Goal: Task Accomplishment & Management: Complete application form

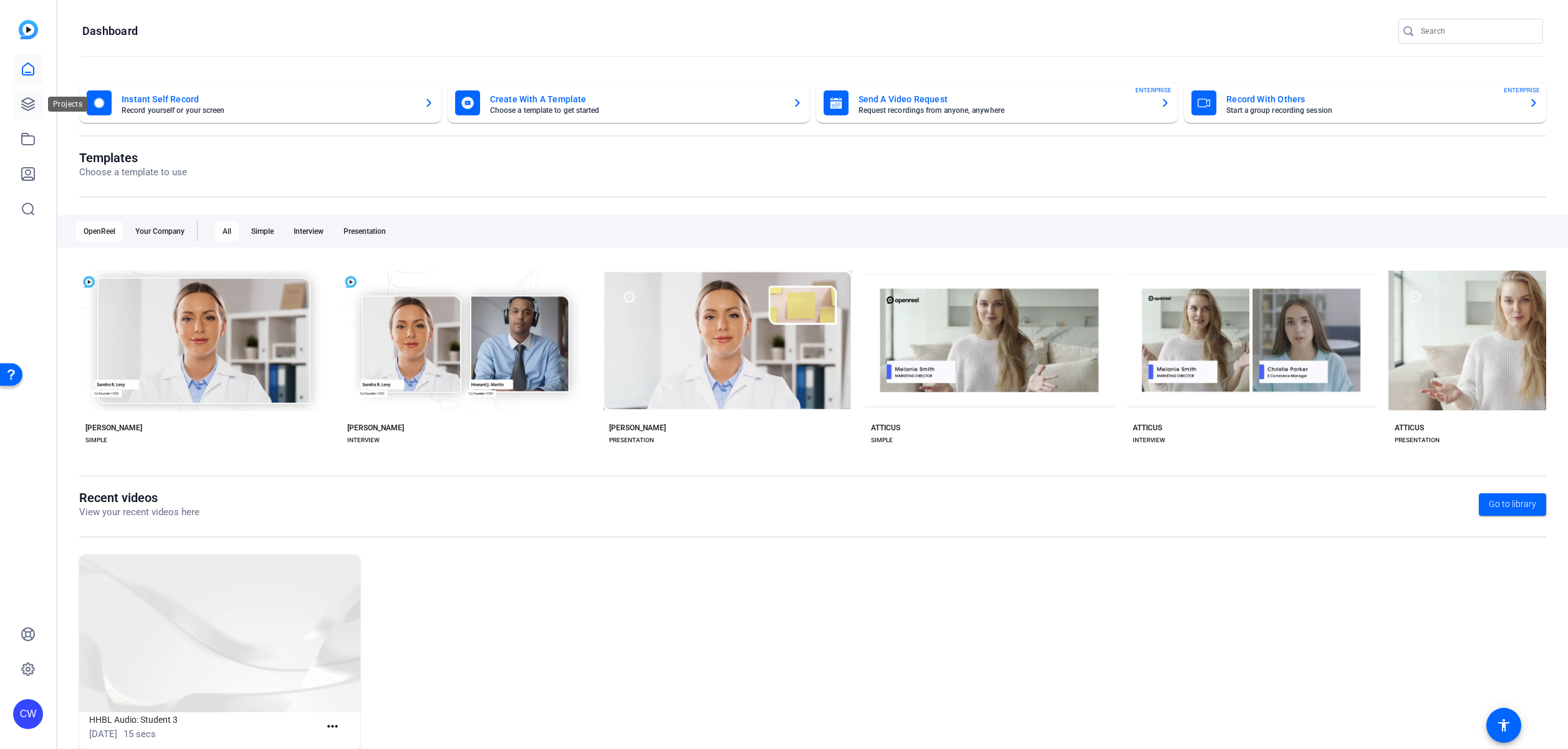
click at [37, 103] on link at bounding box center [28, 104] width 30 height 30
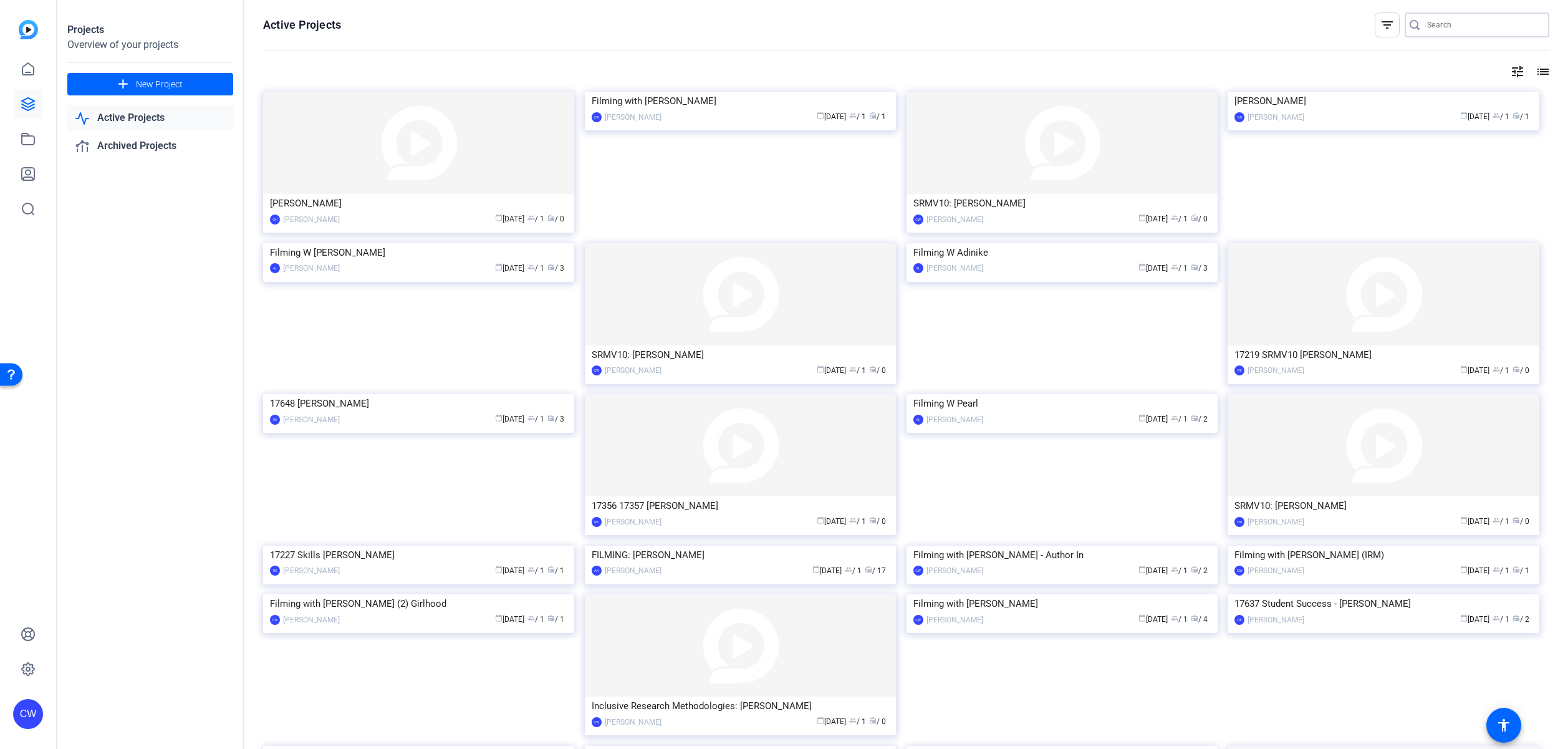
click at [1446, 31] on input "Search" at bounding box center [1483, 25] width 112 height 15
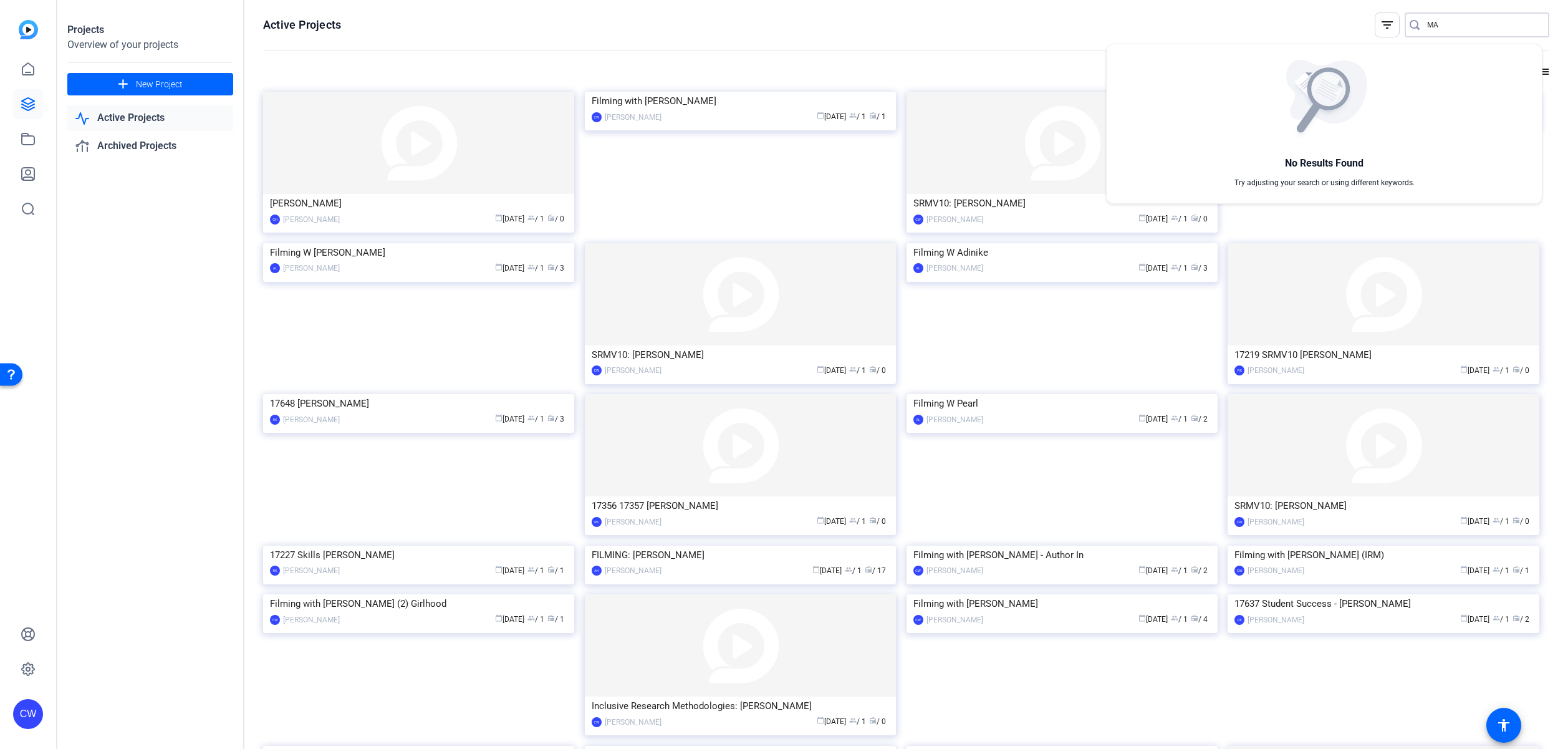
type input "M"
paste input "m.sashank@tdh.nl"
type input "m"
click at [185, 87] on div at bounding box center [784, 374] width 1568 height 749
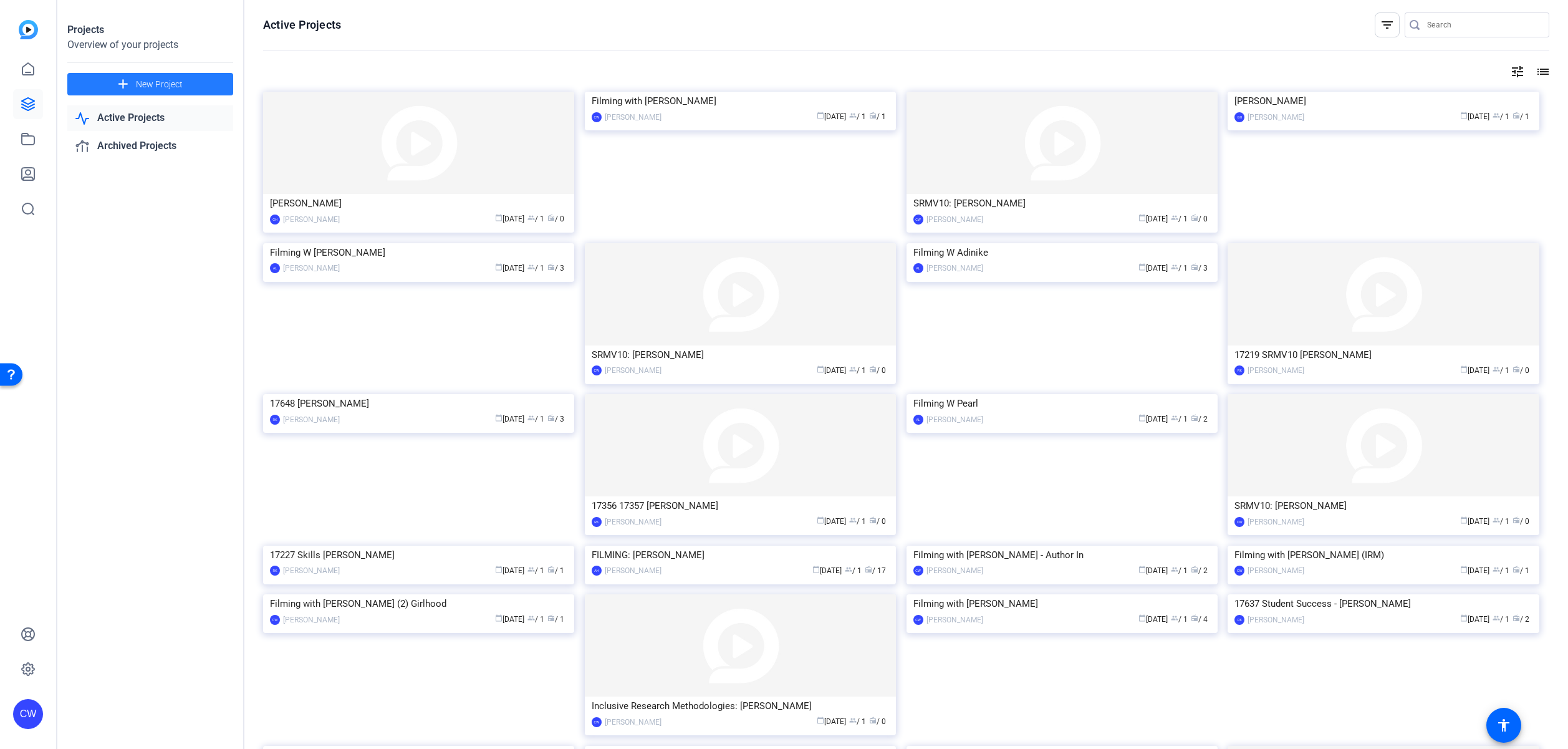
click at [187, 86] on span at bounding box center [150, 83] width 166 height 30
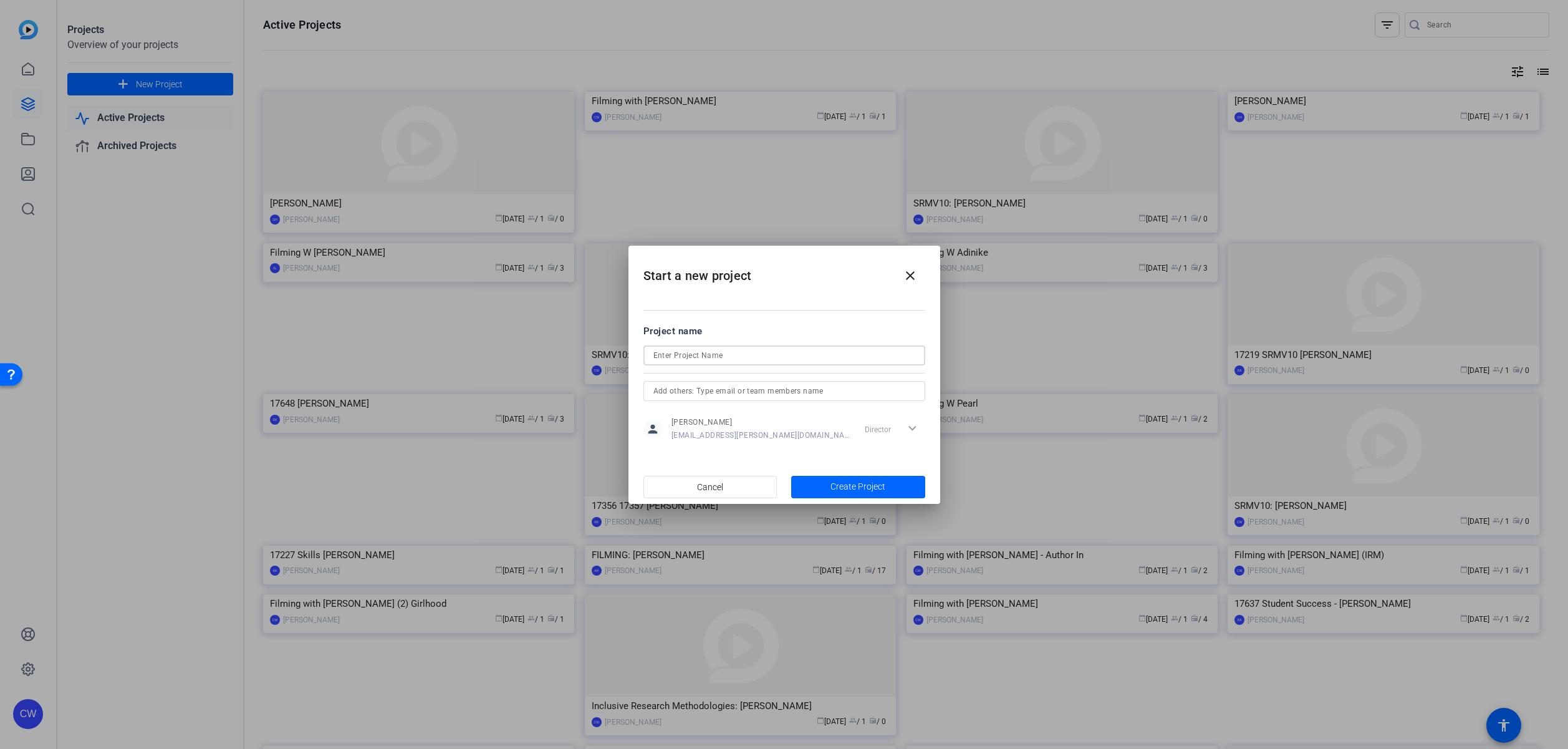
click at [662, 357] on input at bounding box center [784, 356] width 262 height 15
paste input "Mahima Sashank - Terre des Hommes (IRM)"
type input "Mahima Sashank - Terre des Hommes (IRM)"
click at [838, 490] on span "Create Project" at bounding box center [858, 487] width 55 height 13
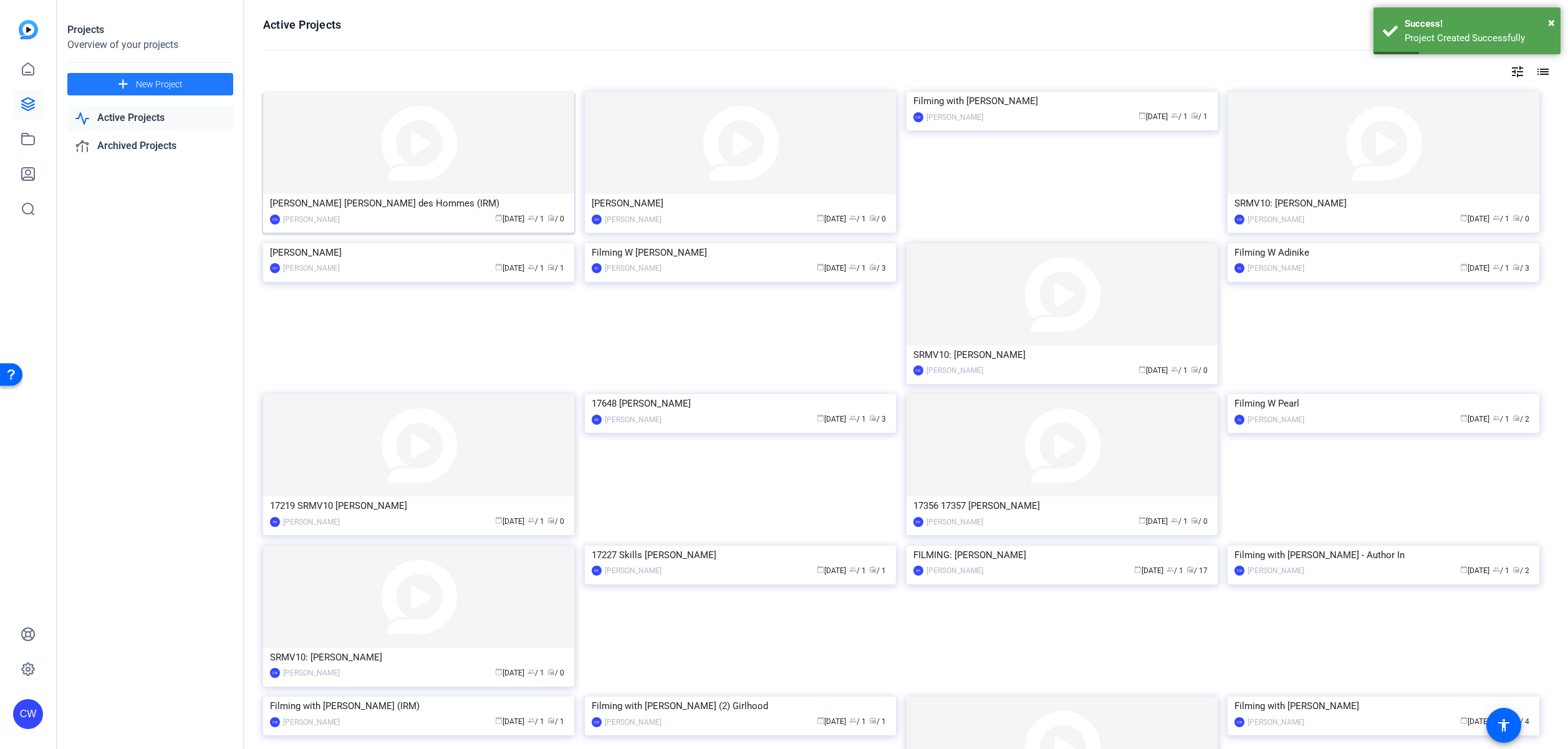
click at [457, 161] on img at bounding box center [418, 143] width 311 height 103
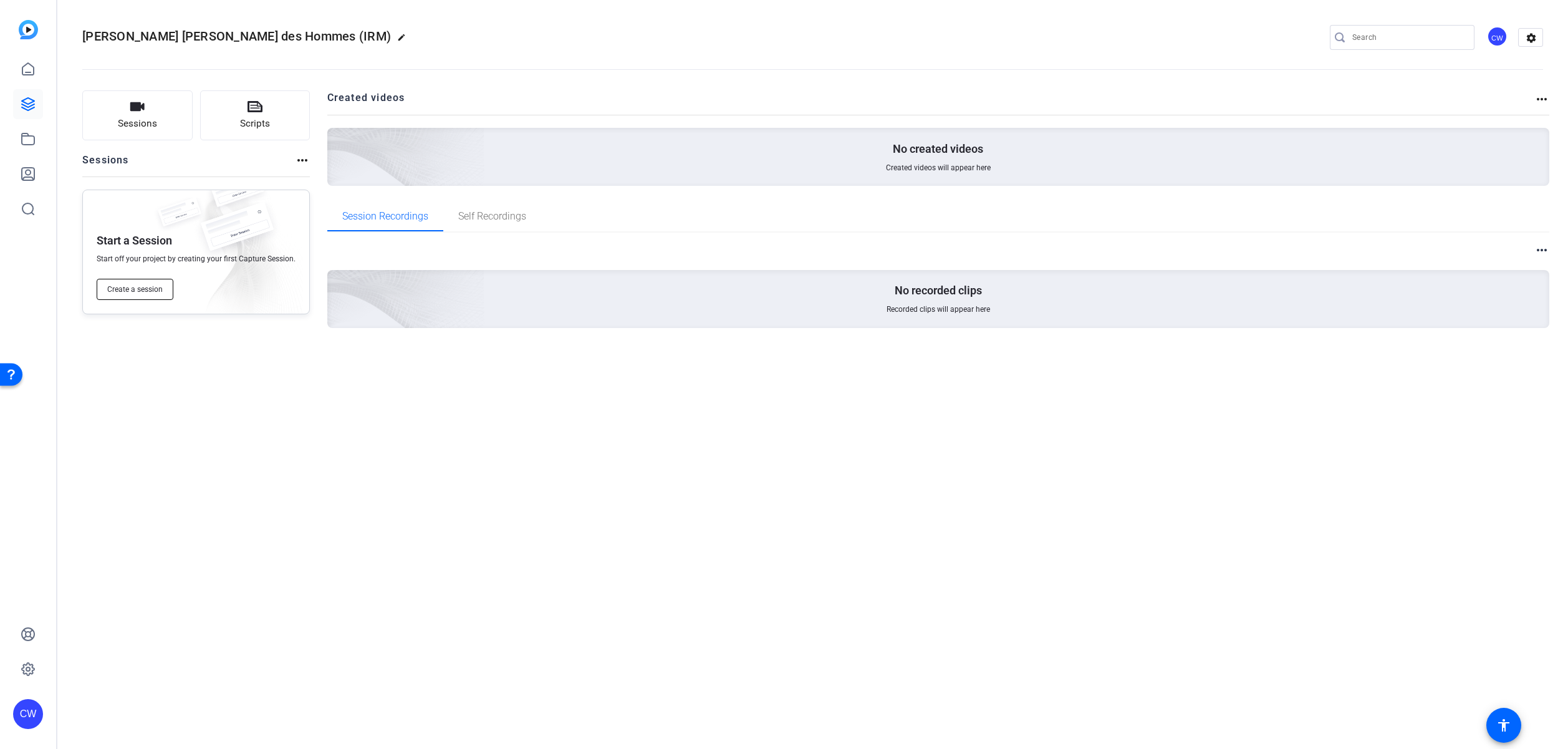
click at [136, 294] on span "Create a session" at bounding box center [135, 289] width 56 height 10
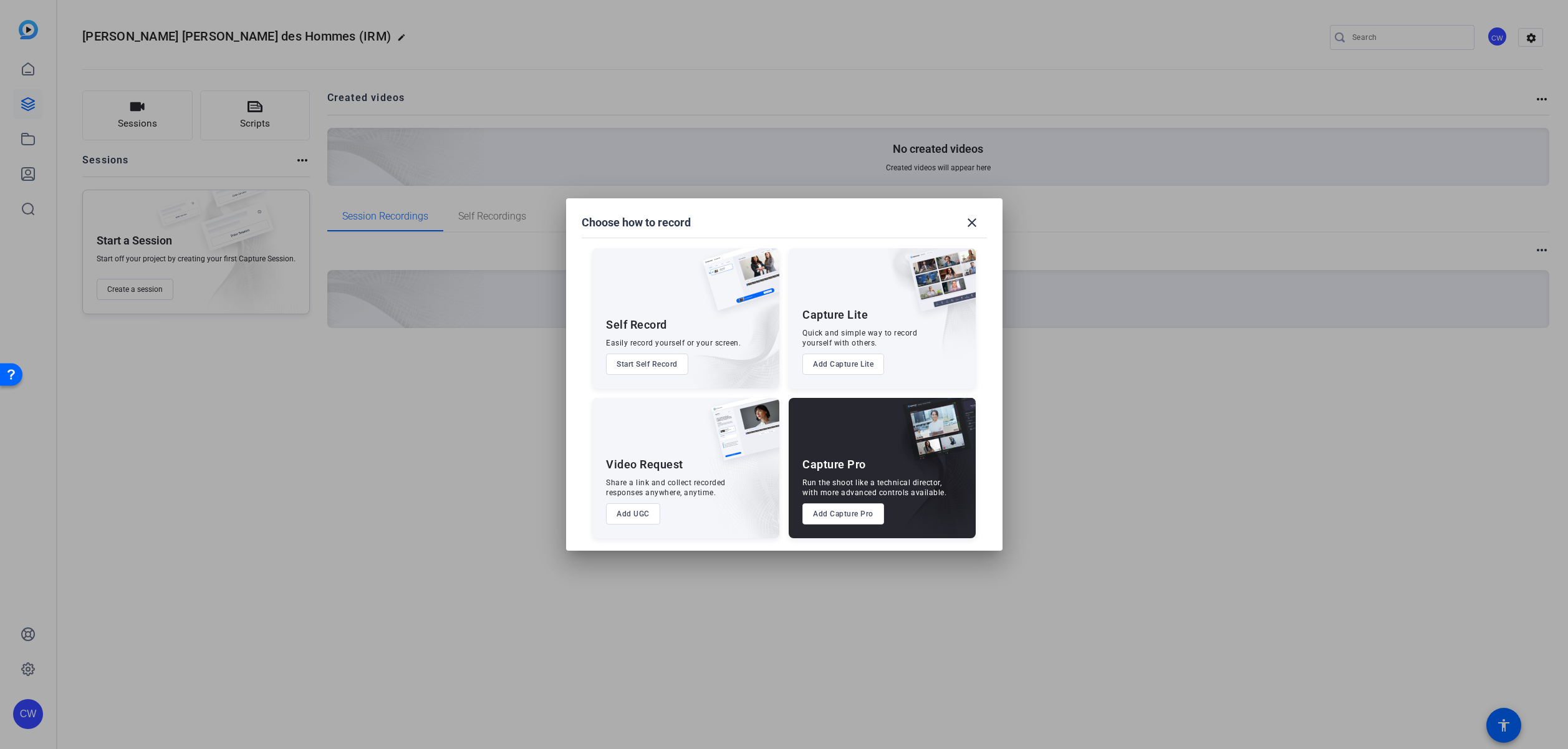
click at [831, 521] on button "Add Capture Pro" at bounding box center [843, 514] width 82 height 21
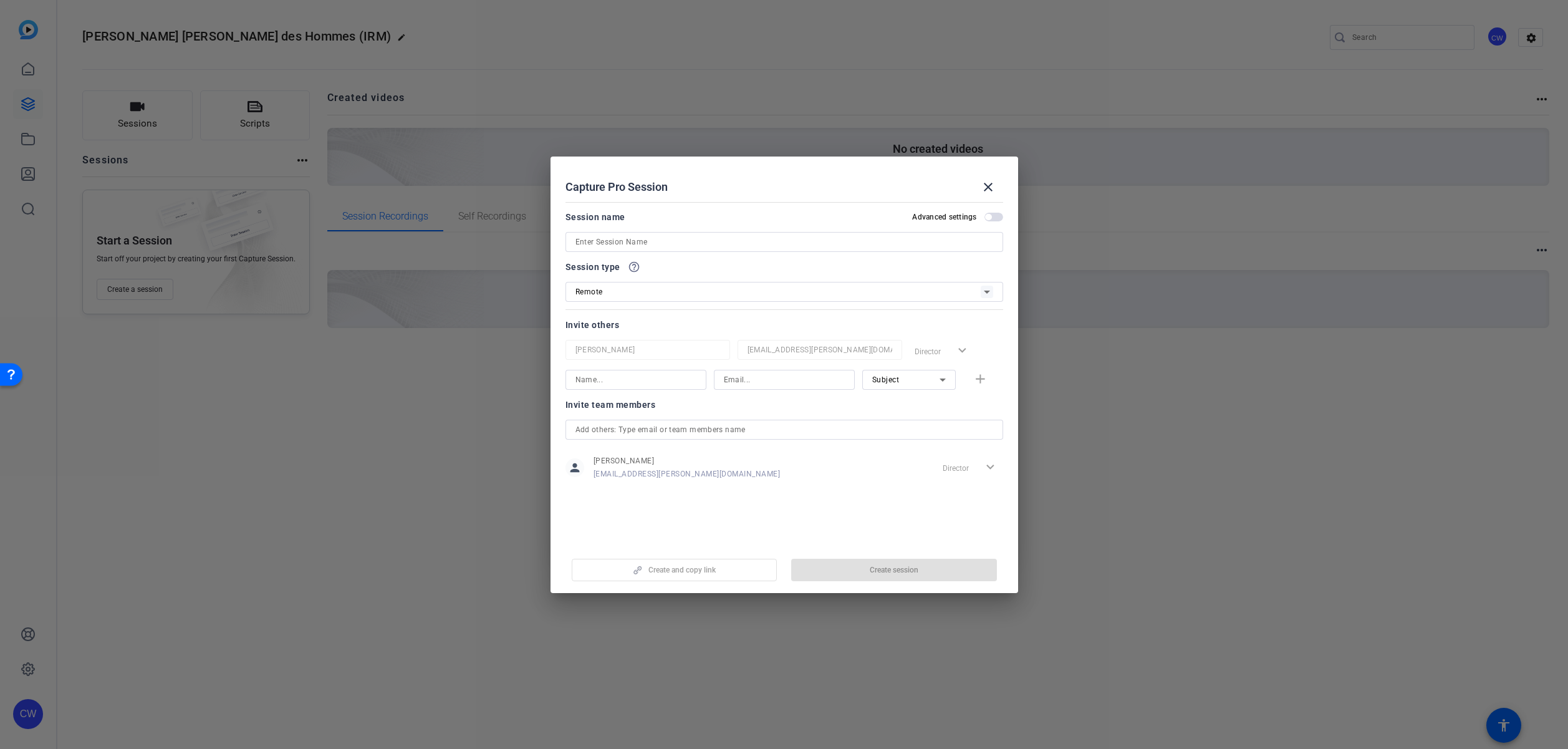
click at [597, 239] on input at bounding box center [784, 242] width 418 height 15
paste input "Mahima Sashank - Terre des Hommes (IRM)"
drag, startPoint x: 738, startPoint y: 243, endPoint x: 637, endPoint y: 243, distance: 101.0
click at [637, 243] on input "Mahima Sashank - Terre des Hommes (IRM)" at bounding box center [784, 242] width 418 height 15
type input "Mahima Sashank"
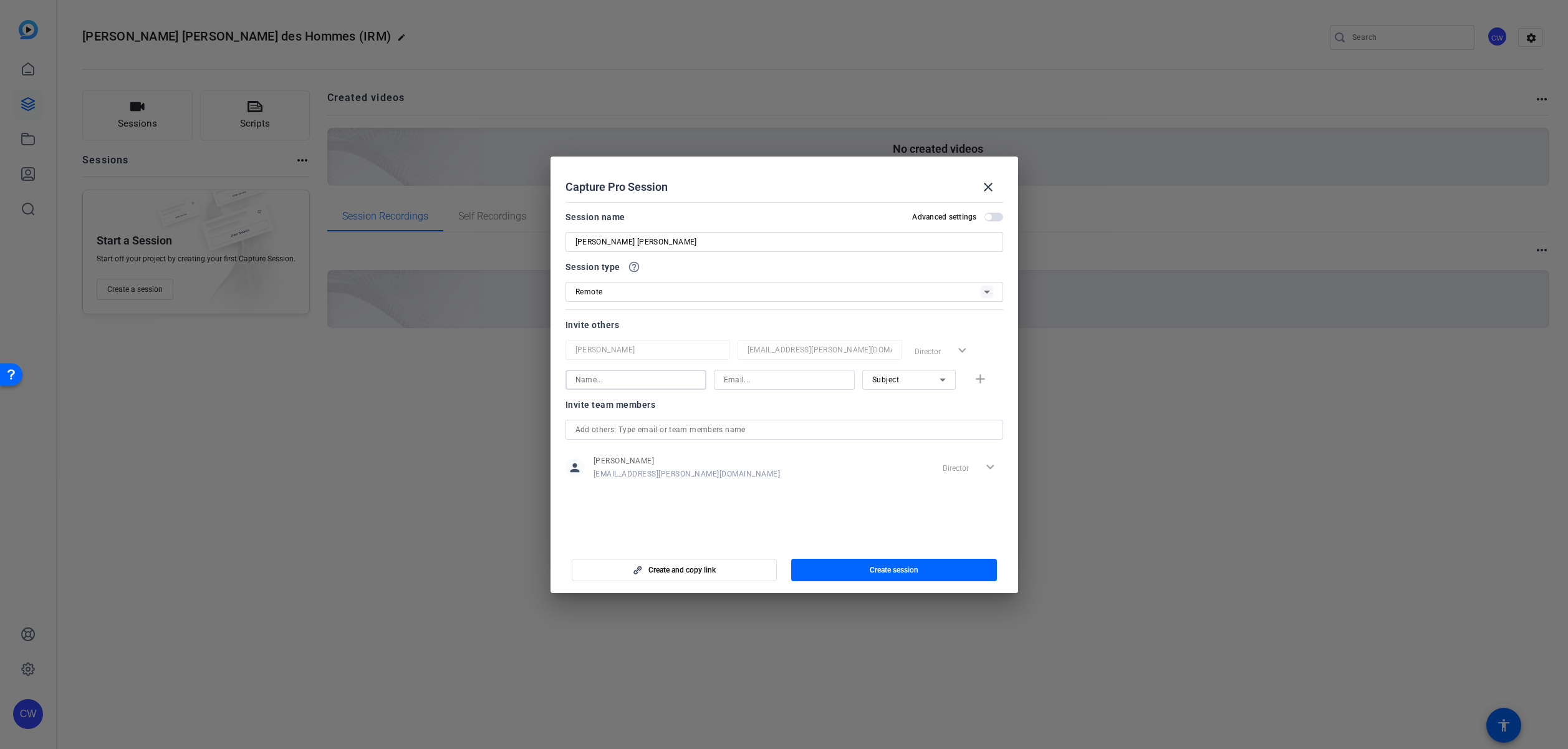
click at [618, 377] on input at bounding box center [636, 380] width 121 height 15
type input "m"
type input "Martin Perchard"
click at [730, 379] on input at bounding box center [784, 380] width 121 height 15
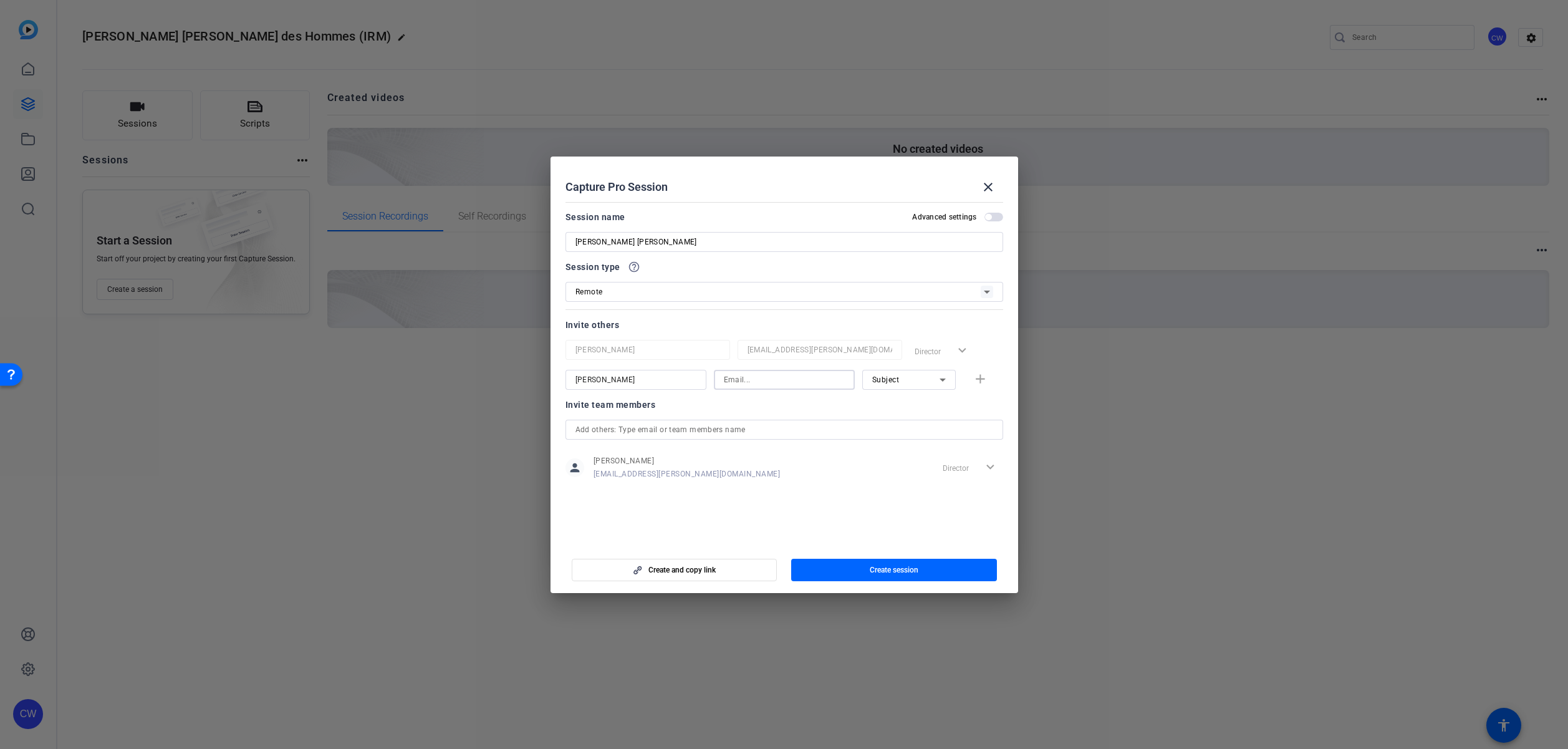
paste input "martin.perchard@sagepub.co.uk"
type input "martin.perchard@sagepub.co.uk"
click at [945, 379] on icon at bounding box center [943, 380] width 15 height 15
click at [919, 422] on mat-option "Watcher" at bounding box center [909, 425] width 93 height 20
click at [976, 379] on mat-icon "add" at bounding box center [981, 379] width 15 height 15
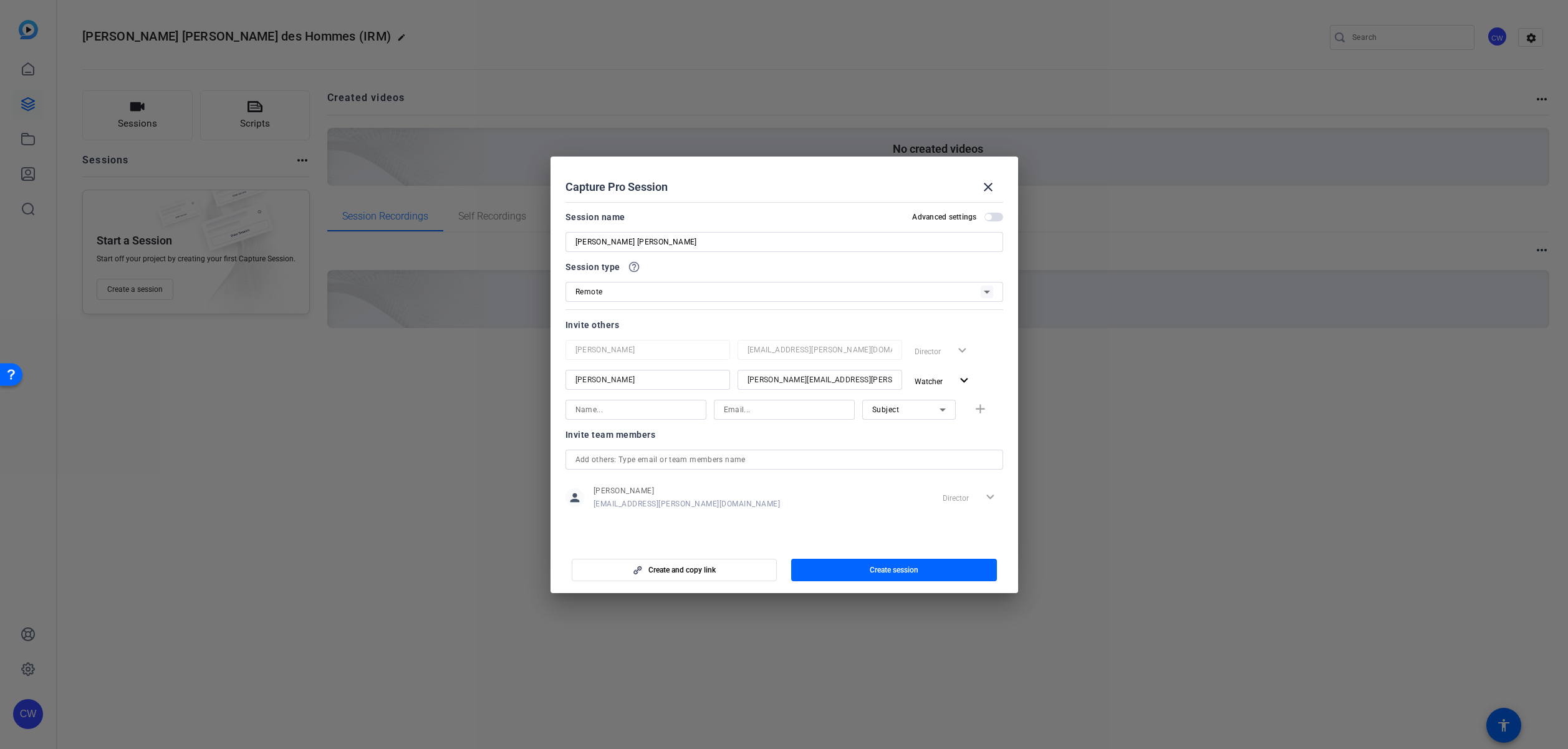
click at [605, 413] on input at bounding box center [636, 410] width 121 height 15
paste input "Mahima Sashank"
type input "Mahima Sashank"
click at [739, 406] on input at bounding box center [784, 410] width 121 height 15
paste input "m.sashank@tdh.nl"
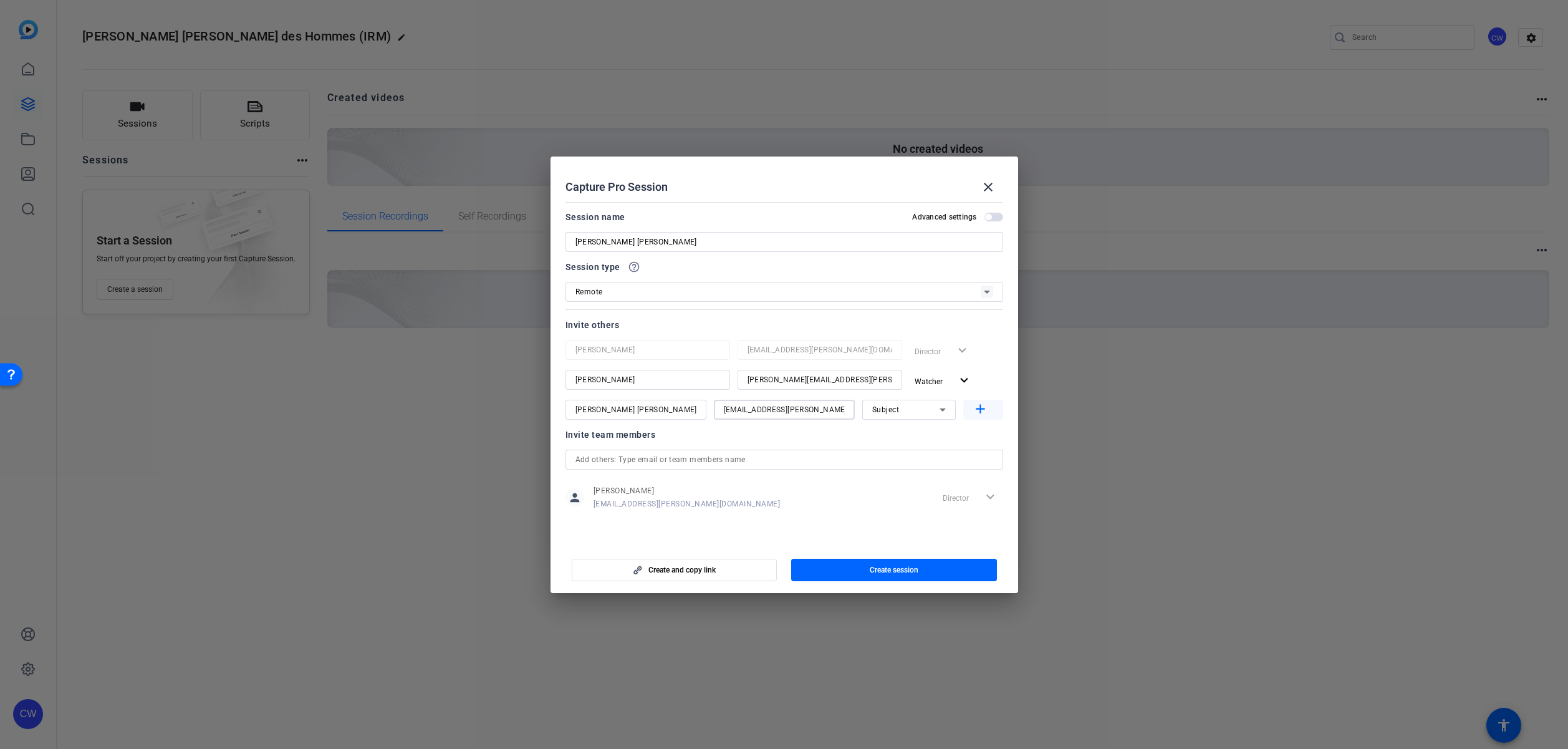
type input "m.sashank@tdh.nl"
click at [978, 405] on mat-icon "add" at bounding box center [981, 409] width 15 height 15
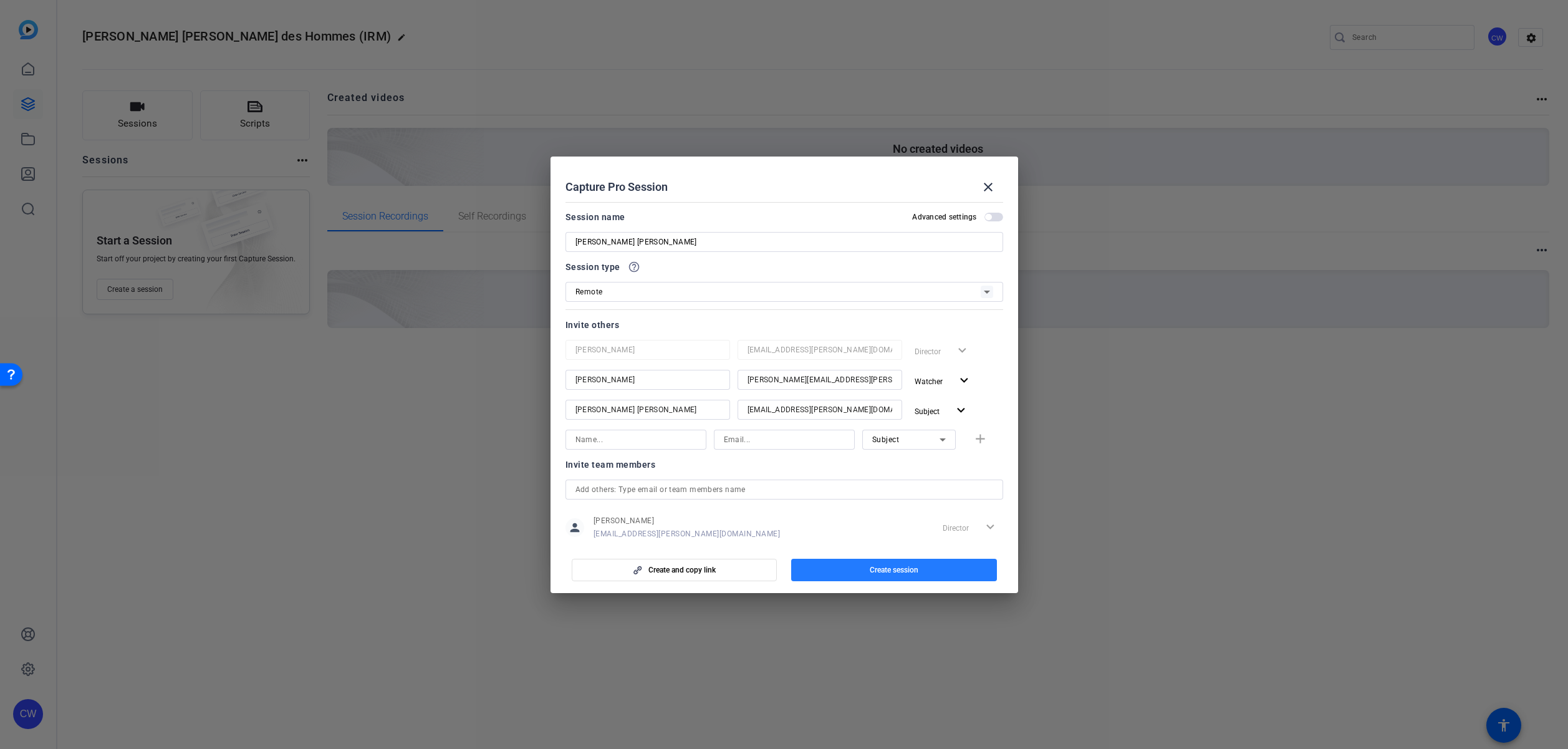
click at [887, 572] on span "Create session" at bounding box center [894, 569] width 49 height 10
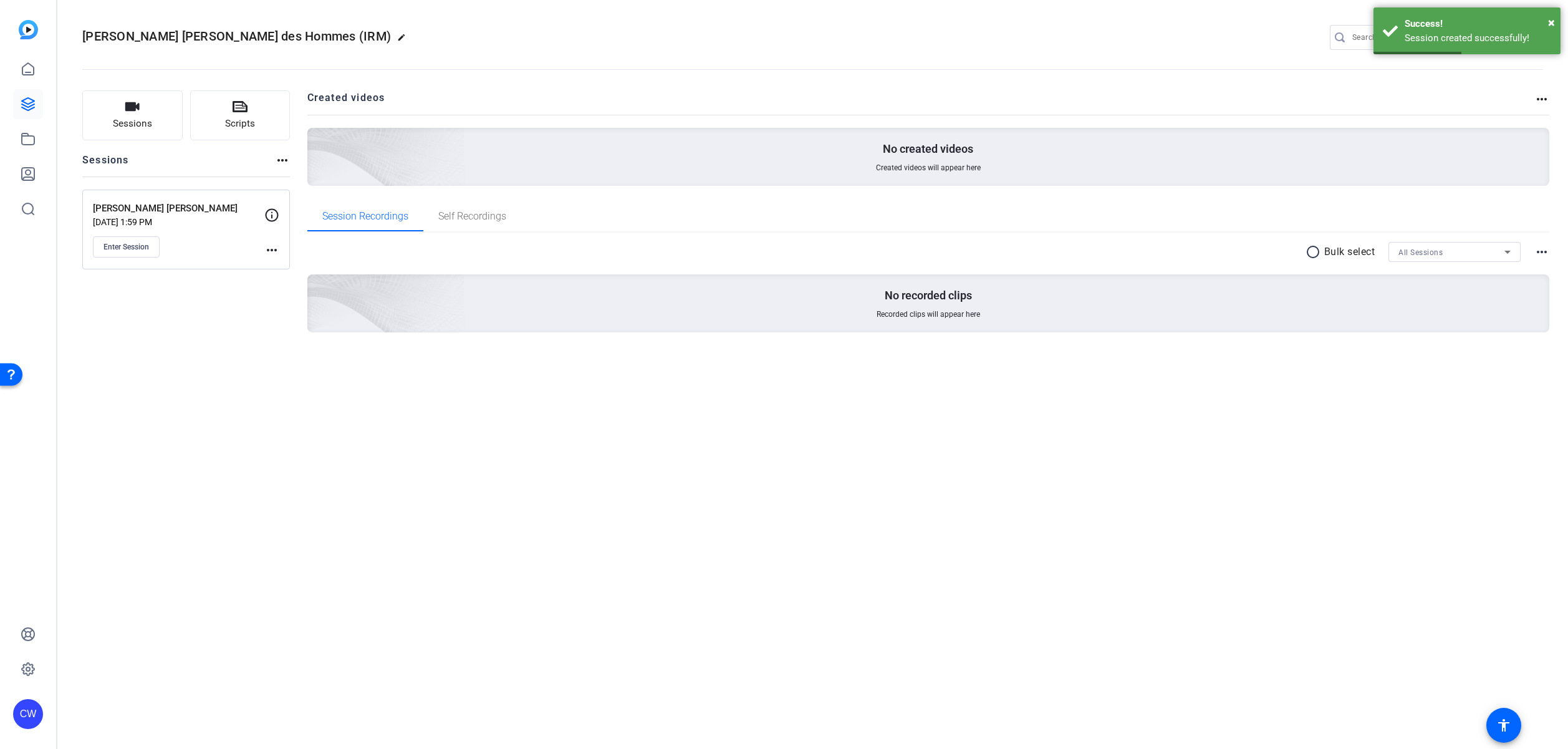
click at [268, 246] on mat-icon "more_horiz" at bounding box center [272, 250] width 15 height 15
click at [294, 265] on span "Edit Session" at bounding box center [303, 269] width 57 height 15
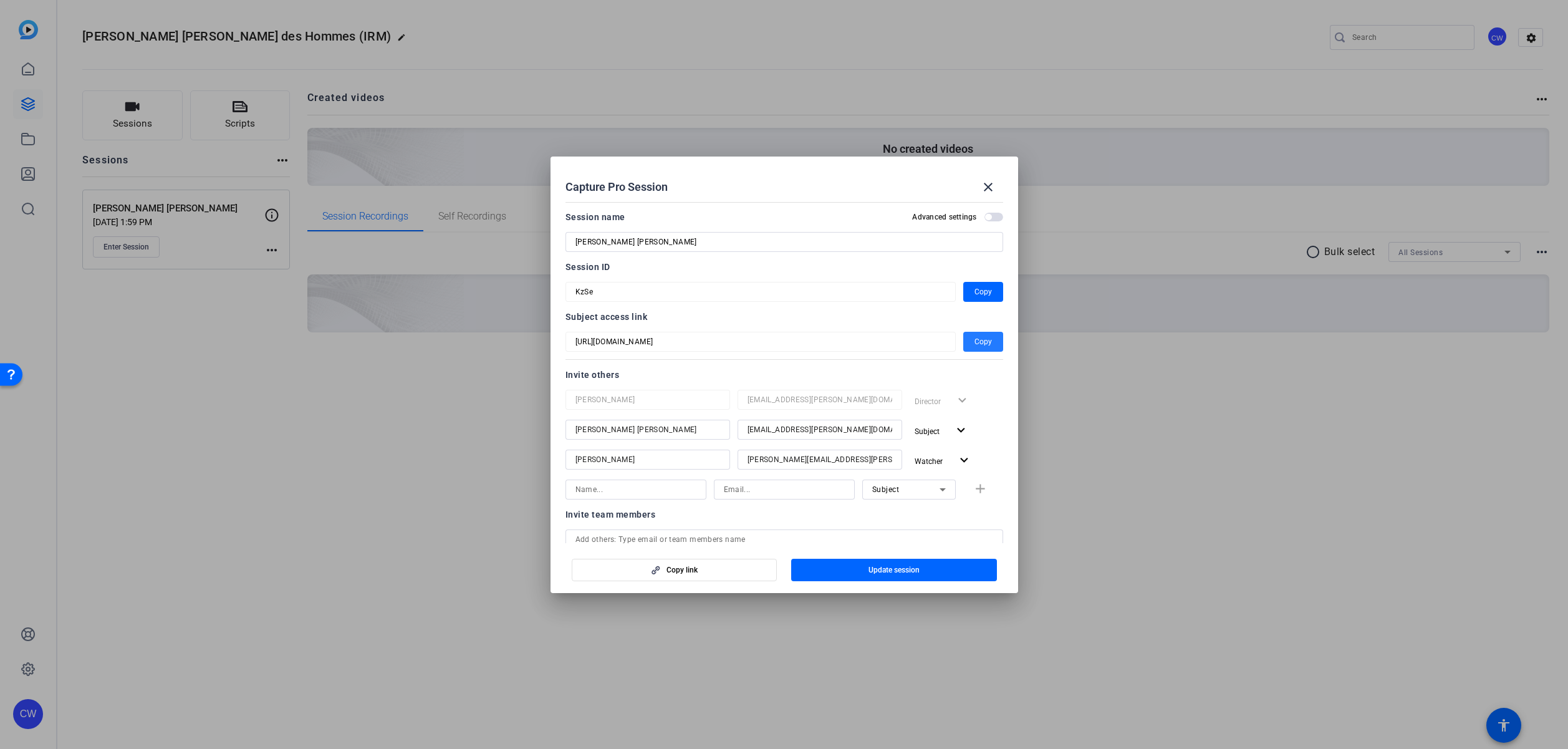
click at [974, 339] on span "Copy" at bounding box center [983, 342] width 18 height 15
click at [986, 294] on span "button" at bounding box center [983, 291] width 40 height 30
click at [993, 188] on mat-icon "close" at bounding box center [988, 187] width 15 height 15
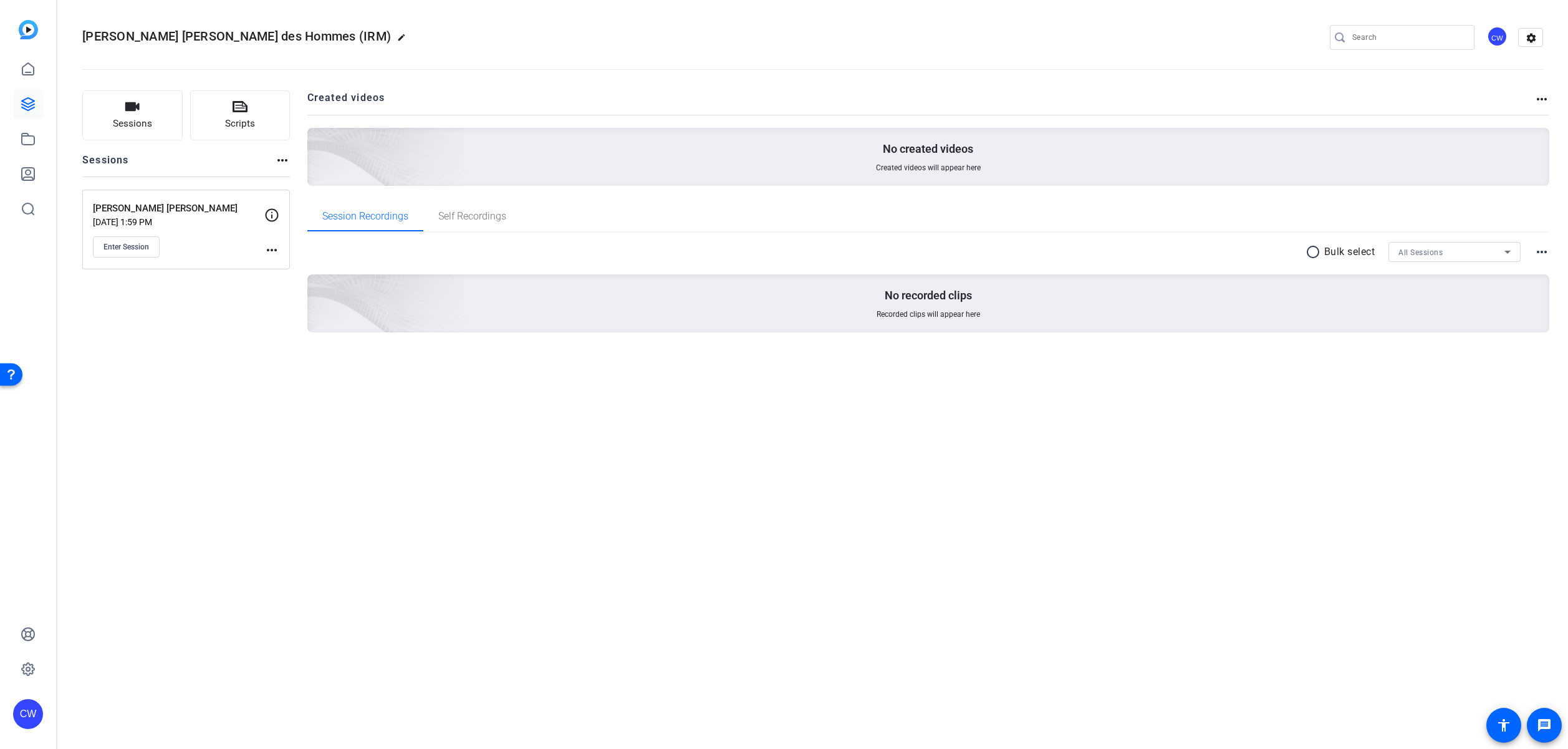
click at [272, 249] on mat-icon "more_horiz" at bounding box center [272, 250] width 15 height 15
click at [283, 268] on span "Edit Session" at bounding box center [303, 269] width 57 height 15
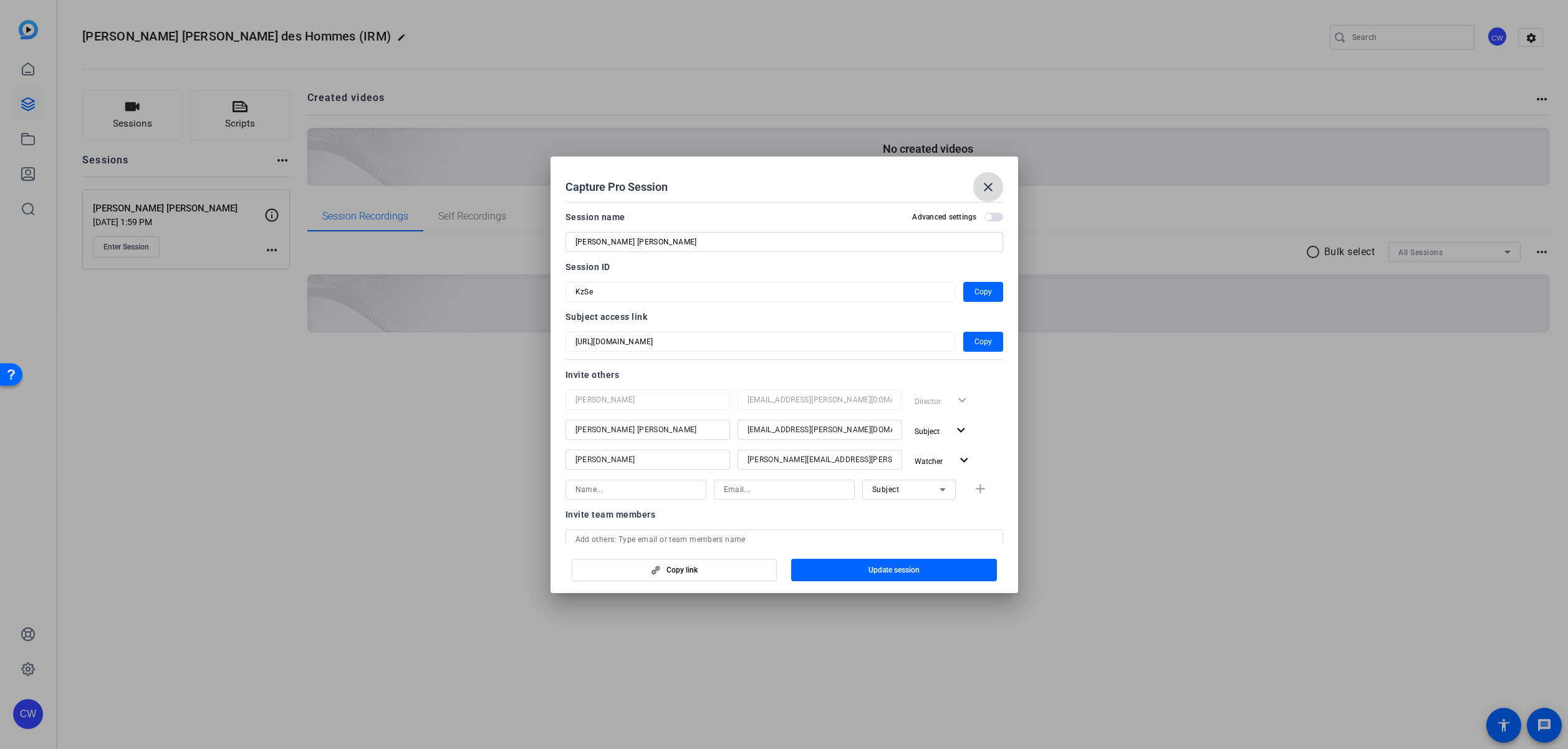
click at [993, 185] on mat-icon "close" at bounding box center [988, 187] width 15 height 15
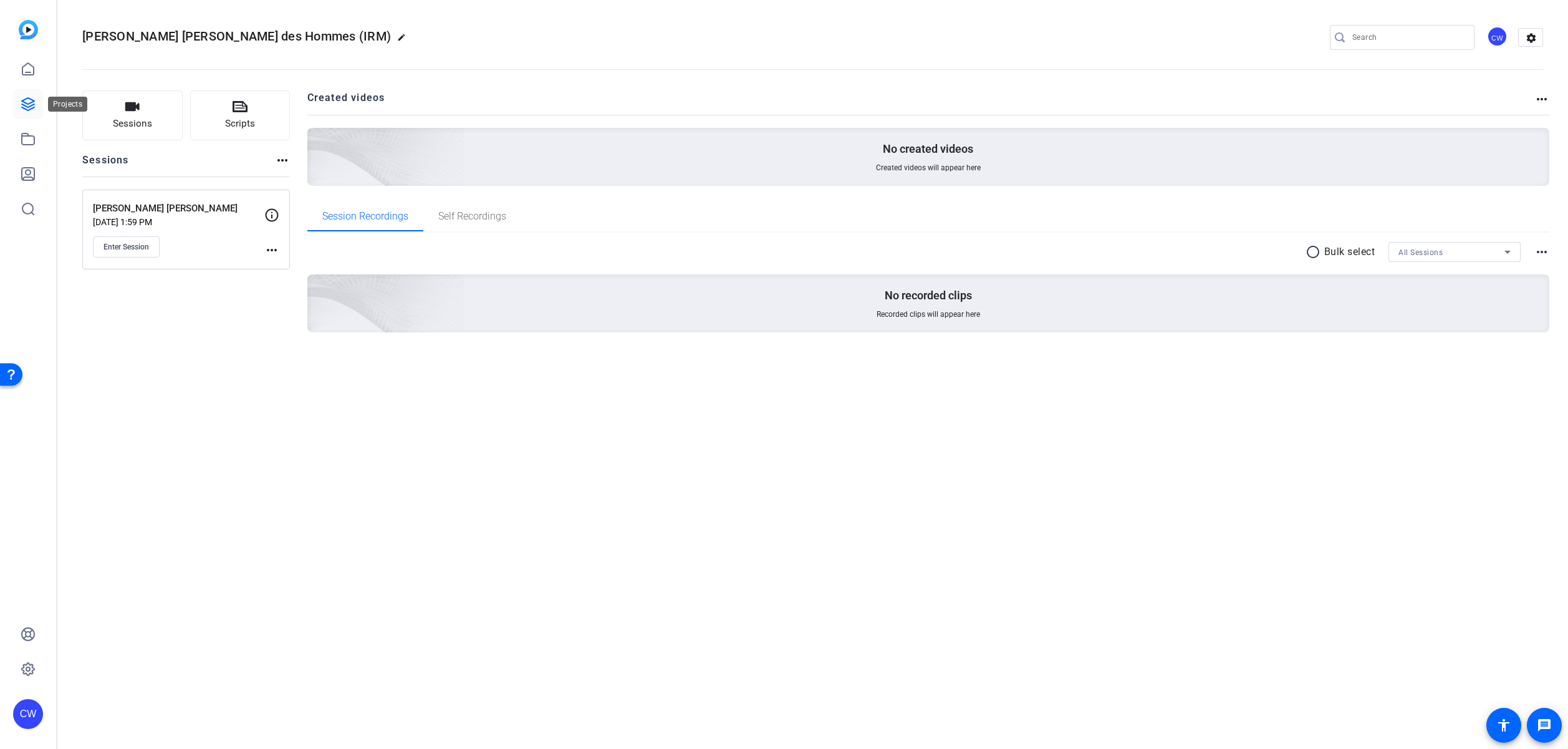
click at [29, 99] on icon at bounding box center [28, 104] width 15 height 15
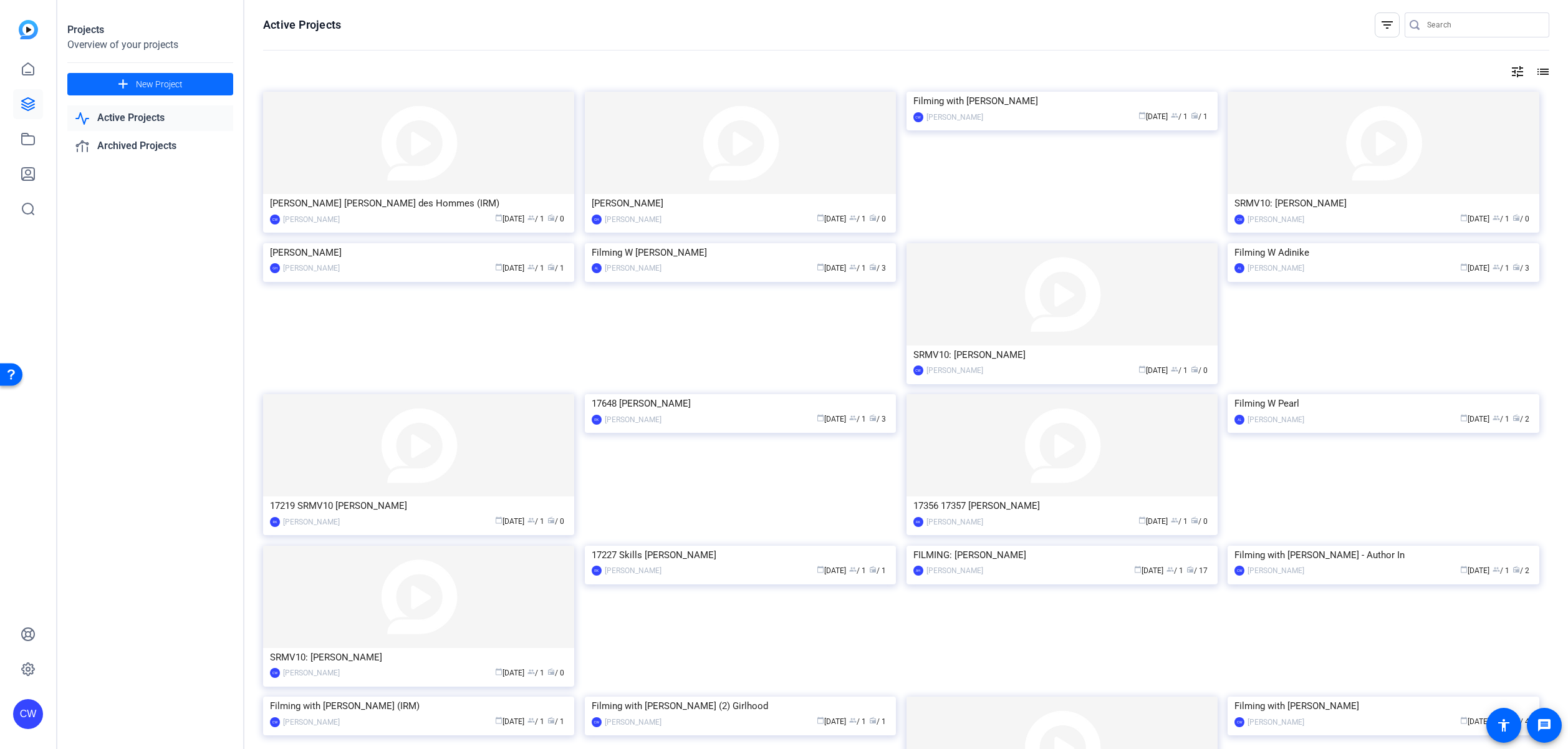
click at [156, 84] on span "New Project" at bounding box center [159, 84] width 47 height 13
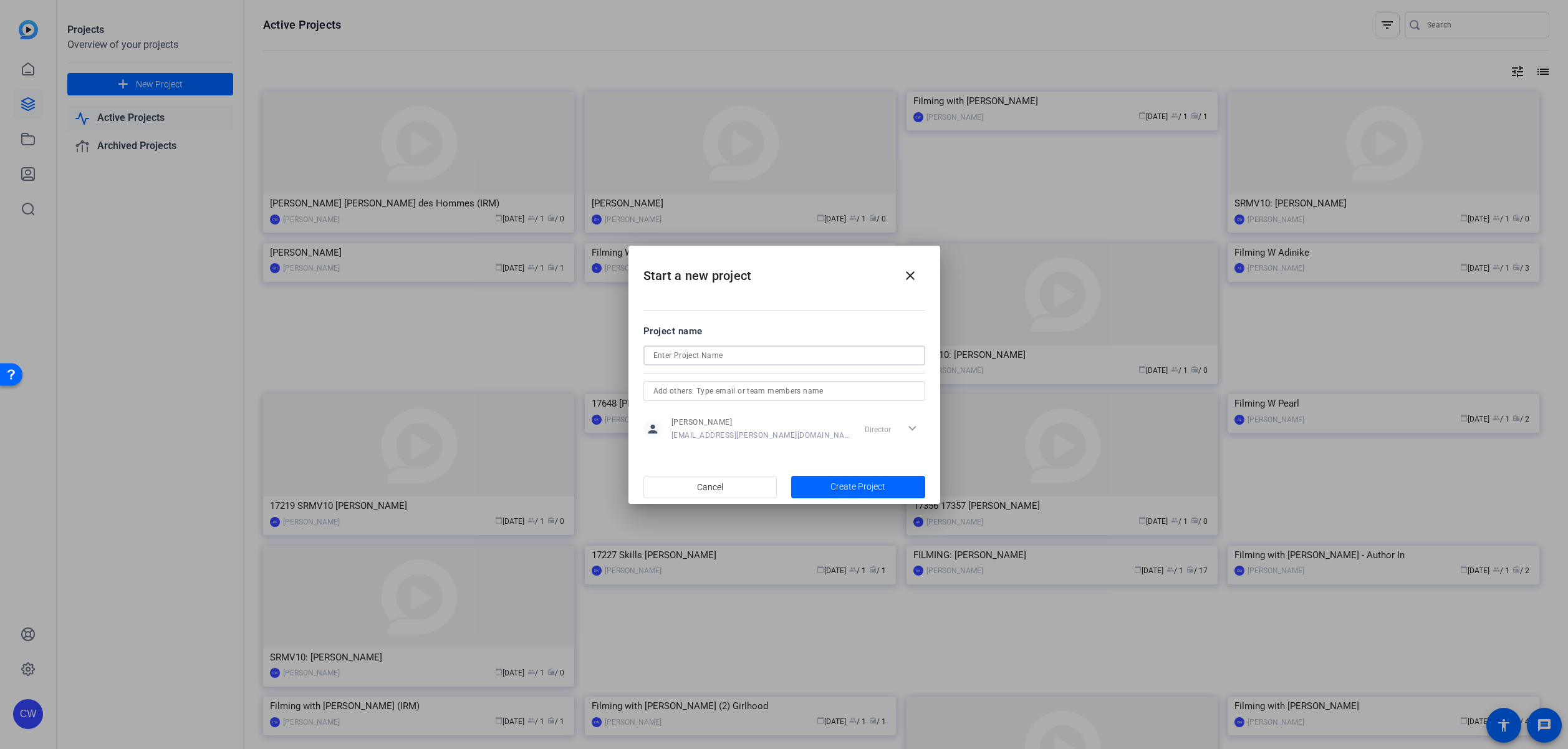
click at [657, 355] on input at bounding box center [784, 356] width 262 height 15
paste input "Jean Elphick"
paste input "Terre des Hommes – IRM"
click at [776, 358] on input "Jean Elphick Terre des Hommes – IRM" at bounding box center [784, 356] width 262 height 15
click at [701, 355] on input "Jean Elphick Terre des Hommes (IRM)" at bounding box center [784, 356] width 262 height 15
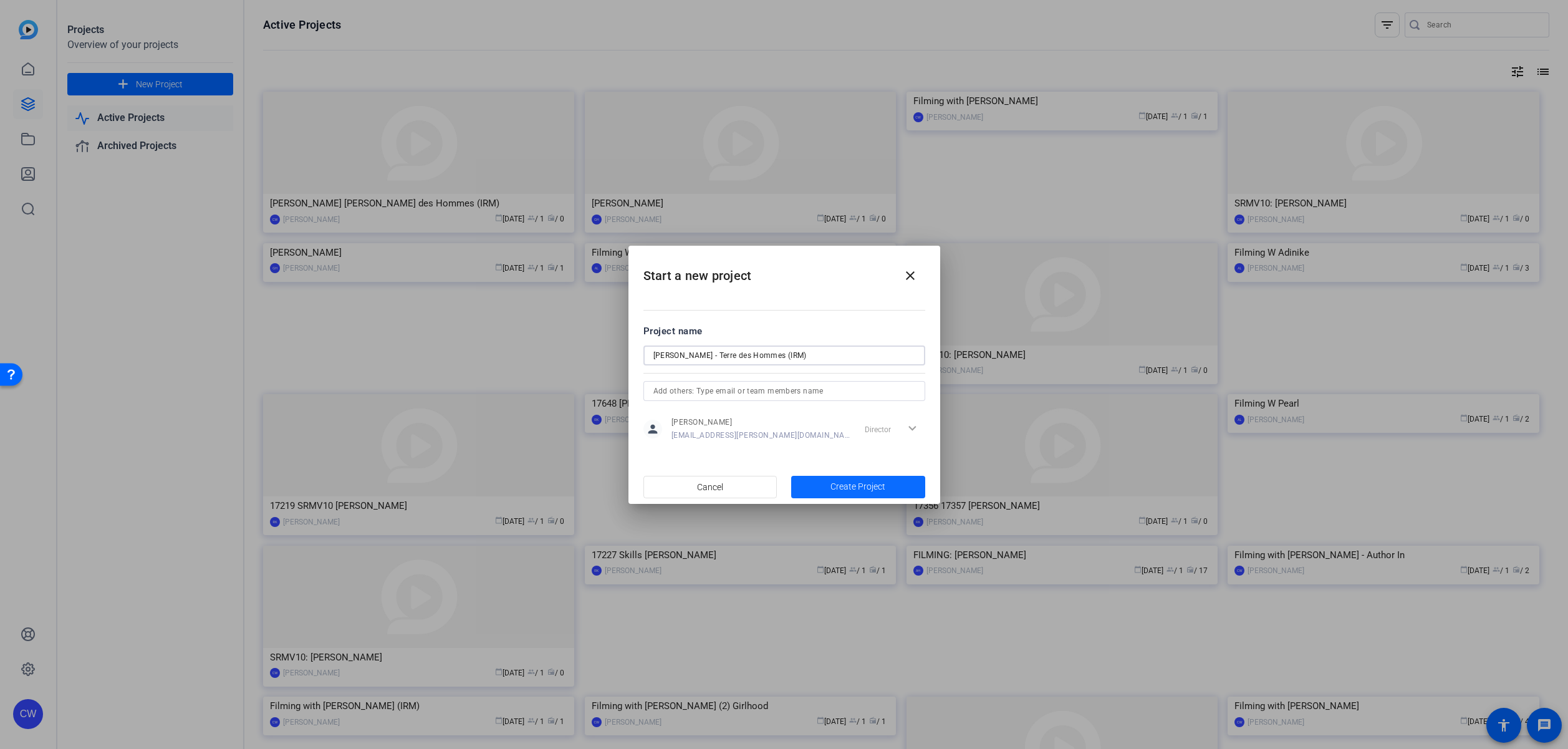
type input "Jean Elphick - Terre des Hommes (IRM)"
click at [855, 491] on span "Create Project" at bounding box center [858, 487] width 55 height 13
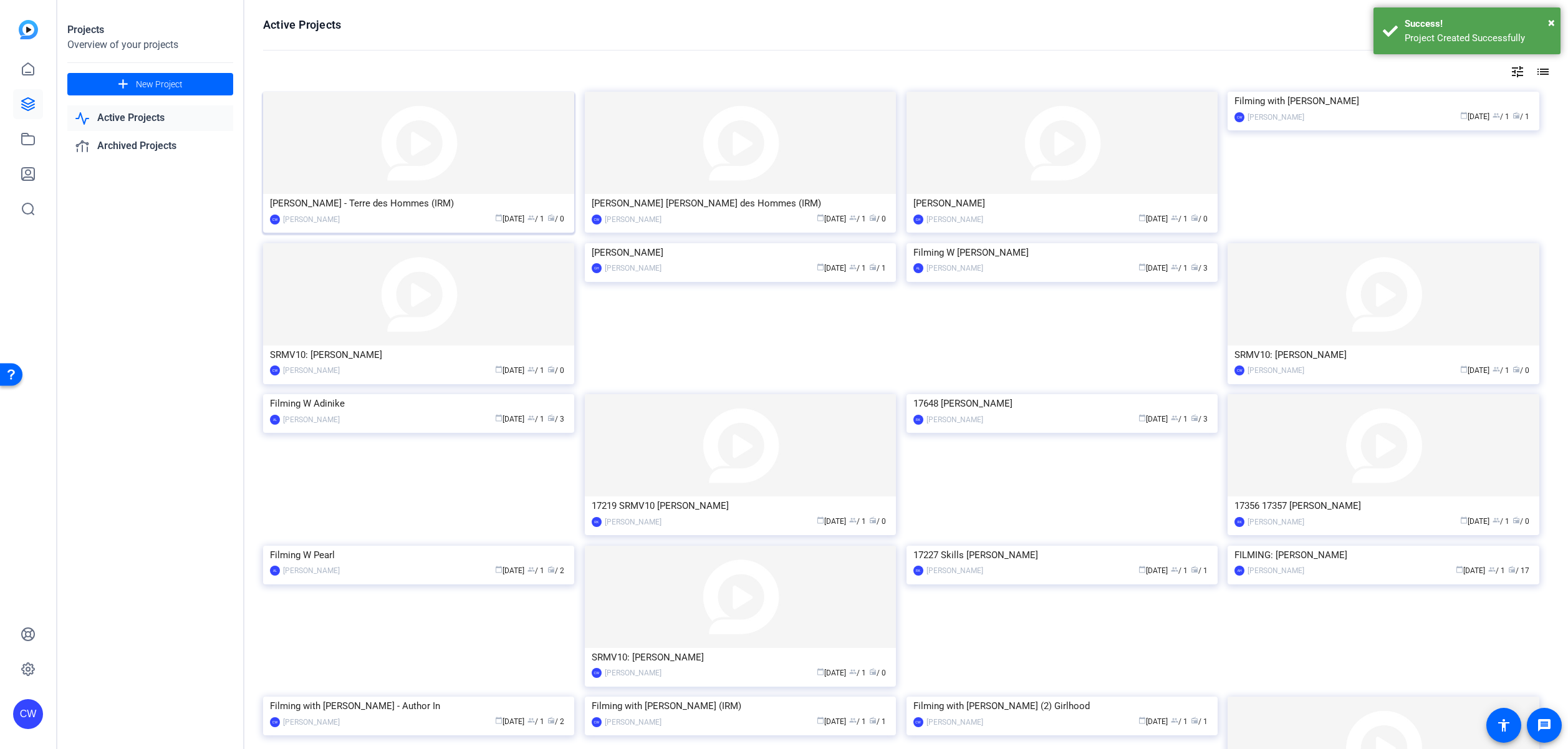
click at [421, 177] on img at bounding box center [418, 143] width 311 height 103
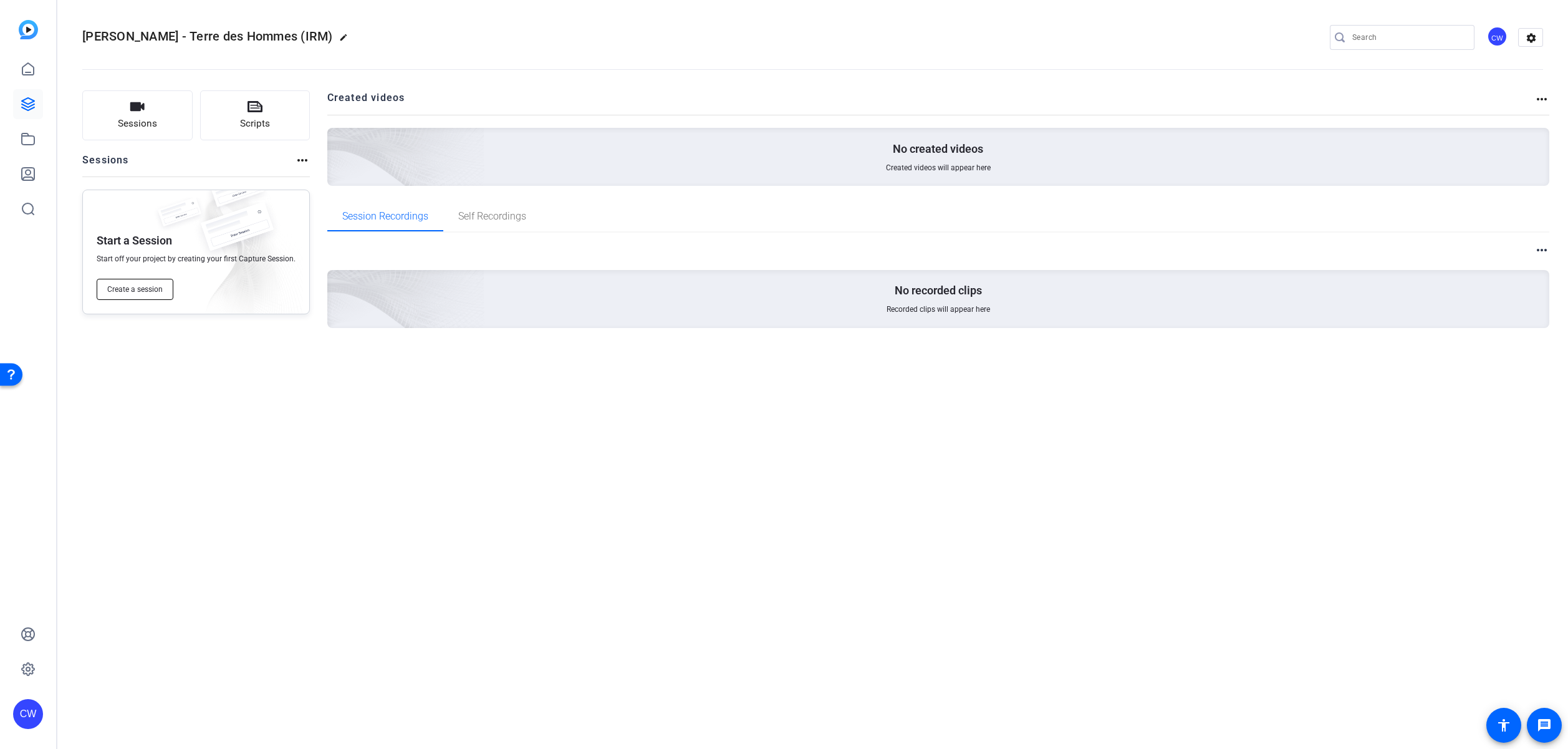
click at [142, 291] on span "Create a session" at bounding box center [135, 289] width 56 height 10
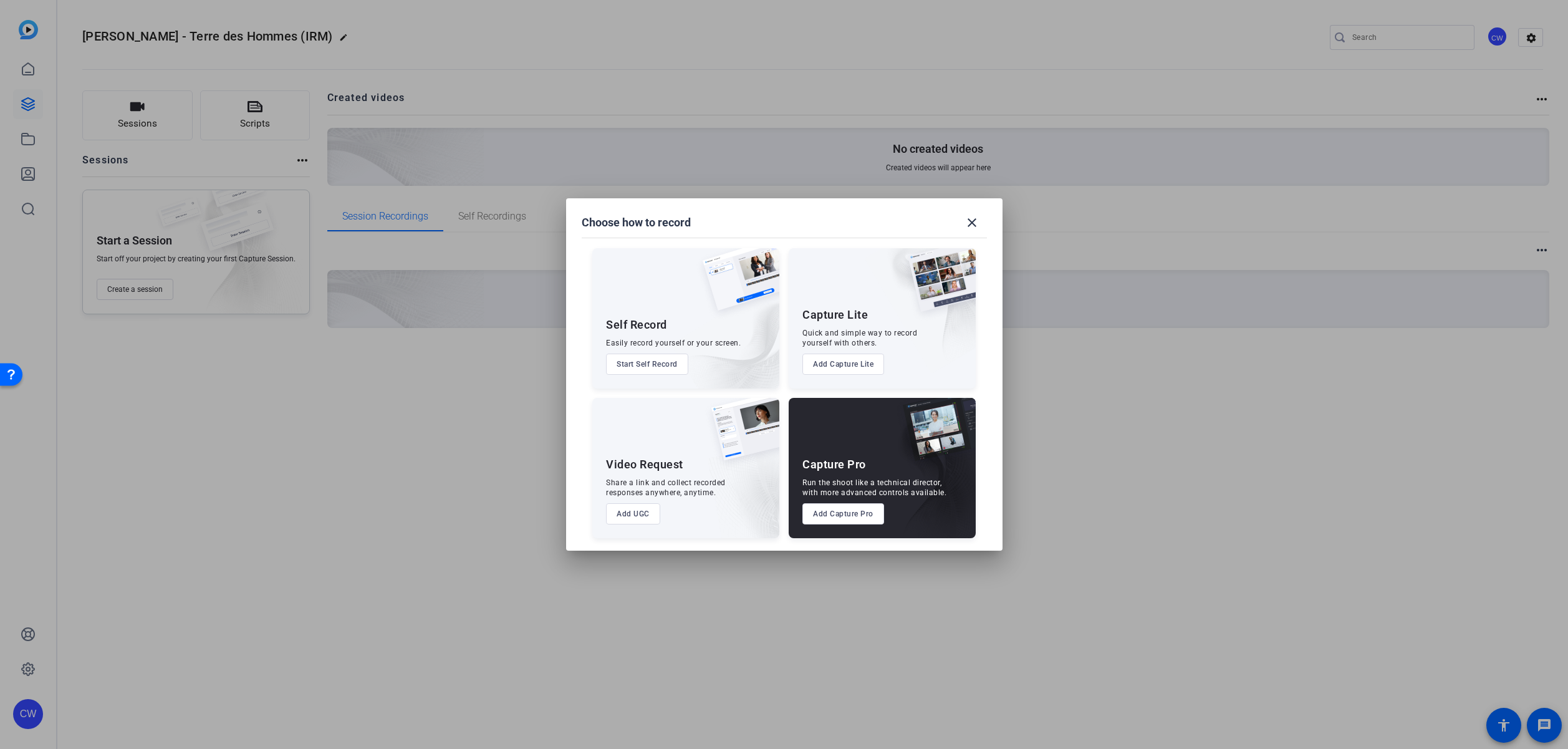
click at [847, 518] on button "Add Capture Pro" at bounding box center [843, 514] width 82 height 21
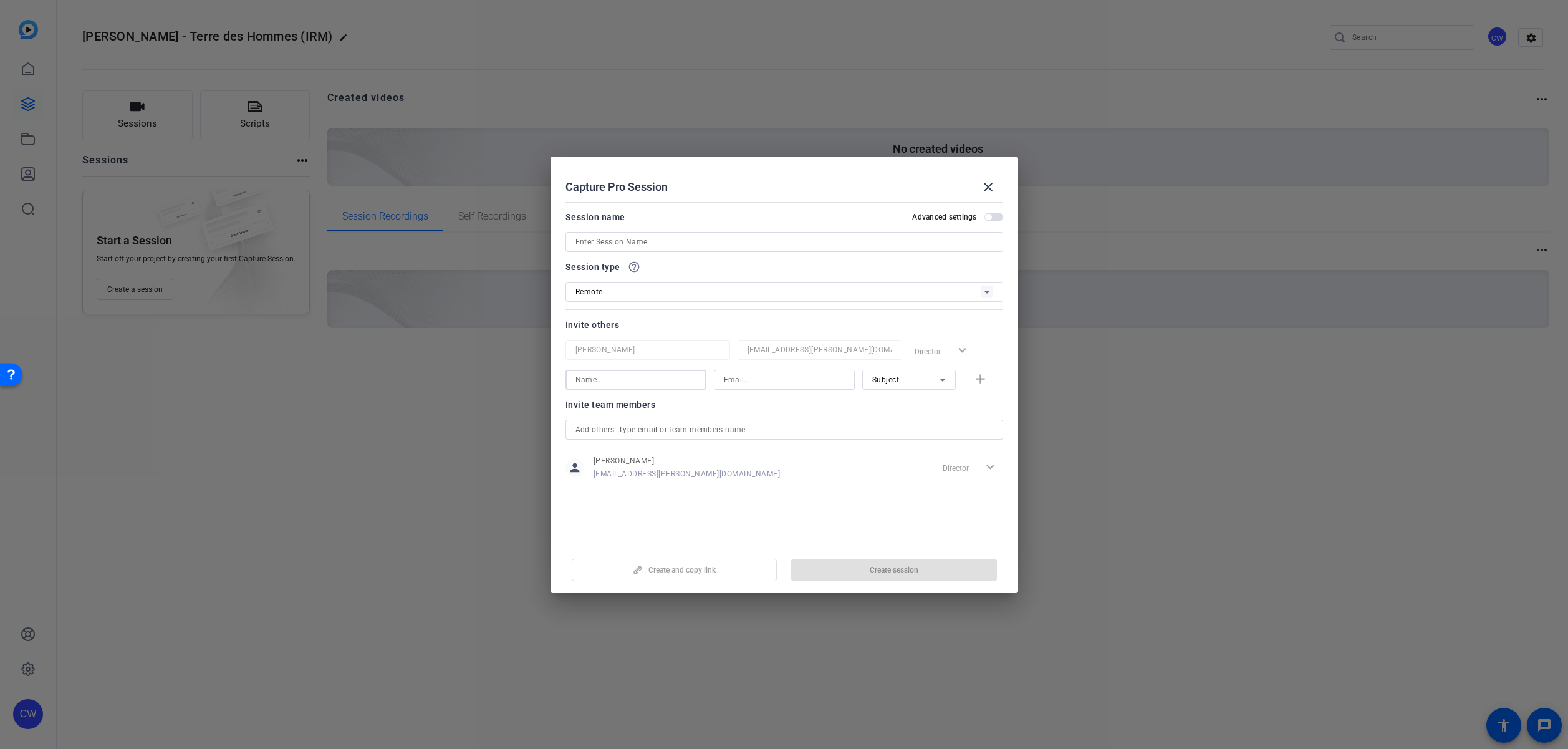
click at [623, 383] on input at bounding box center [636, 380] width 121 height 15
paste input "Terre des Hommes – IRM"
type input "Terre des Hommes – IRM"
drag, startPoint x: 662, startPoint y: 379, endPoint x: 571, endPoint y: 377, distance: 91.0
click at [571, 377] on div "Terre des Hommes – IRM" at bounding box center [636, 379] width 141 height 20
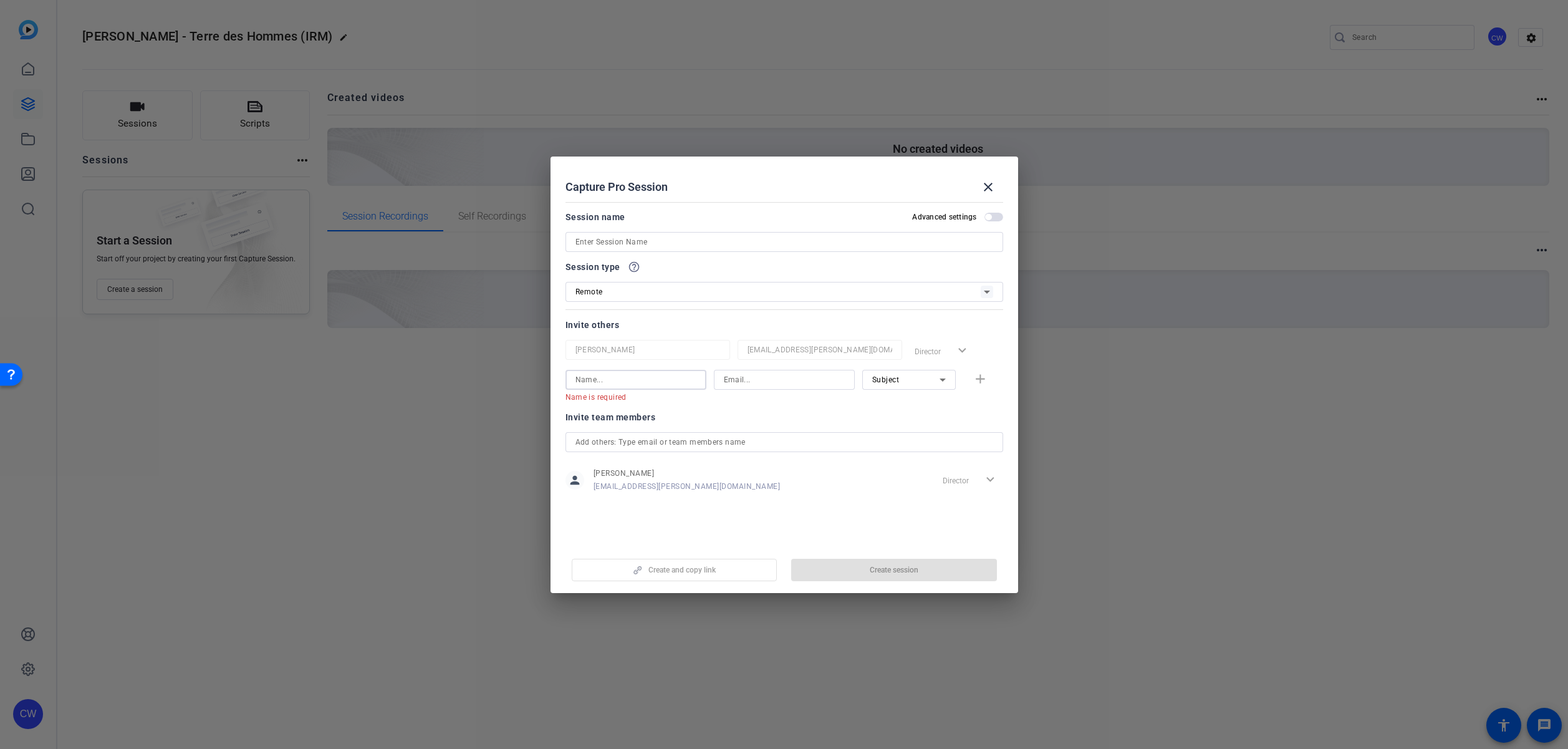
paste input "Jean Elphick"
type input "Jean Elphick"
click at [734, 380] on input at bounding box center [784, 380] width 121 height 15
paste input "j.elphick@tdh.nl"
type input "j.elphick@tdh.nl"
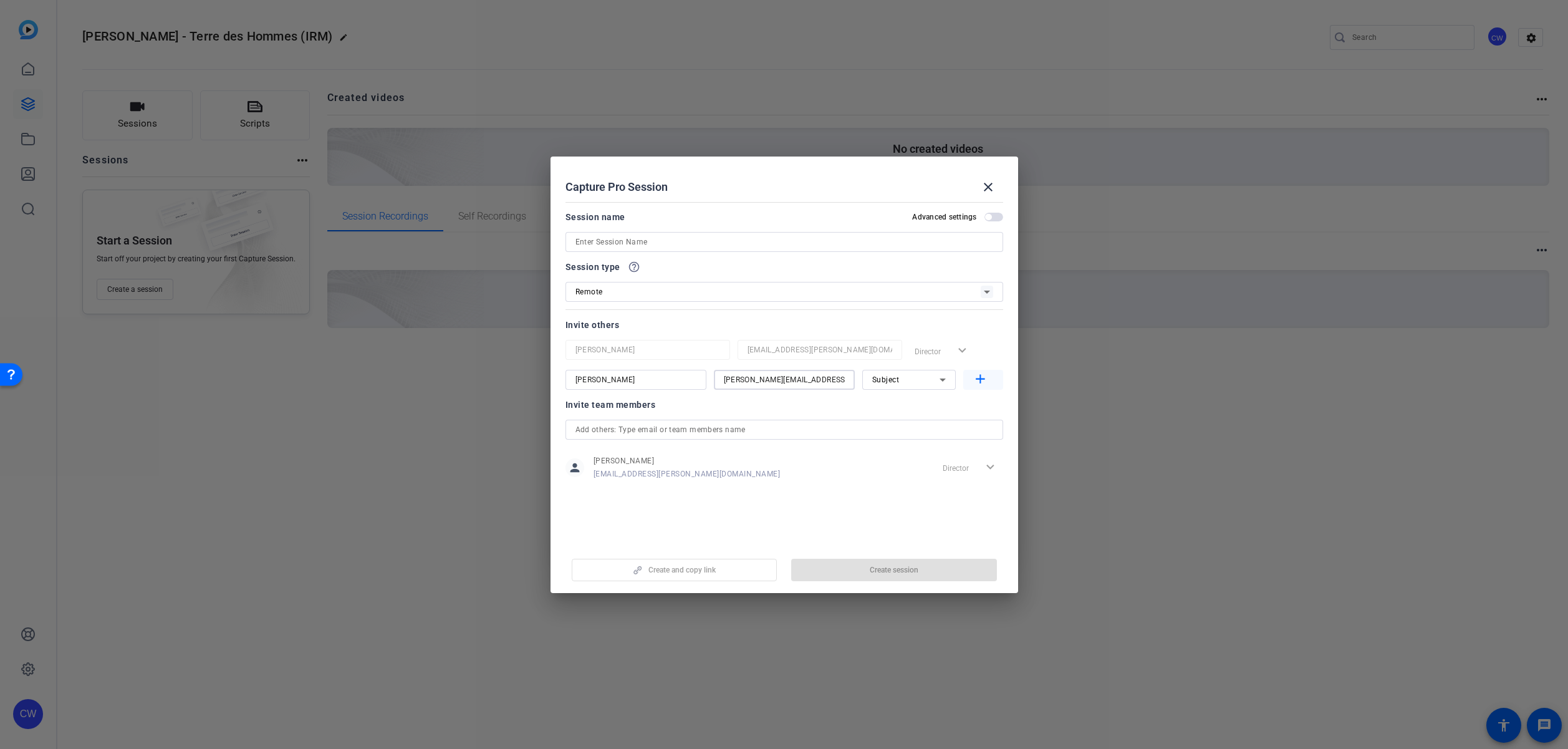
click at [981, 378] on mat-icon "add" at bounding box center [981, 379] width 15 height 15
click at [727, 412] on input at bounding box center [784, 410] width 121 height 15
paste input "martin.perchard@sagepub.co.uk"
type input "martin.perchard@sagepub.co.uk"
click at [664, 410] on input at bounding box center [636, 410] width 121 height 15
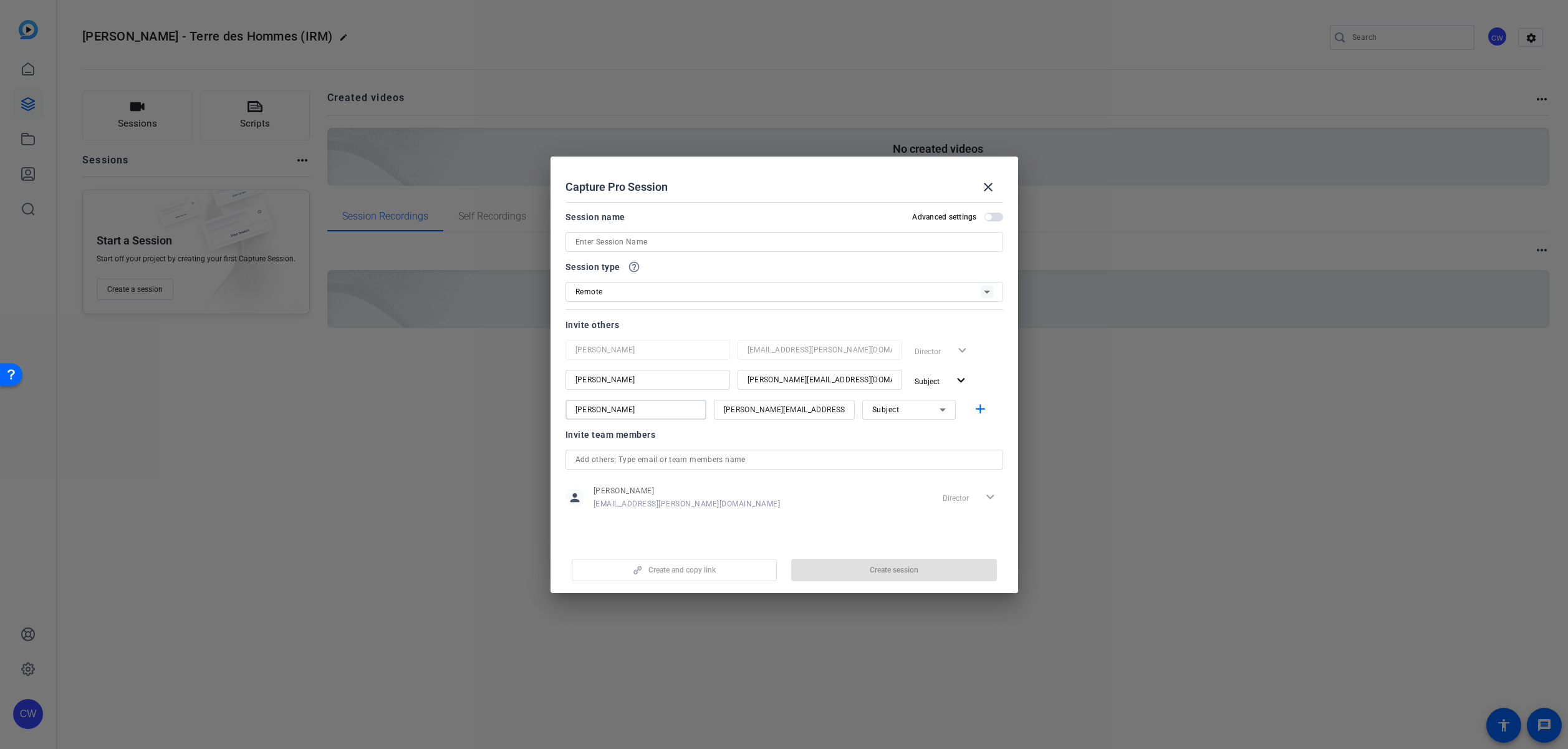
type input "Martin Perchard"
click at [895, 411] on span "Subject" at bounding box center [886, 409] width 28 height 8
click at [907, 451] on mat-option "Watcher" at bounding box center [909, 454] width 93 height 20
click at [980, 408] on mat-icon "add" at bounding box center [981, 409] width 15 height 15
drag, startPoint x: 629, startPoint y: 378, endPoint x: 578, endPoint y: 379, distance: 51.0
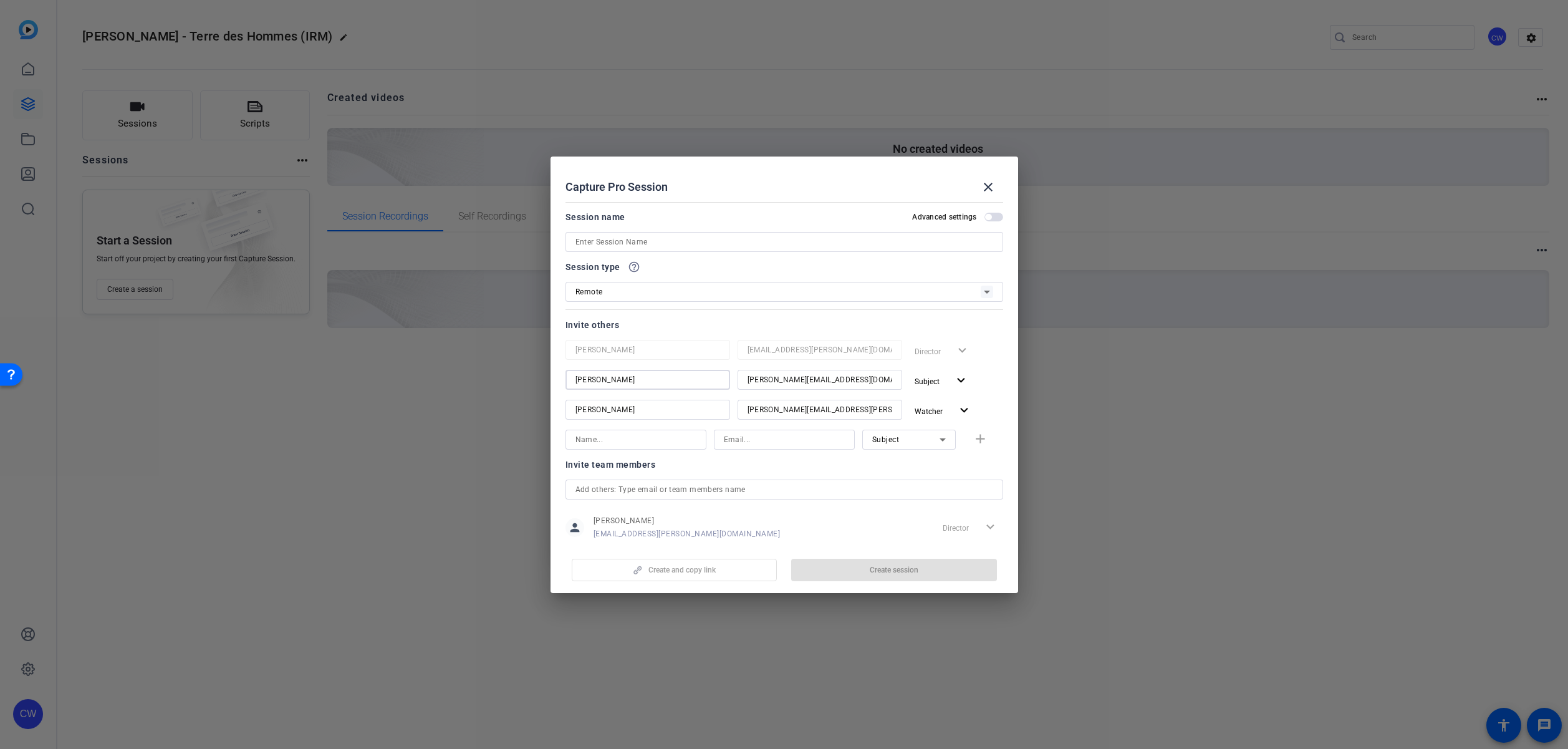
click at [578, 379] on input "Jean Elphick" at bounding box center [647, 380] width 145 height 15
drag, startPoint x: 629, startPoint y: 380, endPoint x: 571, endPoint y: 379, distance: 58.0
click at [571, 379] on div "Jean Elphick" at bounding box center [647, 379] width 164 height 20
click at [594, 242] on input at bounding box center [784, 242] width 418 height 15
paste input "Jean Elphick"
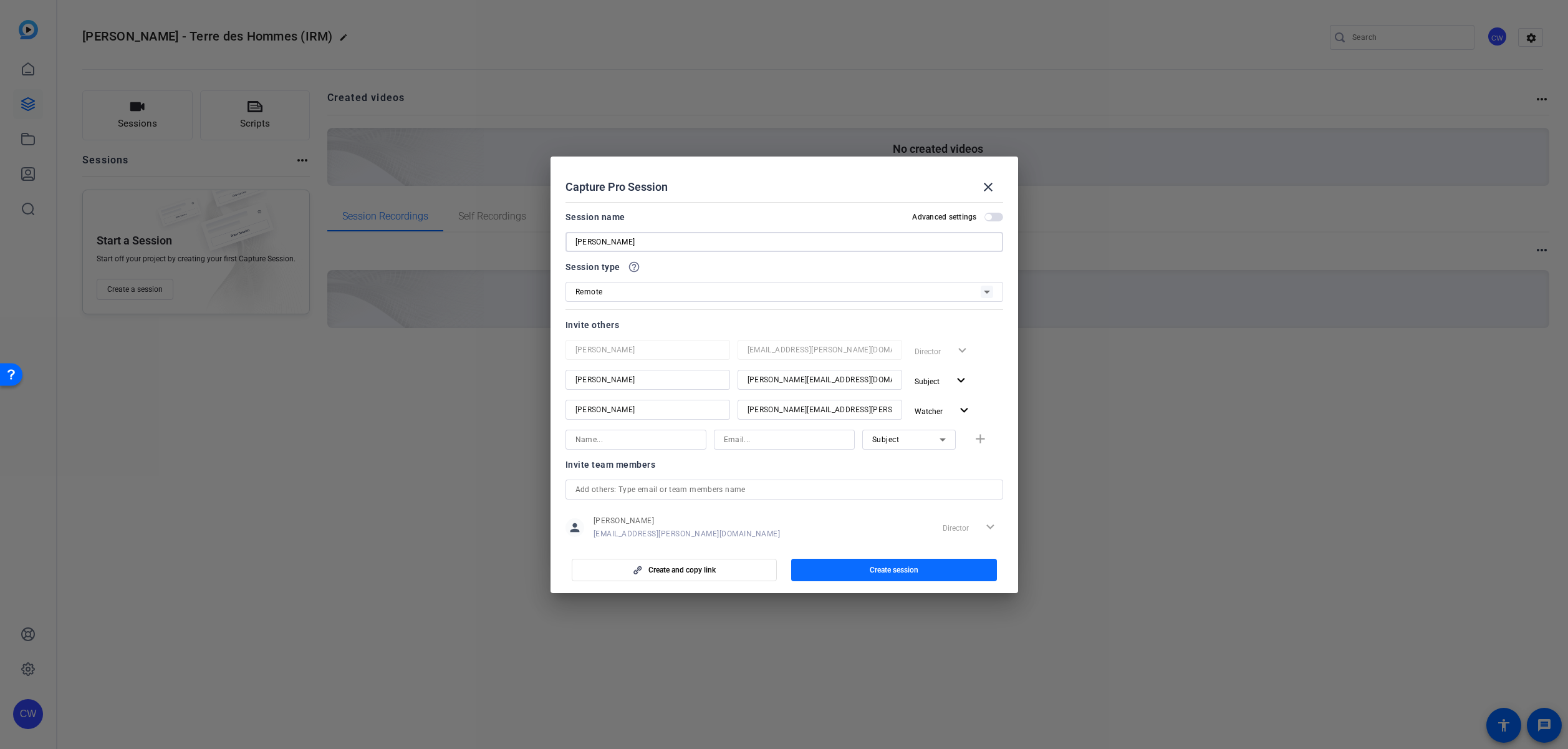
type input "Jean Elphick"
click at [870, 572] on span "Create session" at bounding box center [894, 569] width 49 height 10
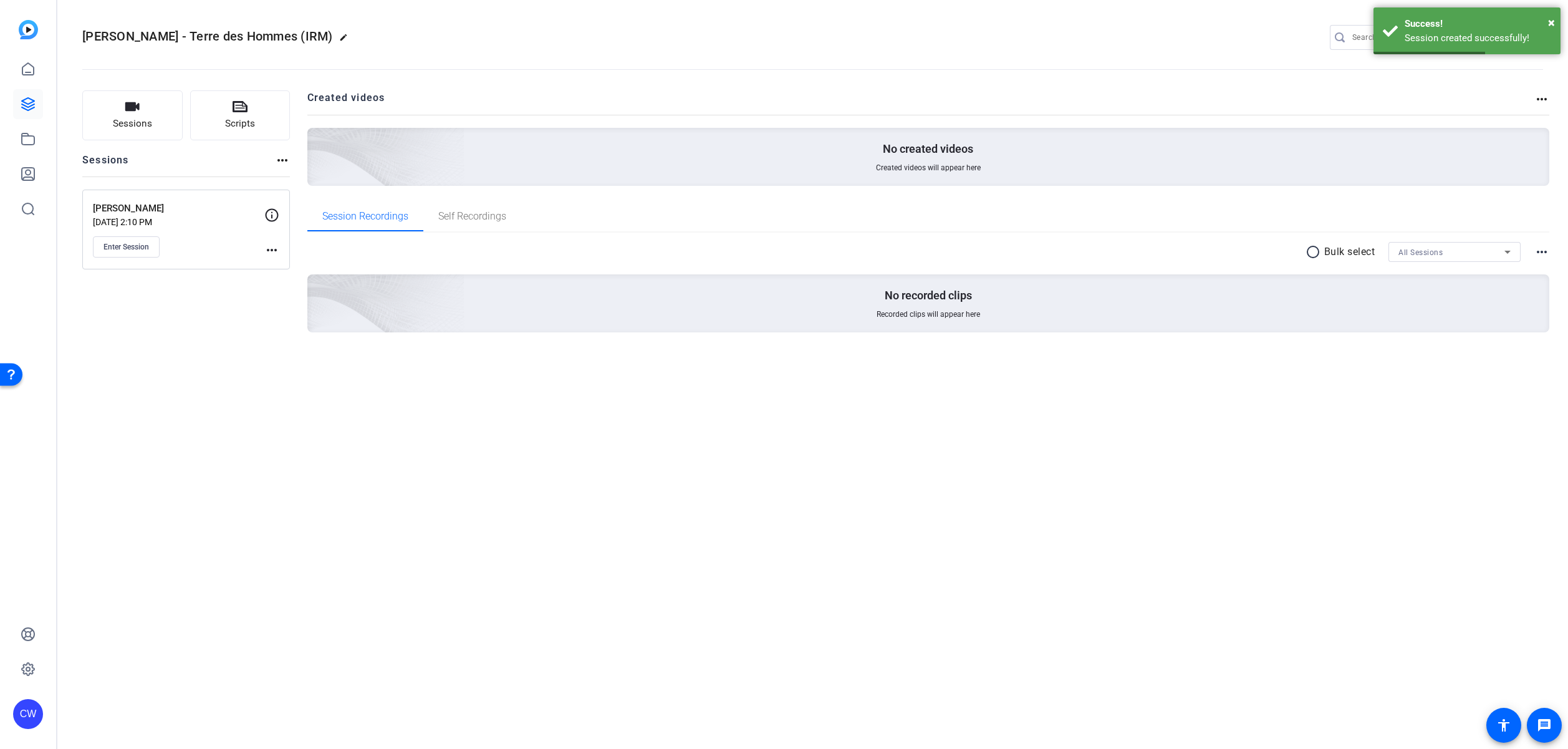
click at [272, 248] on mat-icon "more_horiz" at bounding box center [272, 250] width 15 height 15
click at [298, 269] on span "Edit Session" at bounding box center [303, 269] width 57 height 15
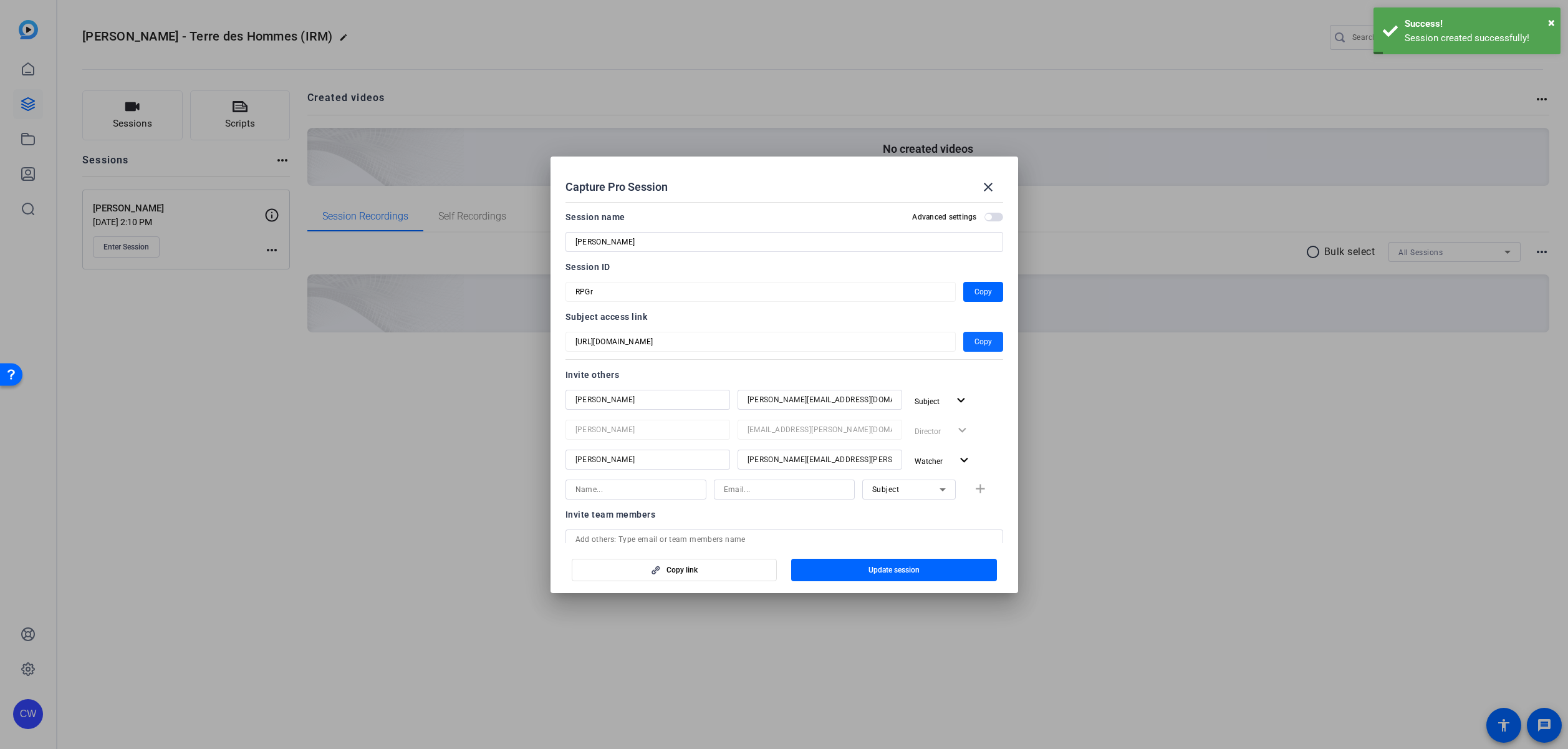
click at [974, 341] on span "Copy" at bounding box center [983, 342] width 18 height 15
click at [966, 291] on span "button" at bounding box center [983, 291] width 40 height 30
drag, startPoint x: 989, startPoint y: 187, endPoint x: 978, endPoint y: 184, distance: 11.4
click at [989, 187] on mat-icon "close" at bounding box center [988, 187] width 15 height 15
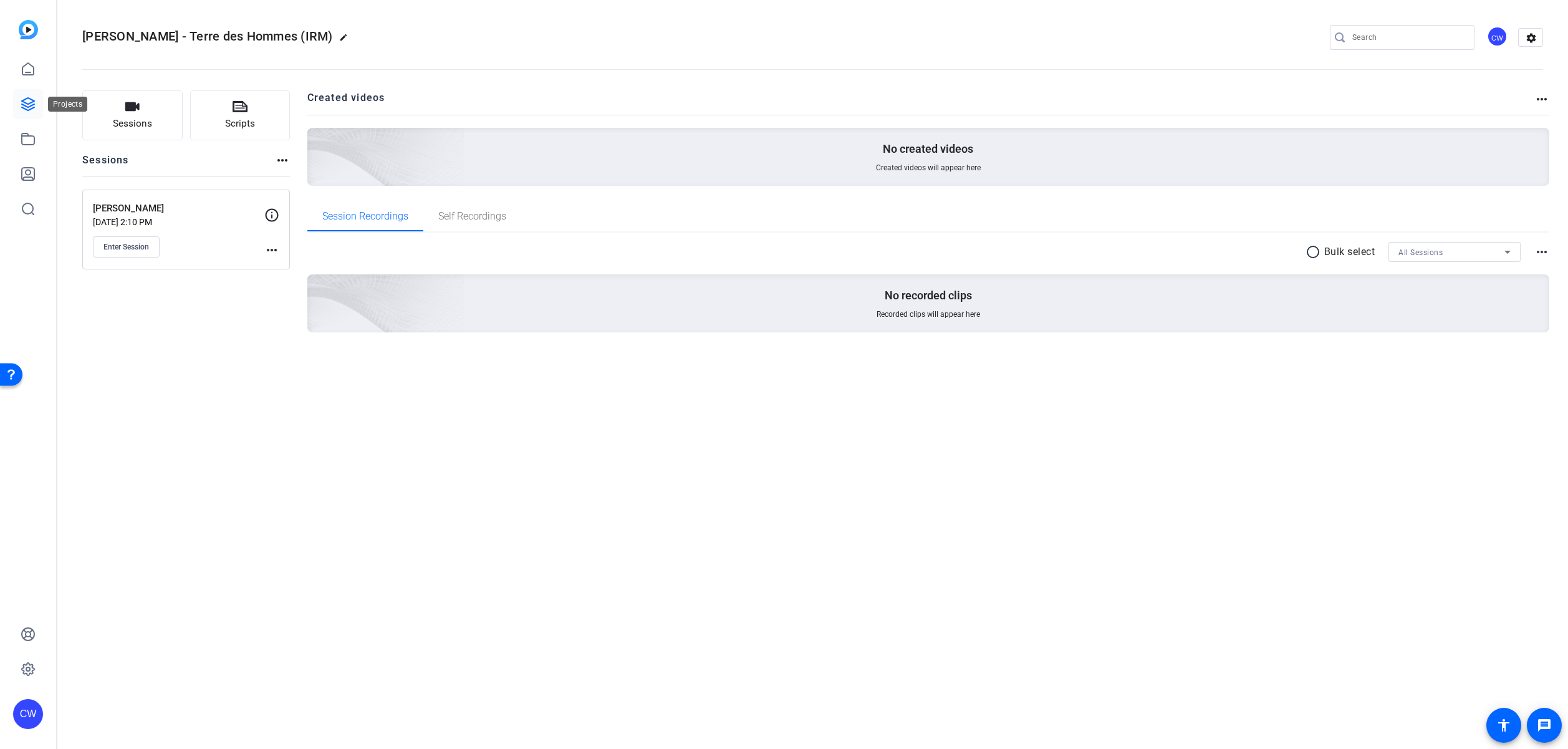
click at [34, 99] on icon at bounding box center [28, 104] width 15 height 15
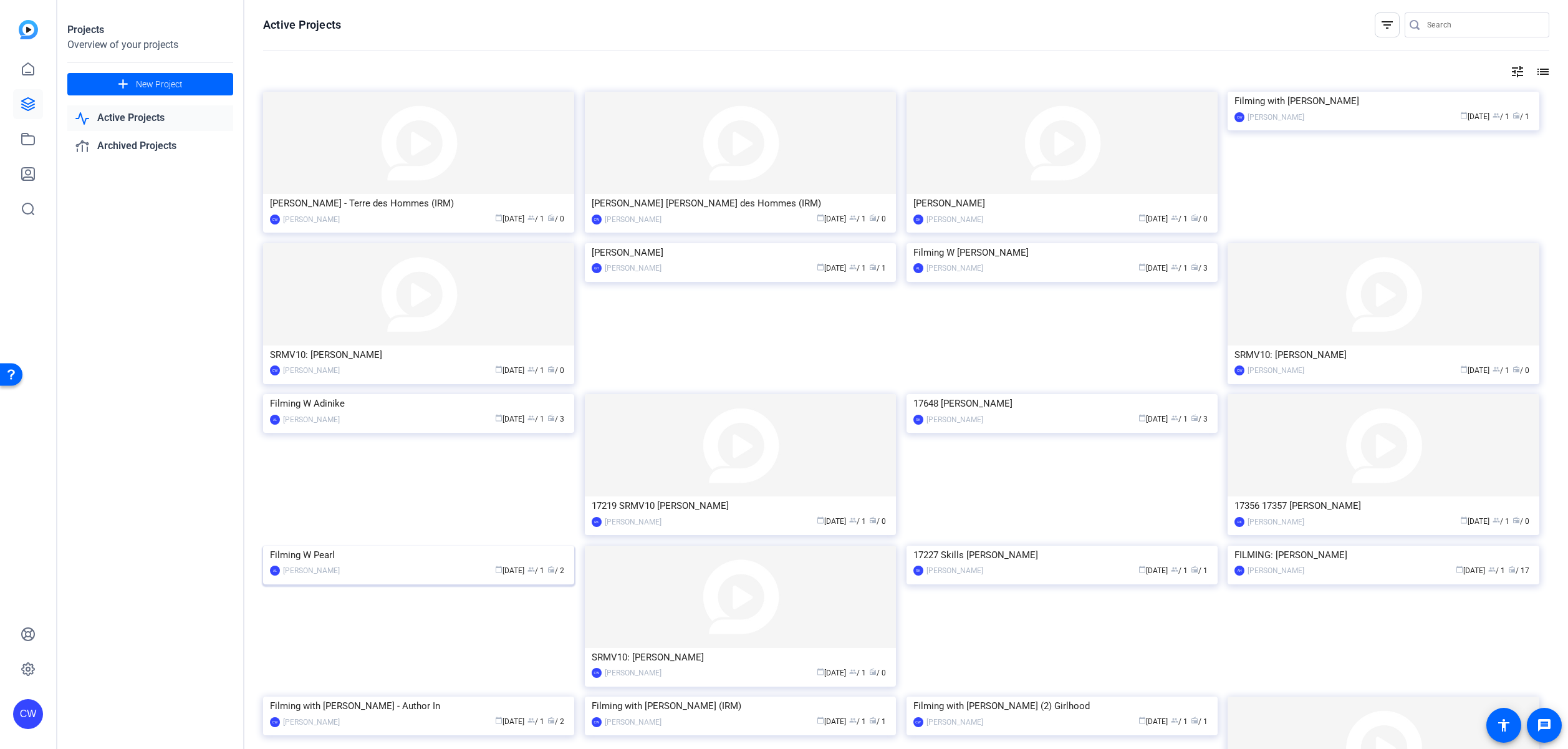
click at [427, 545] on img at bounding box center [418, 545] width 311 height 0
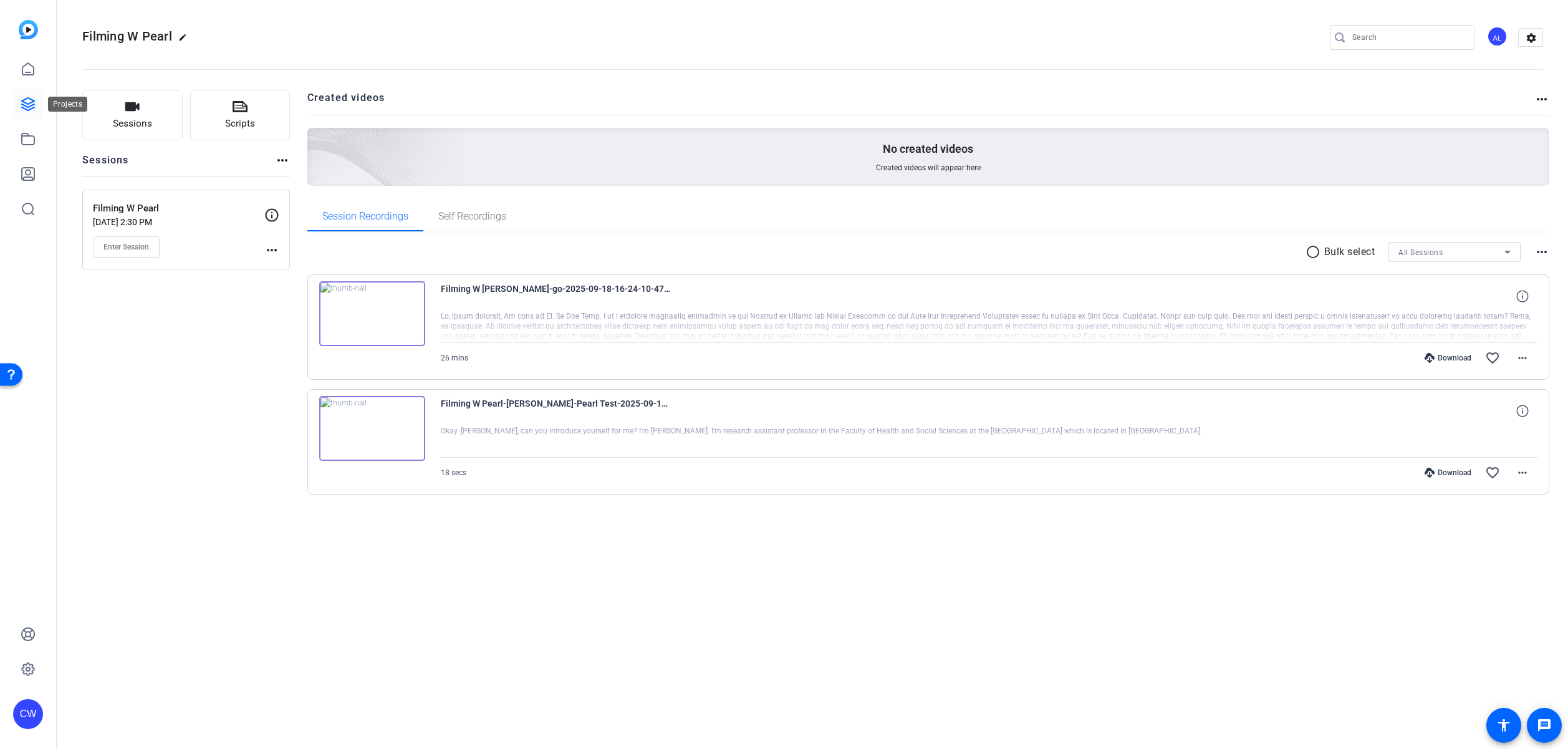
click at [35, 103] on link at bounding box center [28, 104] width 30 height 30
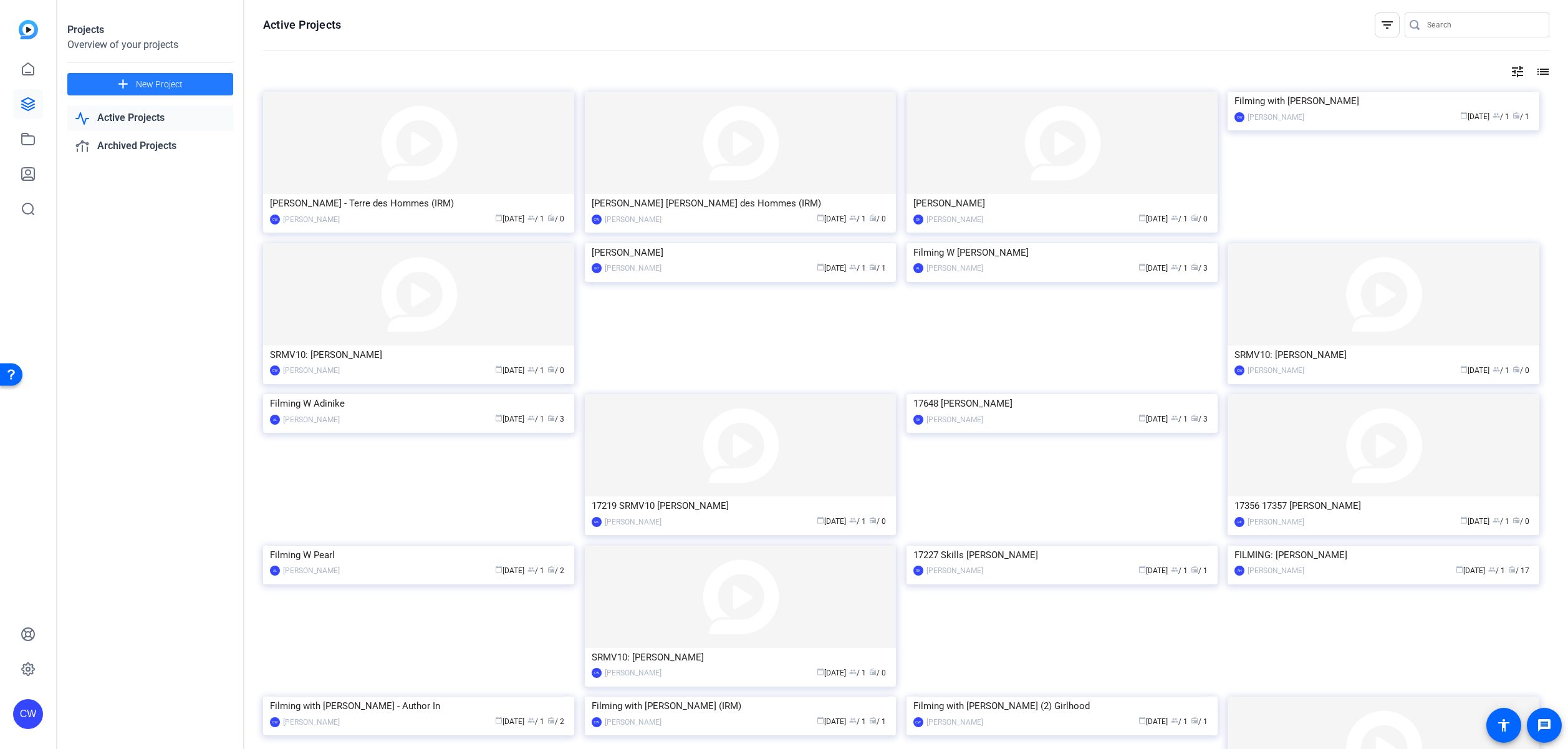
click at [164, 86] on span "New Project" at bounding box center [159, 84] width 47 height 13
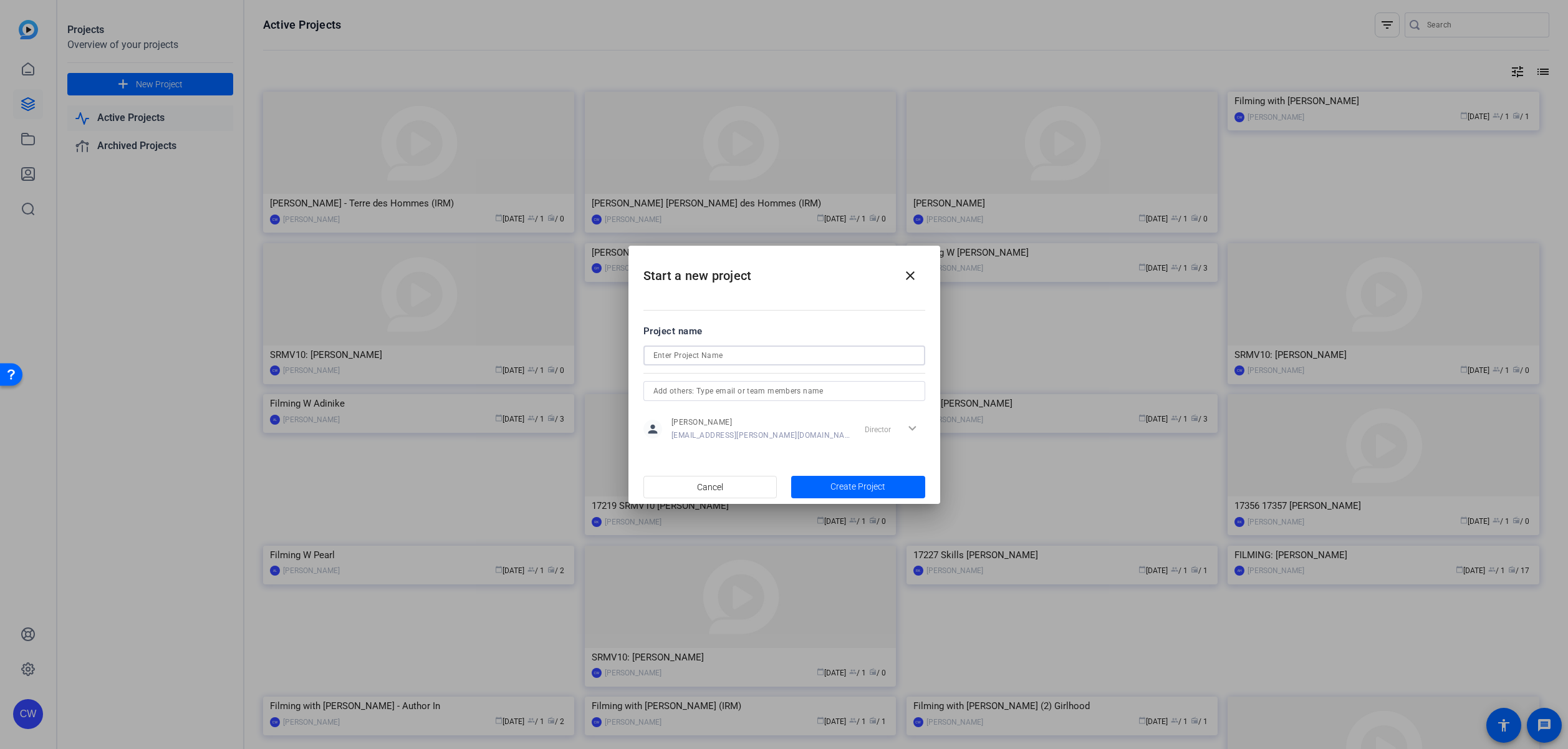
click at [774, 360] on input at bounding box center [784, 356] width 262 height 15
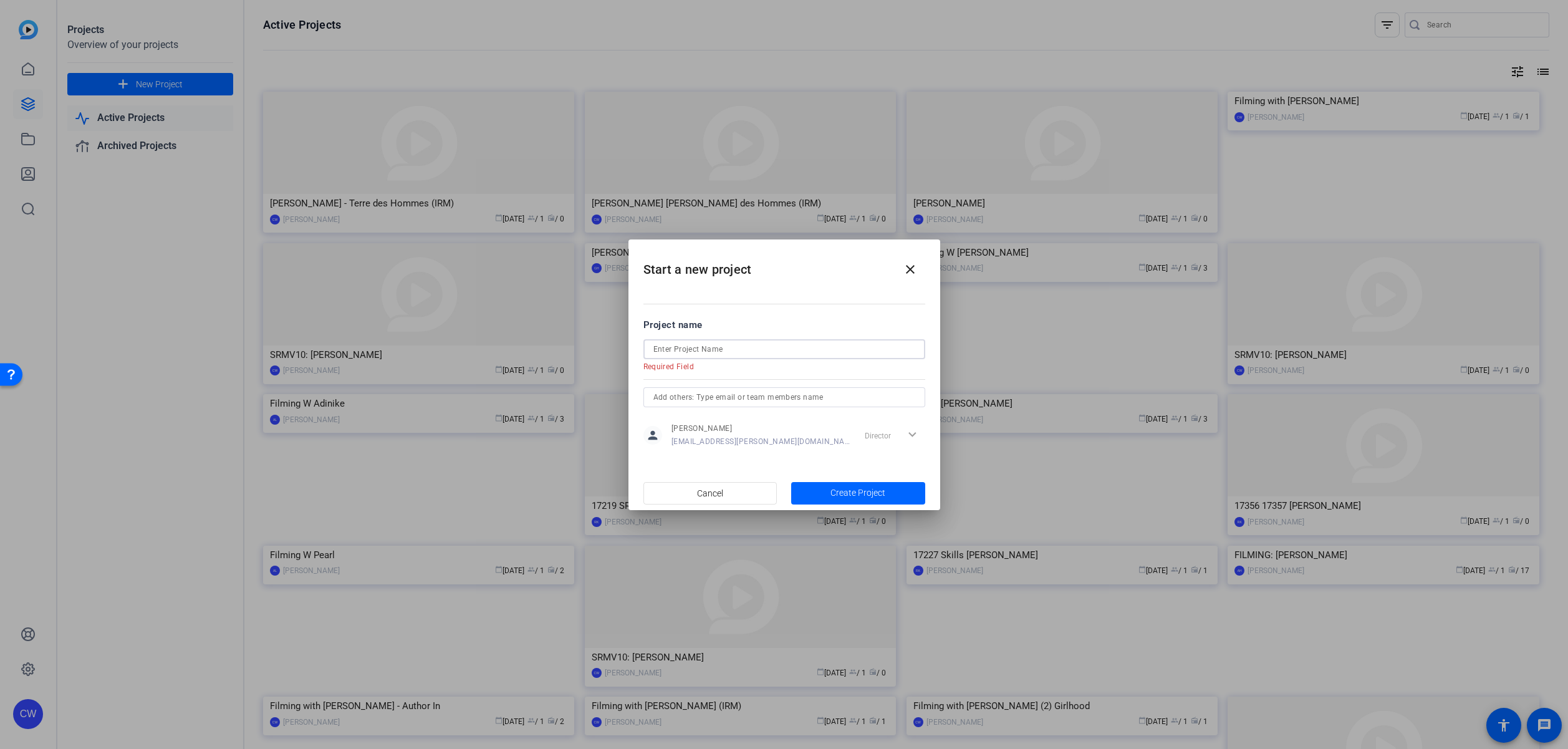
paste input "18231"
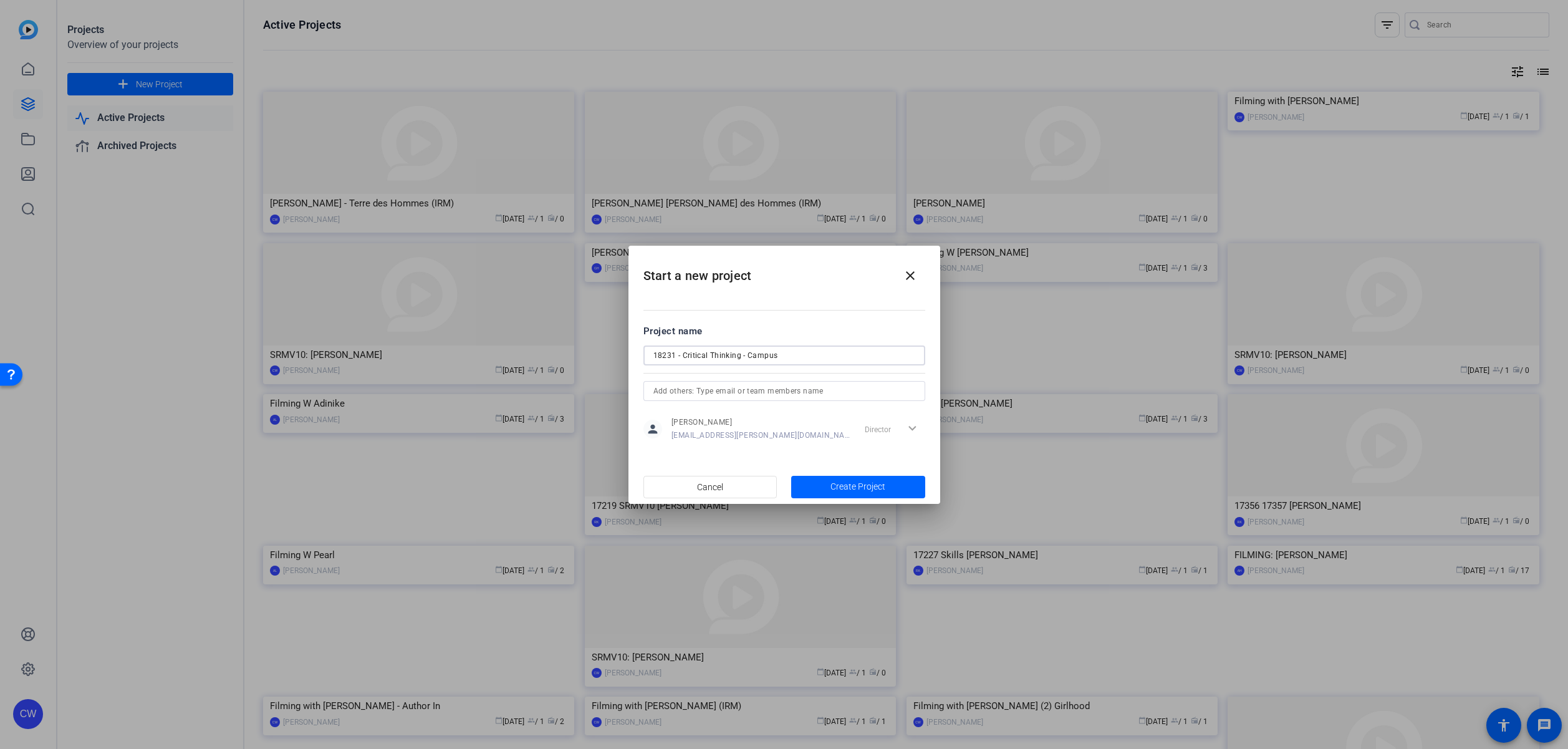
click at [743, 354] on input "18231 - Critical Thinking - Campus" at bounding box center [784, 356] width 262 height 15
click at [683, 357] on input "18231 - Critical Thinking (Campus)" at bounding box center [784, 356] width 262 height 15
type input "18231 - Advanced Critical Thinking (Campus)"
click at [856, 484] on span "Create Project" at bounding box center [858, 487] width 55 height 13
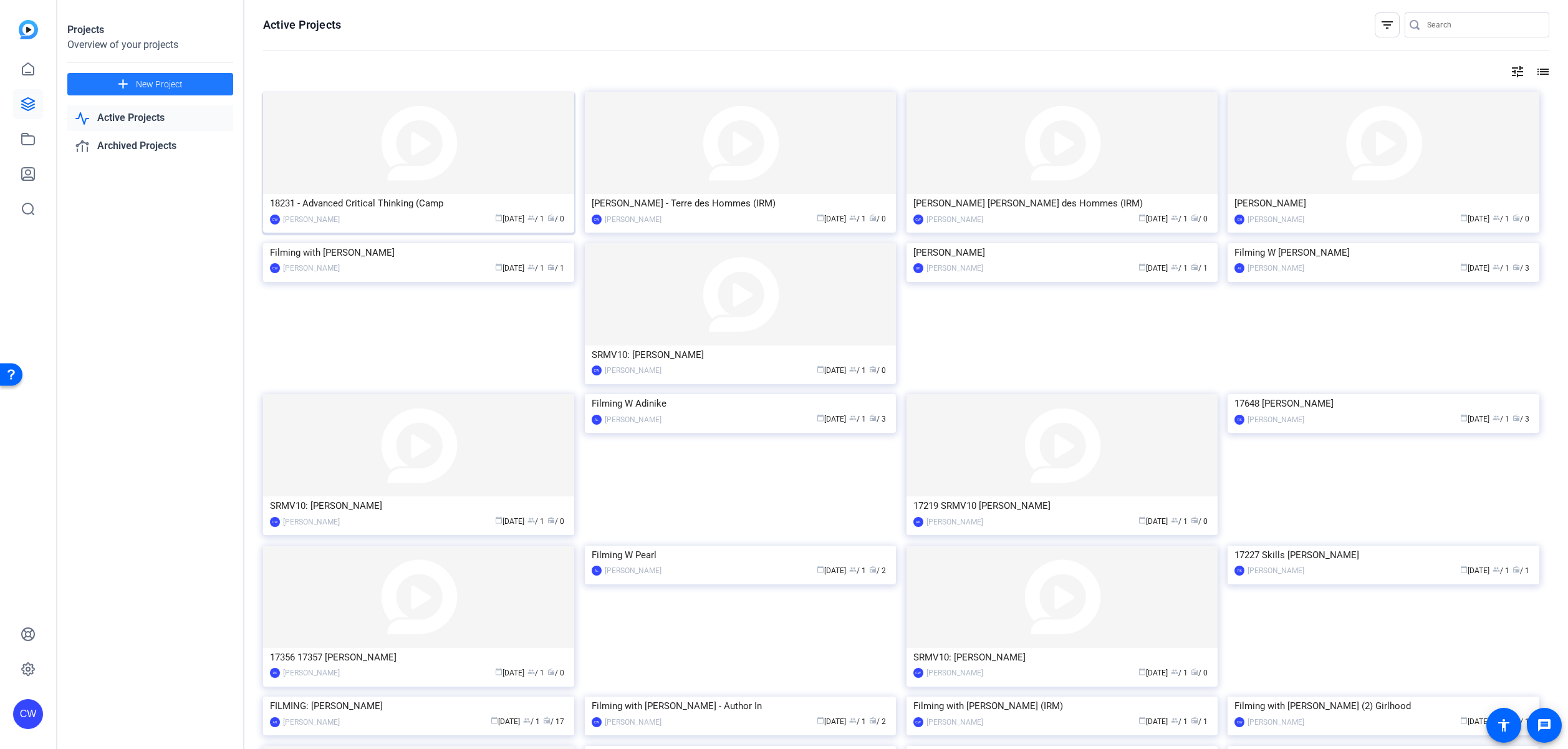
click at [437, 177] on img at bounding box center [418, 143] width 311 height 103
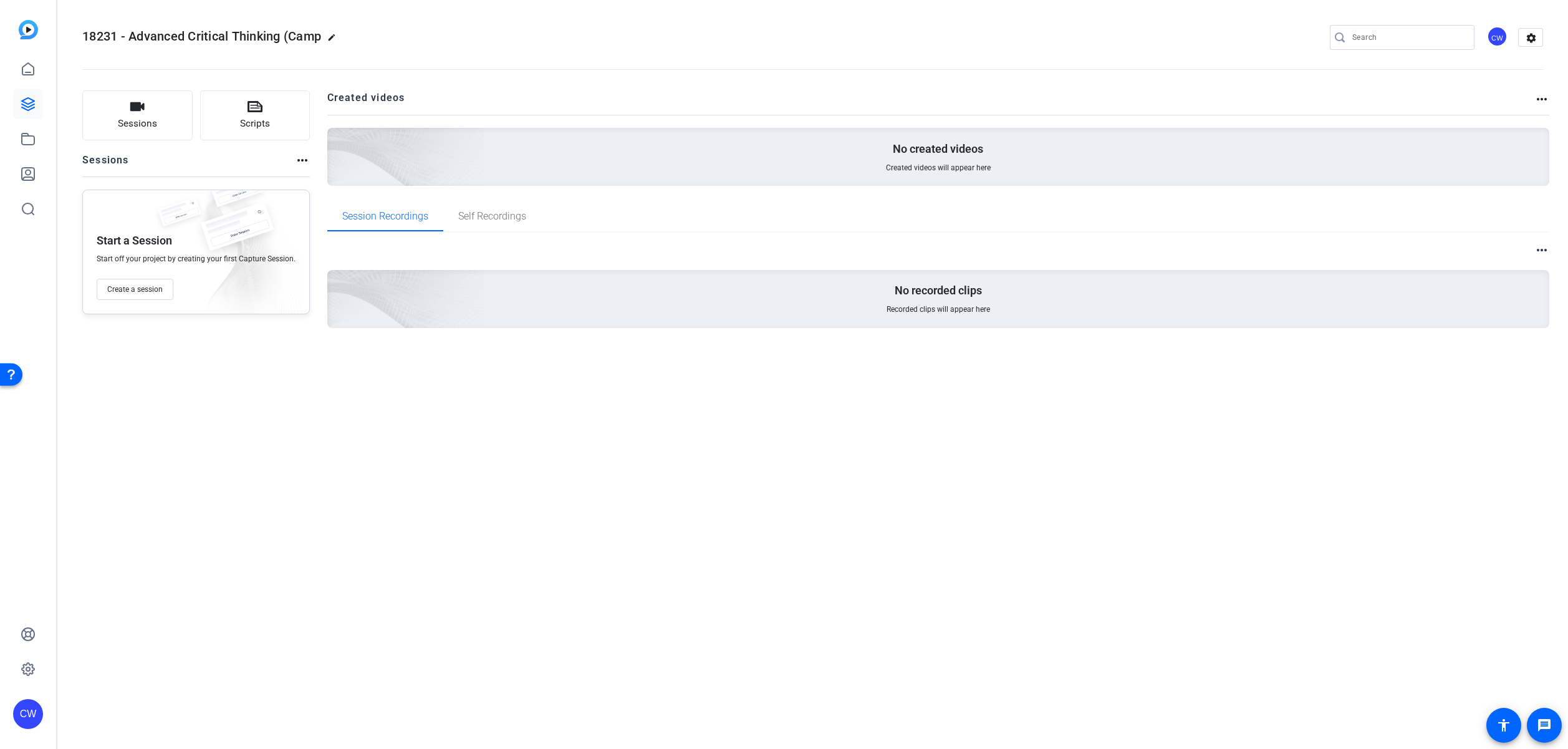
click at [334, 38] on mat-icon "edit" at bounding box center [335, 41] width 15 height 15
click at [161, 36] on input "18231 - Advanced Critical Thinking (Camp" at bounding box center [133, 37] width 82 height 15
click at [216, 33] on span "clear" at bounding box center [213, 37] width 15 height 15
click at [301, 35] on span "18231 - Advanced Critical Thinking (Camp" at bounding box center [202, 36] width 239 height 15
click at [332, 37] on mat-icon "edit" at bounding box center [335, 41] width 15 height 15
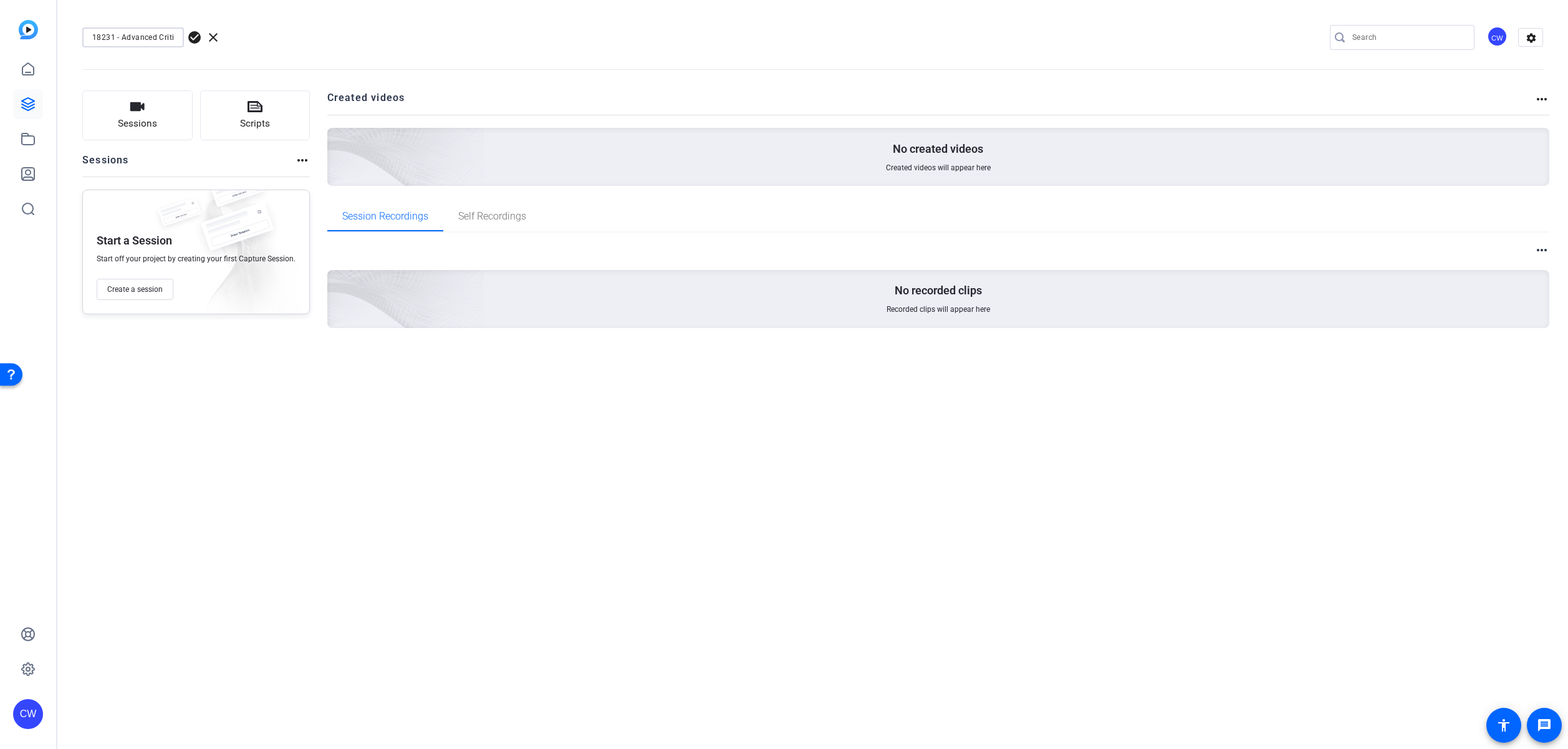
click at [153, 36] on input "18231 - Advanced Critical Thinking (Camp" at bounding box center [133, 37] width 82 height 15
drag, startPoint x: 120, startPoint y: 35, endPoint x: 67, endPoint y: 39, distance: 53.2
click at [68, 41] on mat-toolbar "18231 - Advanced Critical Thinking (Camp check_circle clear CW settings" at bounding box center [812, 37] width 1511 height 75
type input "Advanced Critical Thinking (Camp"
click at [197, 41] on span "check_circle" at bounding box center [195, 37] width 15 height 15
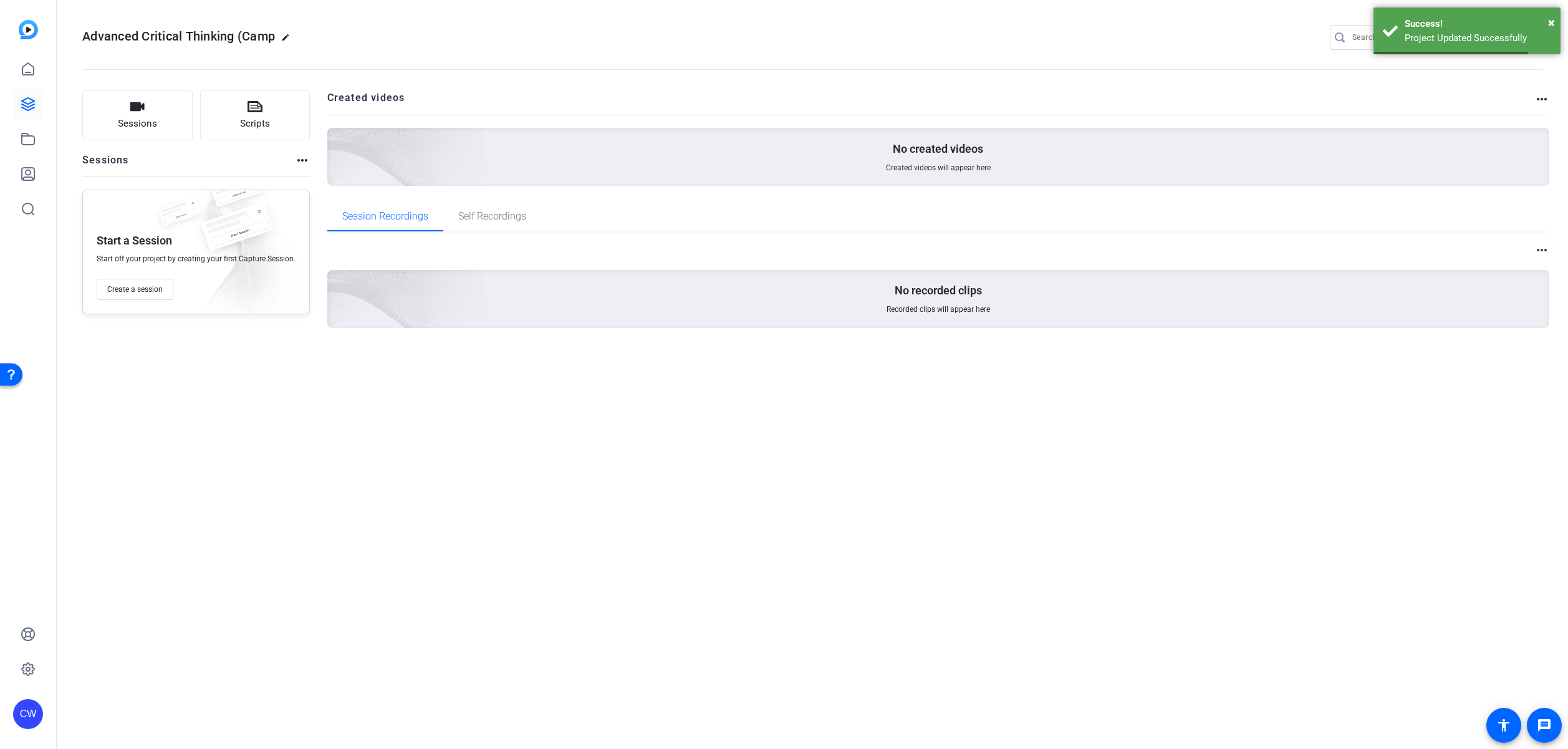
click at [288, 39] on mat-icon "edit" at bounding box center [289, 41] width 15 height 15
click at [168, 35] on input "Advanced Critical Thinking (Camp" at bounding box center [133, 37] width 82 height 15
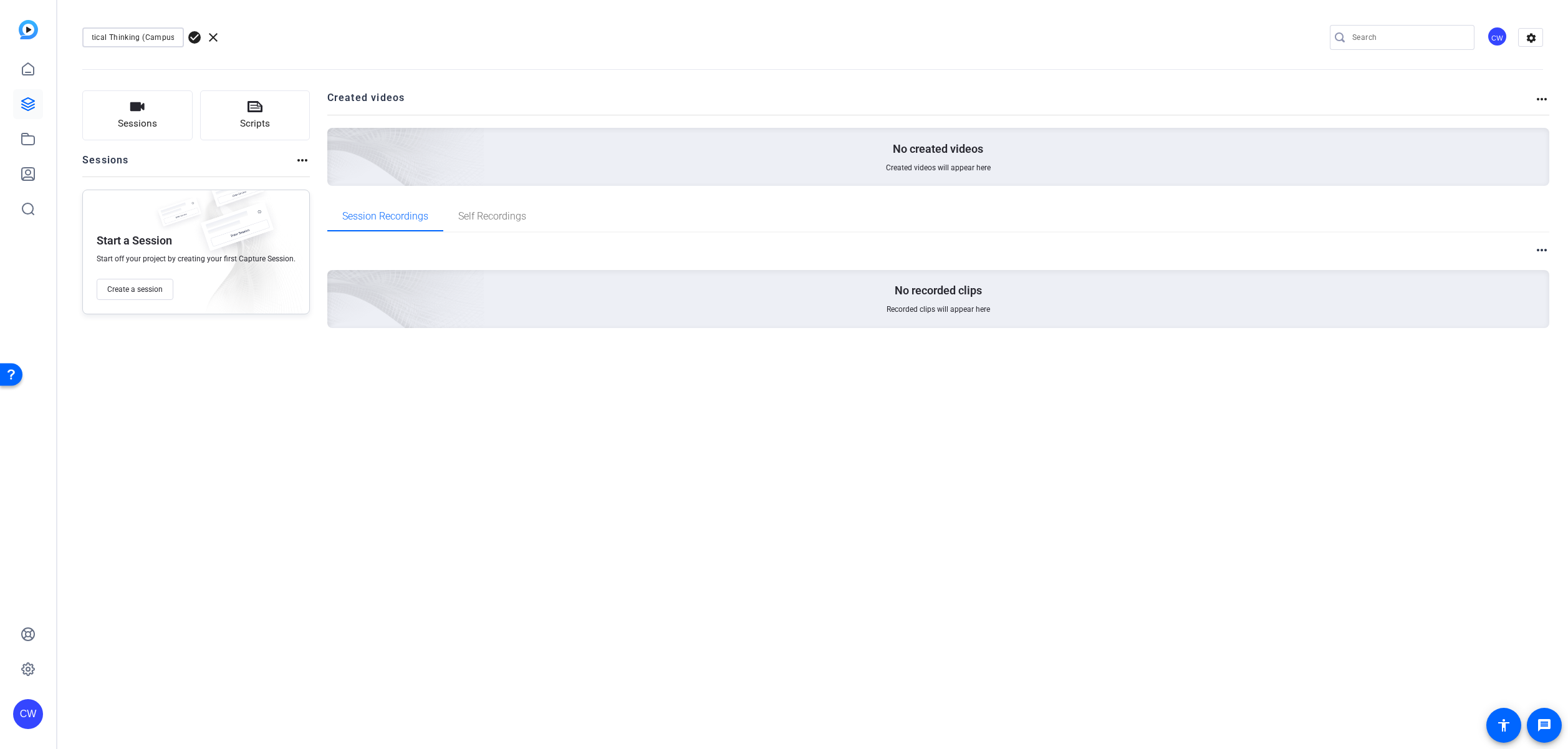
scroll to position [0, 51]
type input "Advanced Critical Thinking (Campus)"
click at [195, 37] on span "check_circle" at bounding box center [195, 37] width 15 height 15
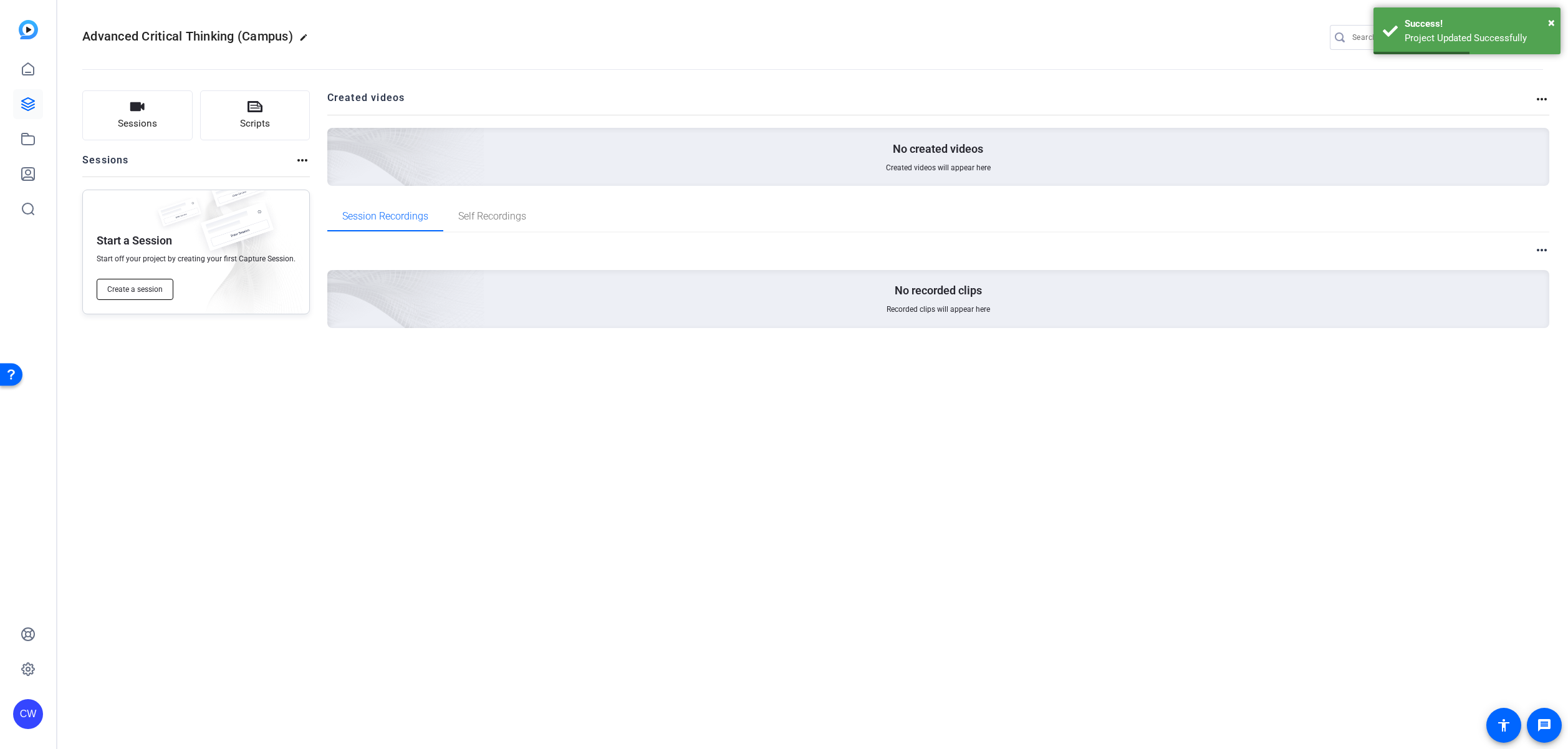
click at [155, 287] on span "Create a session" at bounding box center [135, 289] width 56 height 10
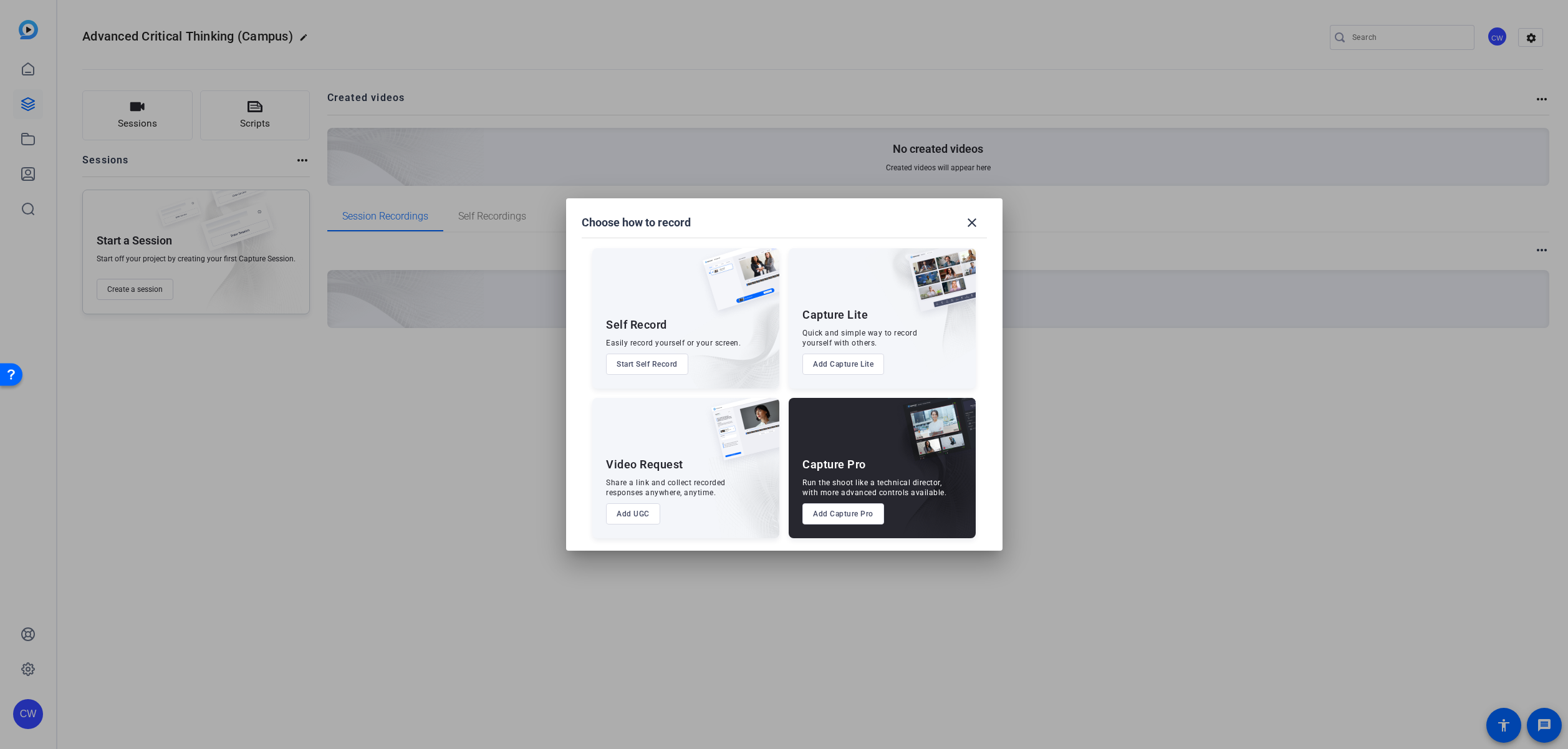
click at [634, 516] on button "Add UGC" at bounding box center [633, 514] width 54 height 21
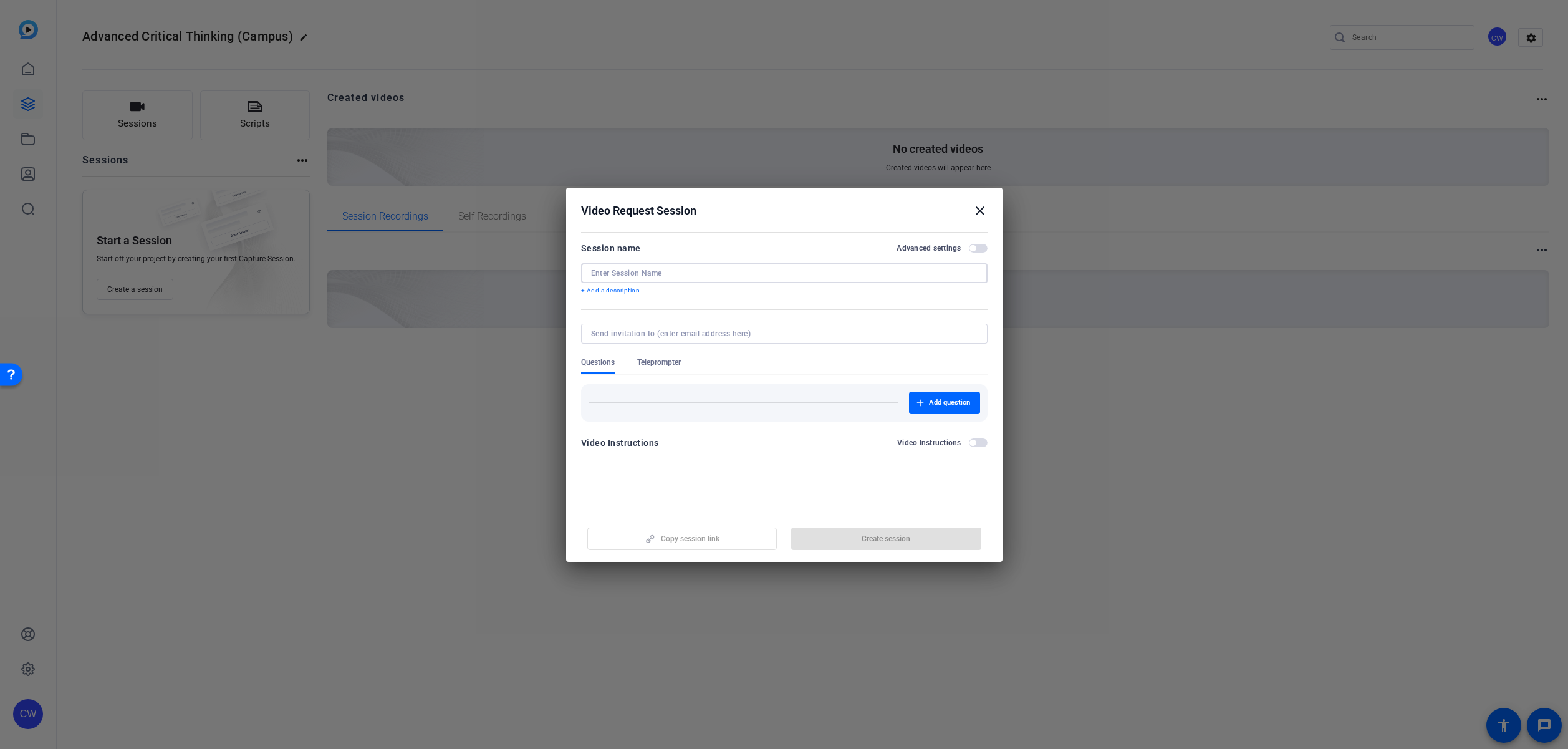
click at [636, 269] on input at bounding box center [784, 272] width 386 height 10
type input "Dr [PERSON_NAME]"
click at [976, 446] on span "button" at bounding box center [978, 442] width 18 height 8
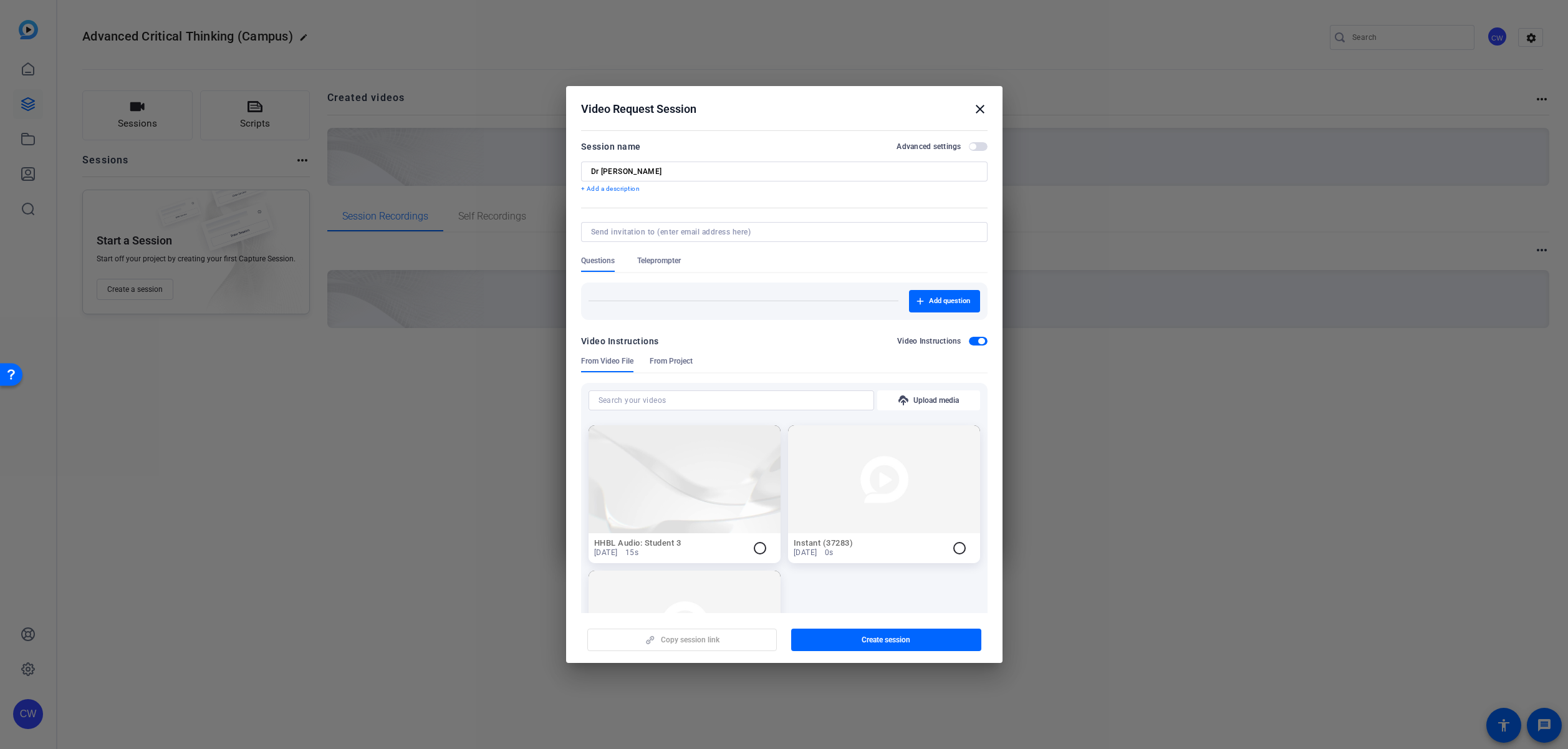
click at [680, 357] on span "From Project" at bounding box center [671, 360] width 43 height 10
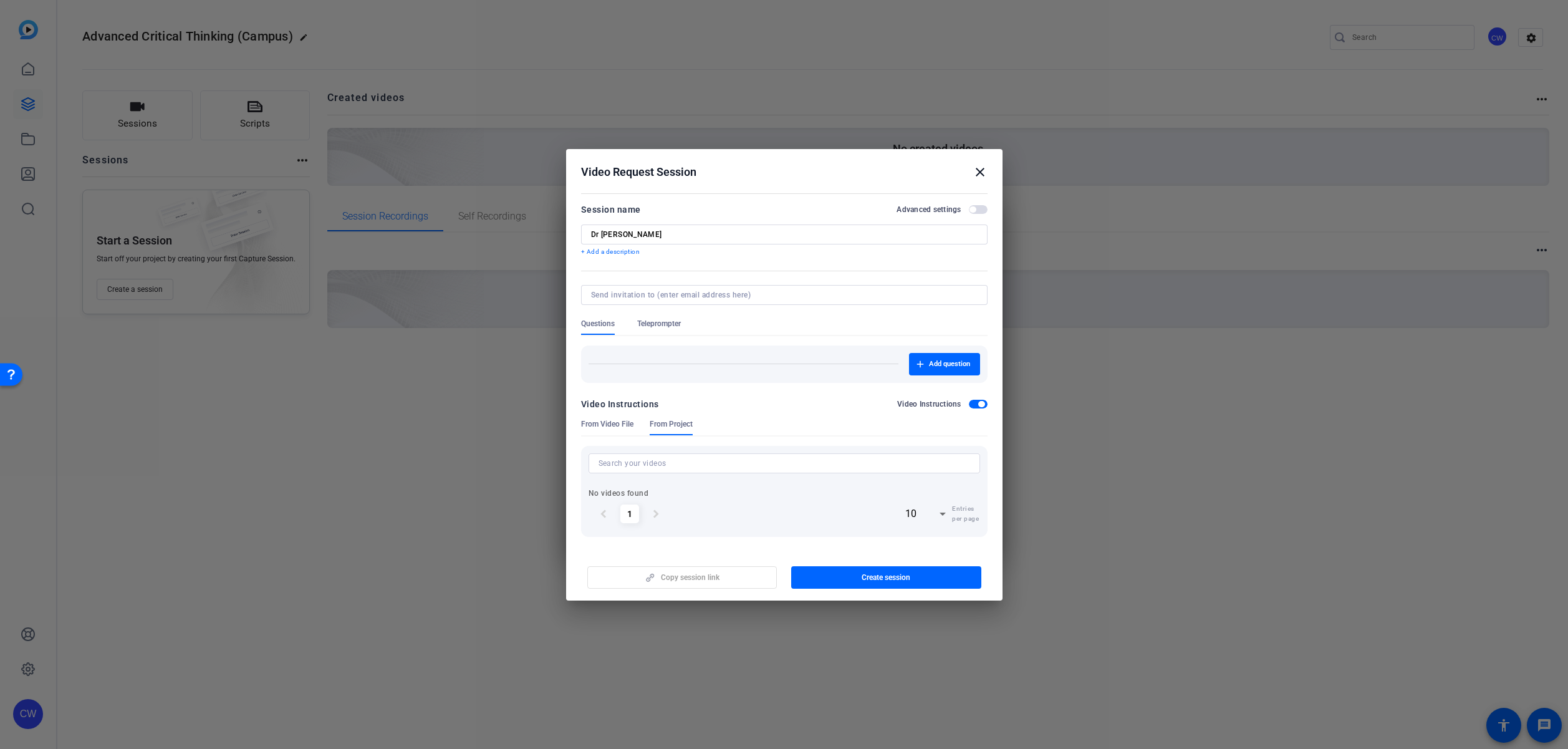
click at [616, 428] on span "From Video File" at bounding box center [607, 424] width 52 height 10
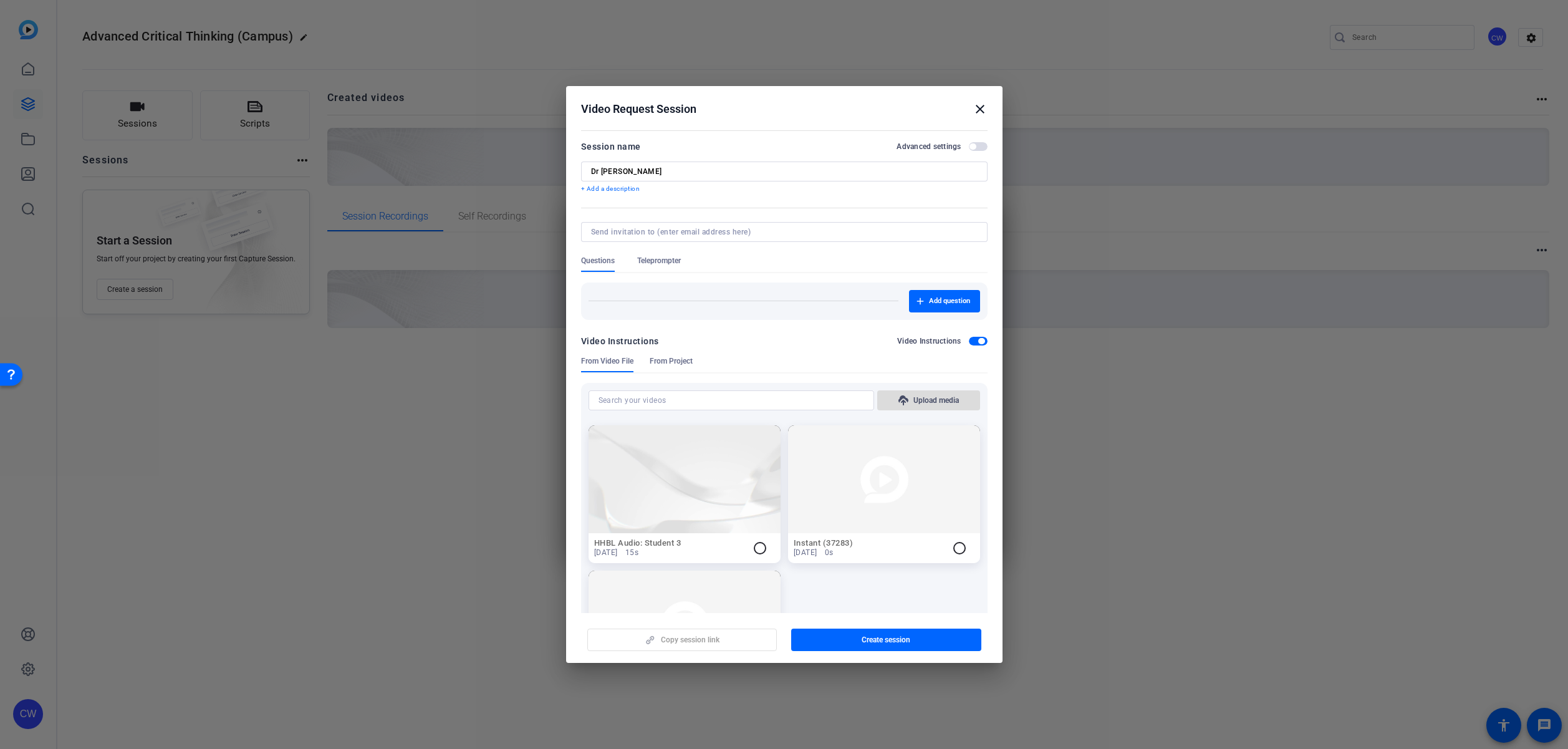
click at [928, 401] on span "Upload media" at bounding box center [936, 400] width 46 height 10
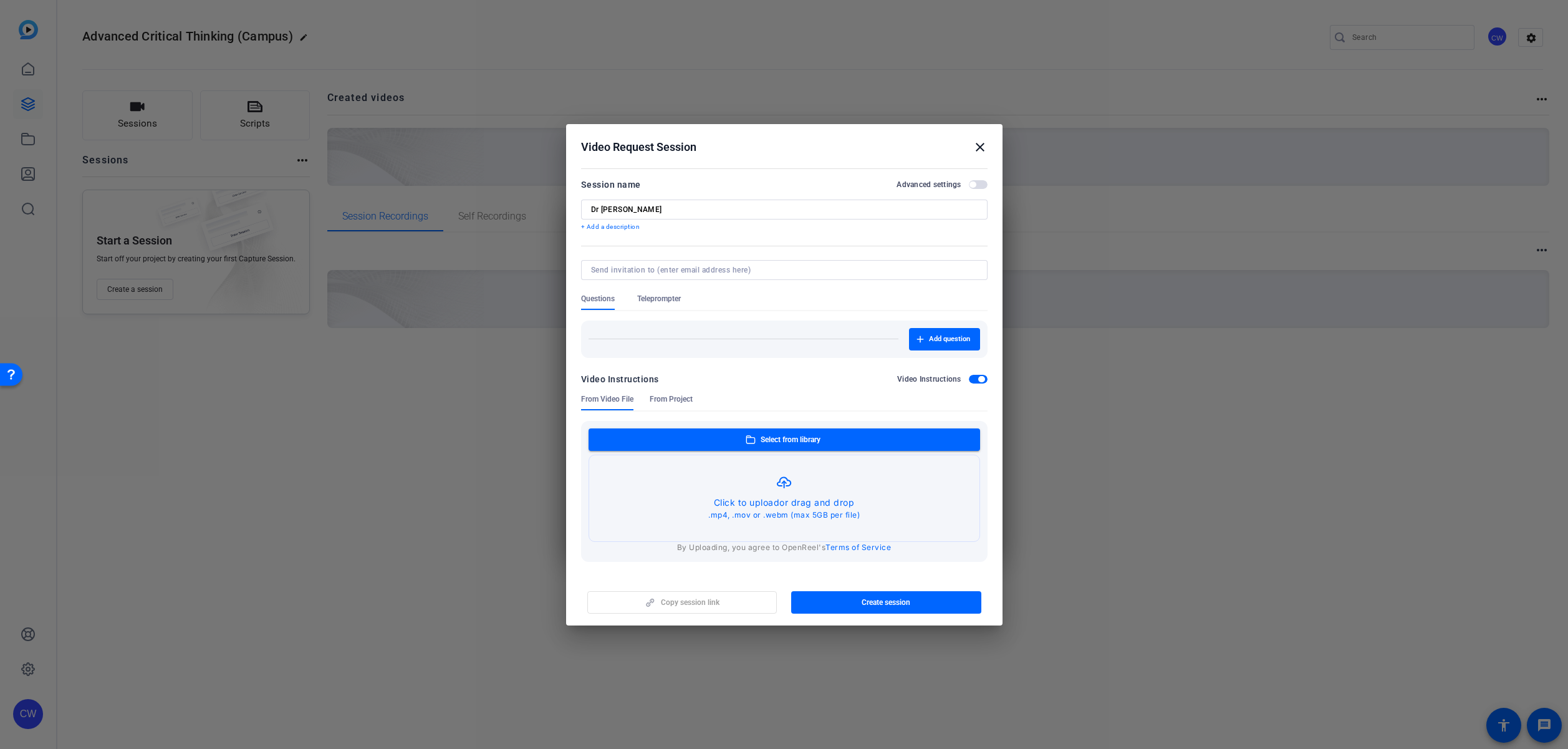
click at [981, 375] on span "button" at bounding box center [978, 379] width 18 height 8
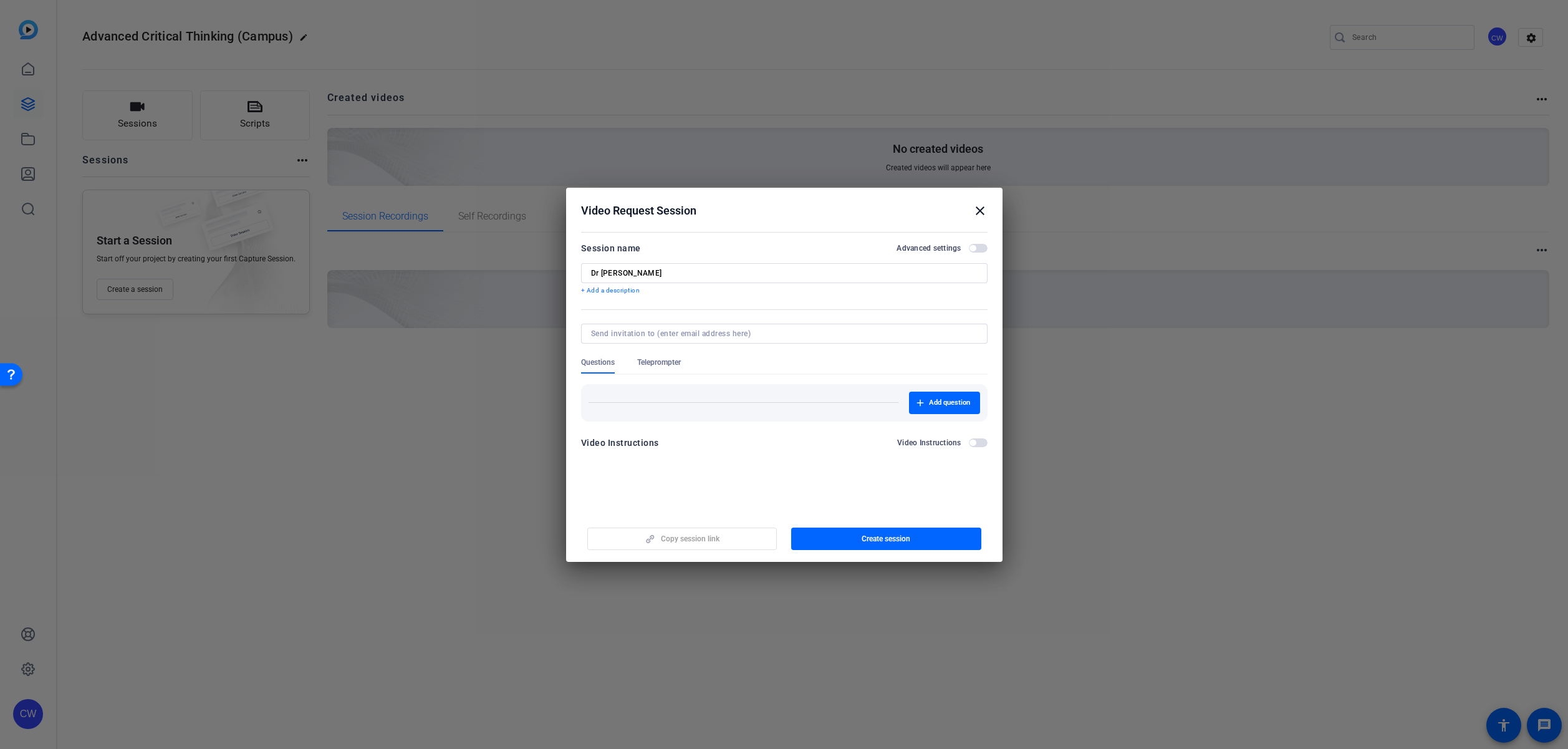
click at [628, 290] on p "+ Add a description" at bounding box center [784, 290] width 406 height 10
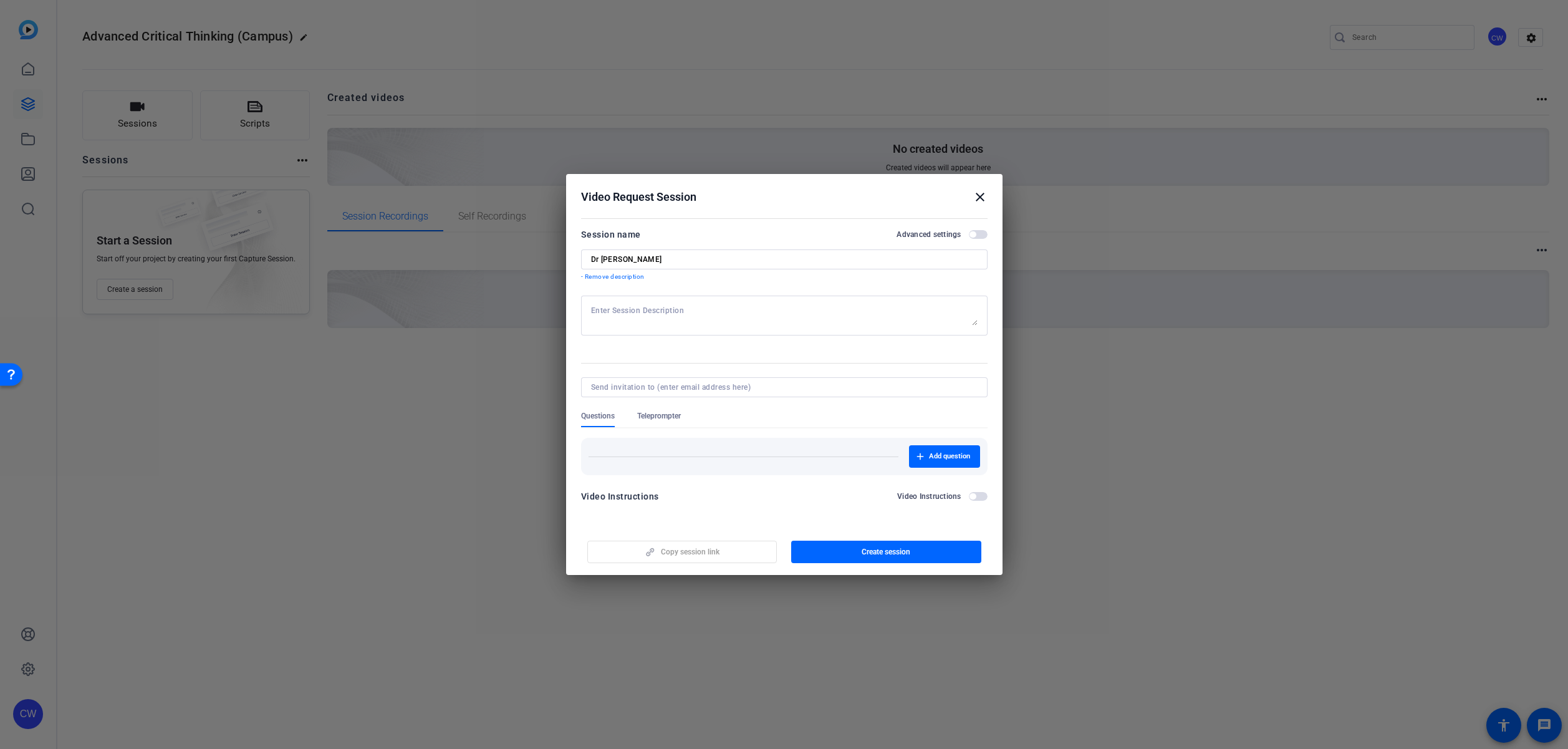
click at [600, 275] on p "- Remove description" at bounding box center [784, 276] width 406 height 10
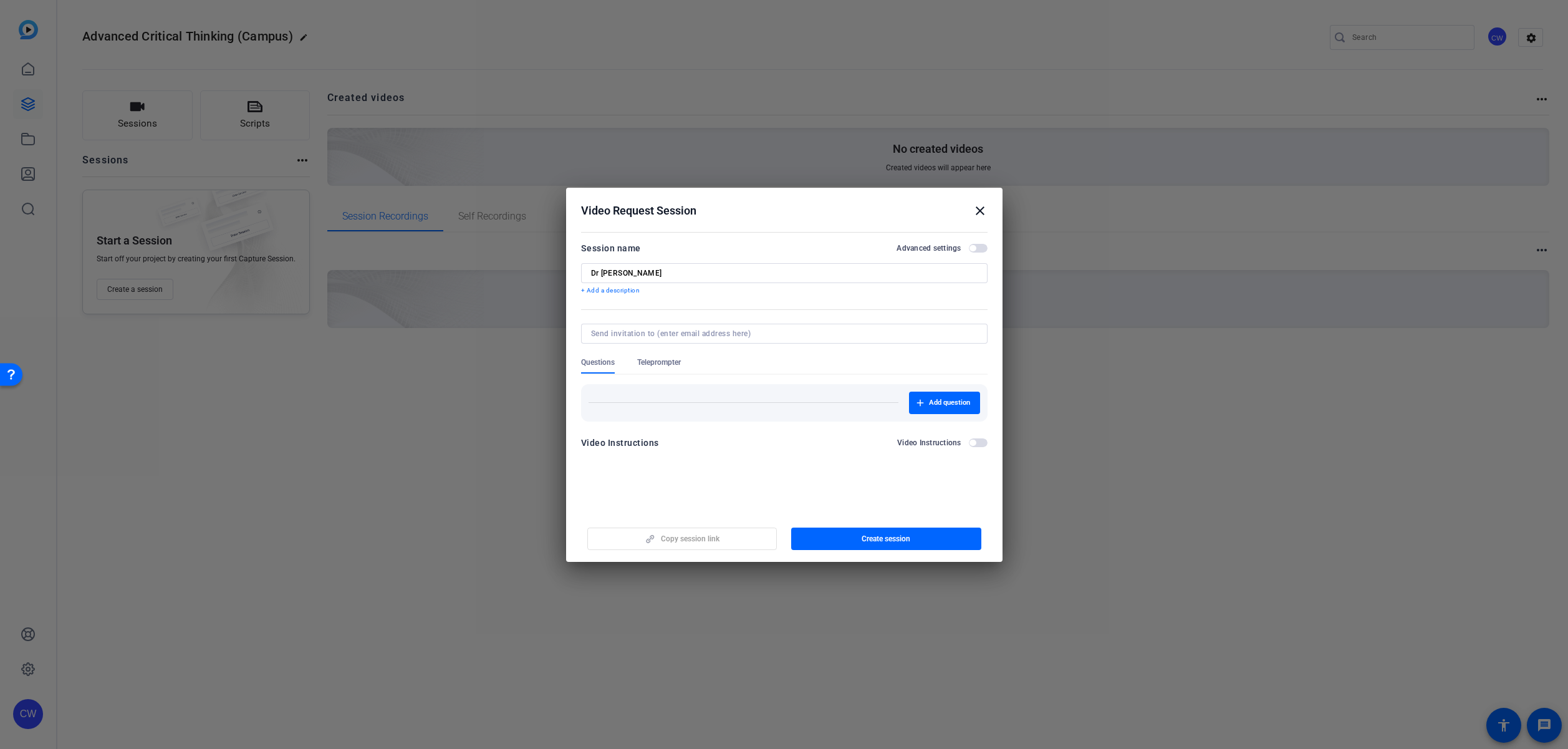
click at [665, 358] on span "Teleprompter" at bounding box center [659, 362] width 44 height 10
click at [610, 360] on span "Questions" at bounding box center [598, 362] width 34 height 10
click at [978, 249] on span "button" at bounding box center [978, 248] width 18 height 8
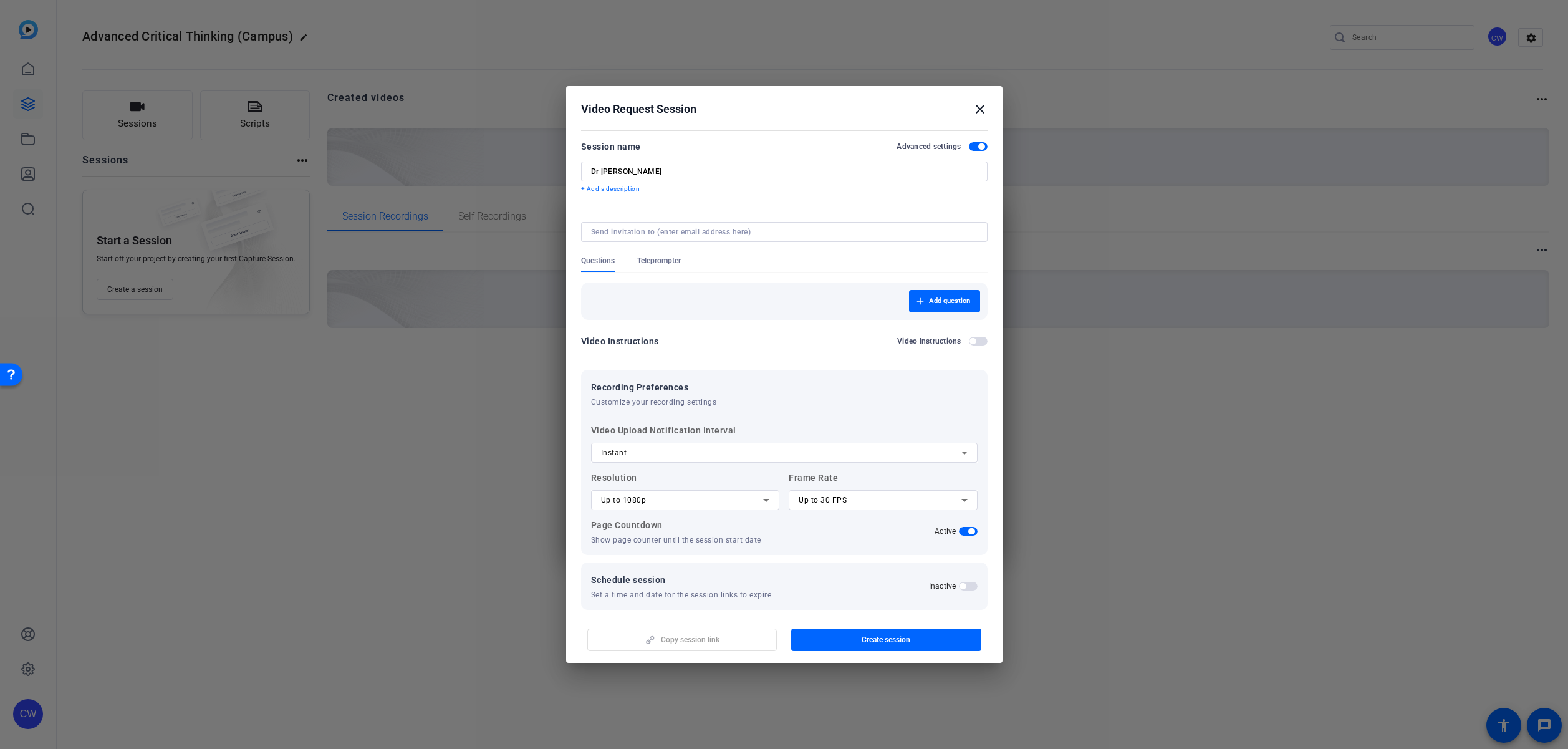
scroll to position [10, 0]
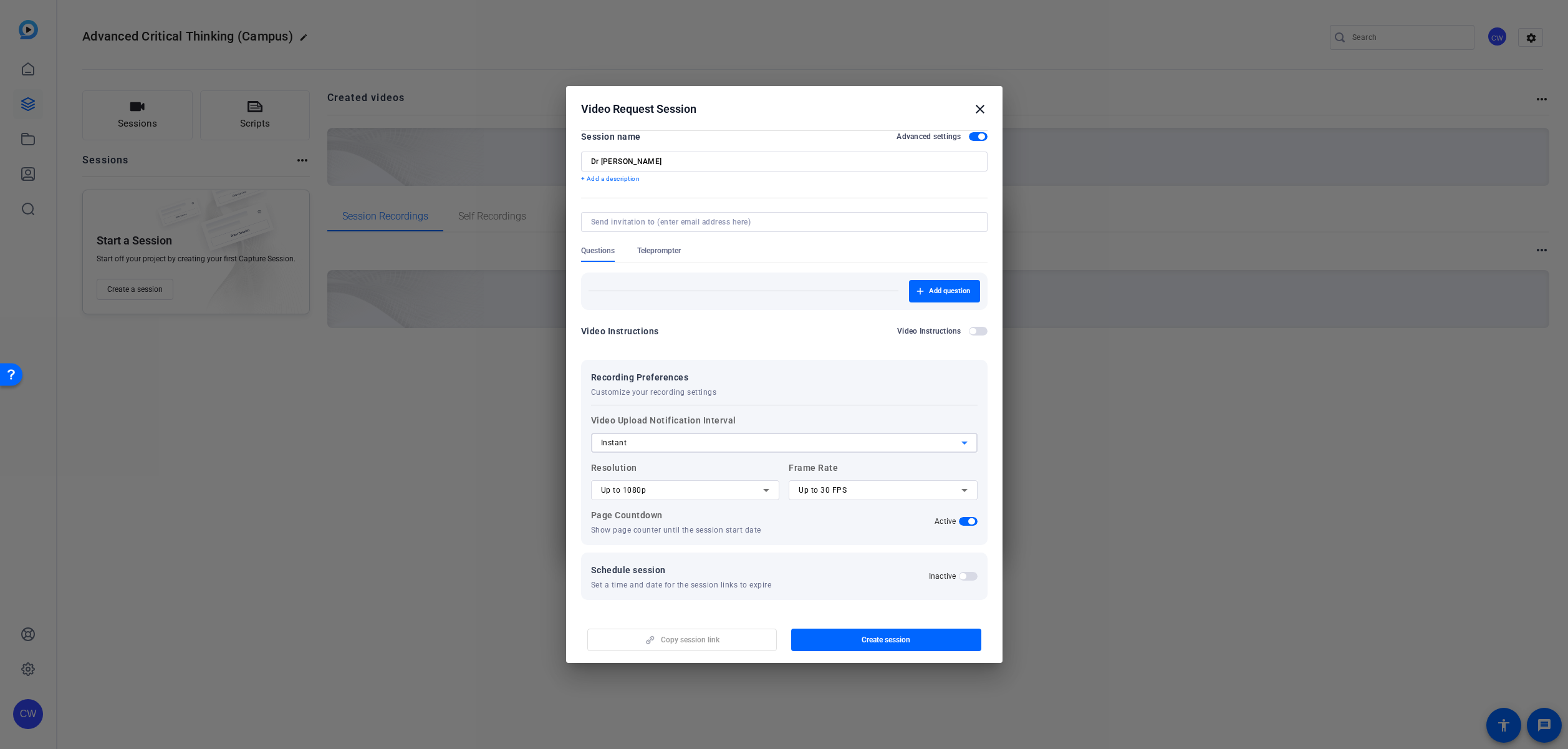
click at [792, 441] on div "Instant" at bounding box center [781, 443] width 360 height 15
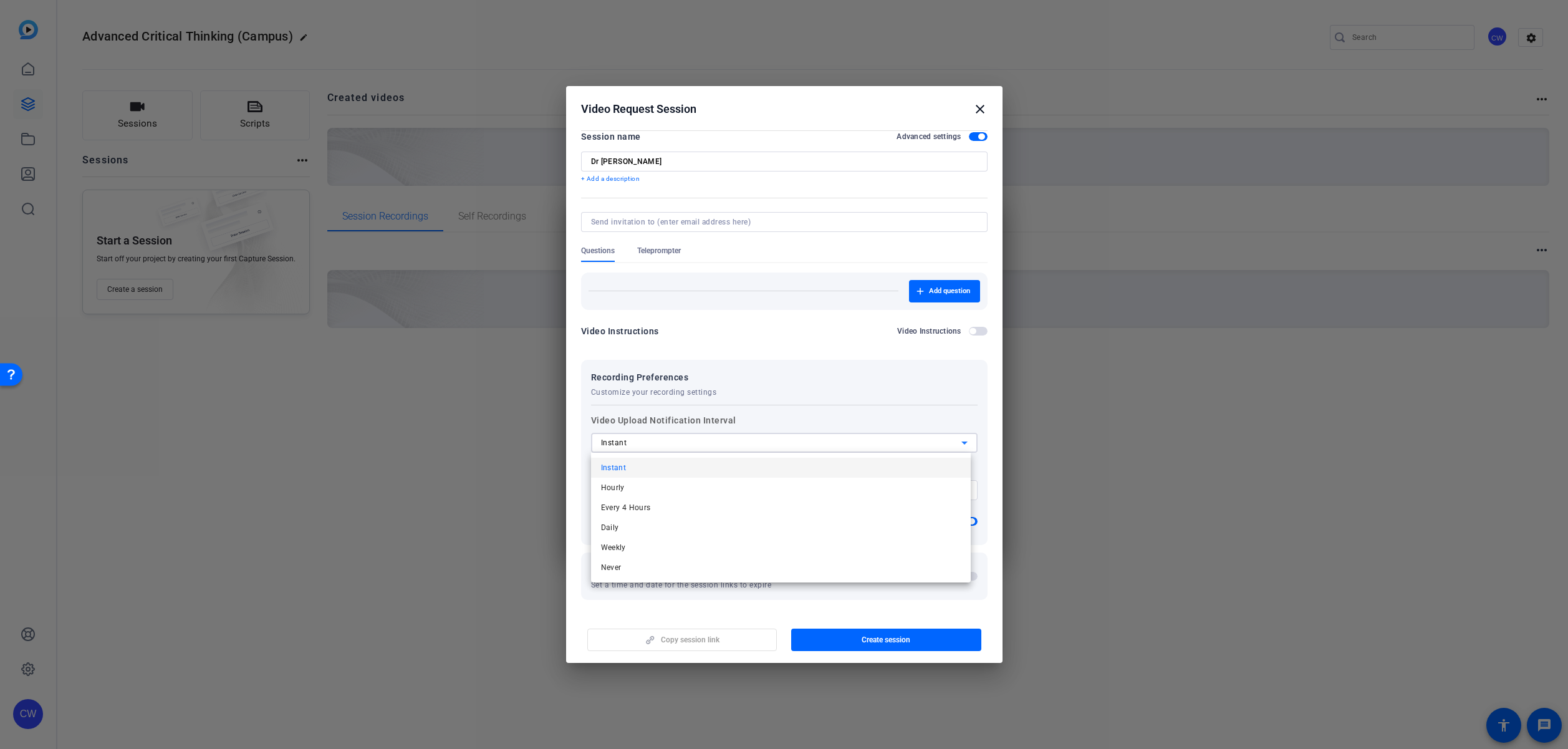
click at [792, 441] on div at bounding box center [784, 374] width 1568 height 749
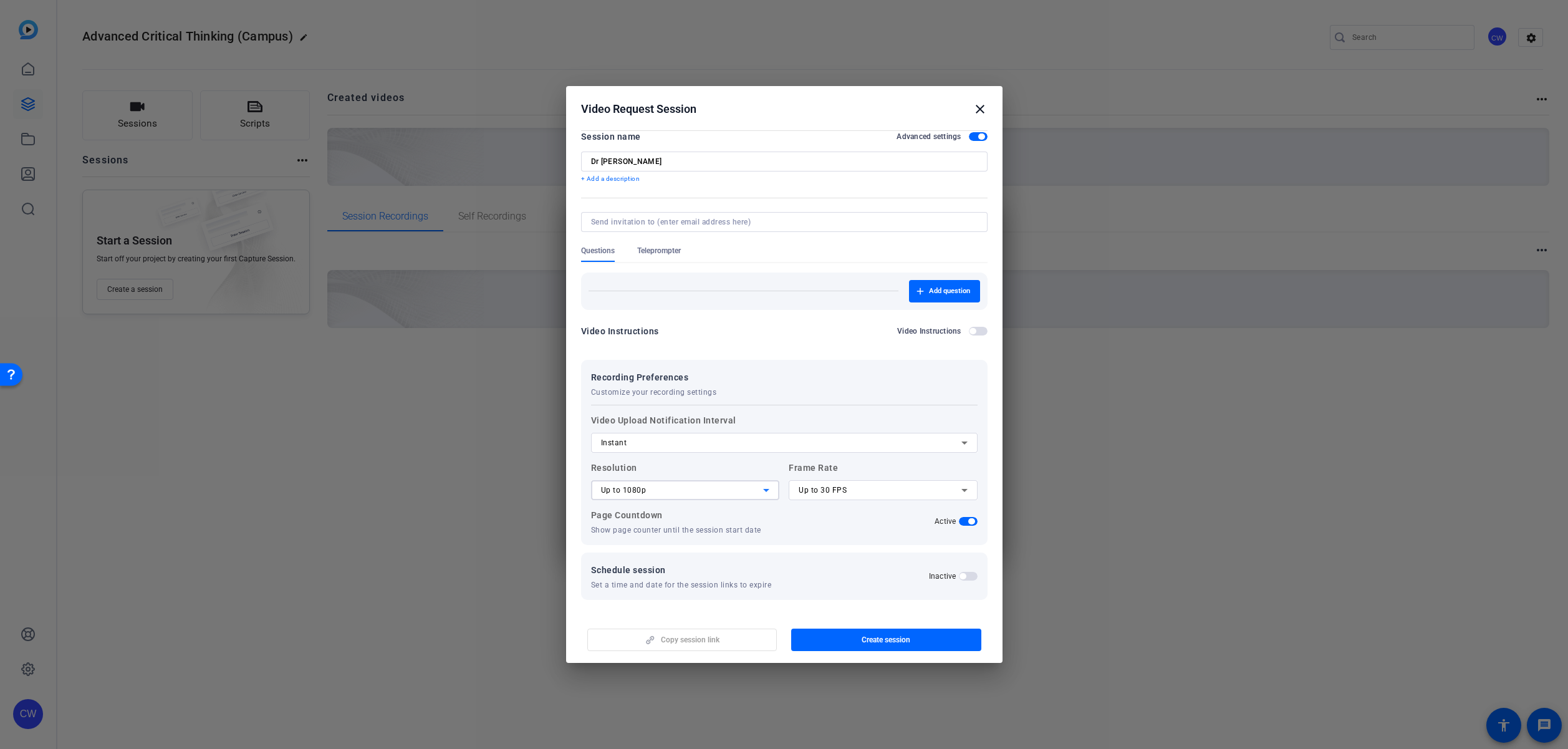
click at [764, 490] on icon at bounding box center [766, 490] width 6 height 3
click at [764, 490] on div at bounding box center [784, 374] width 1568 height 749
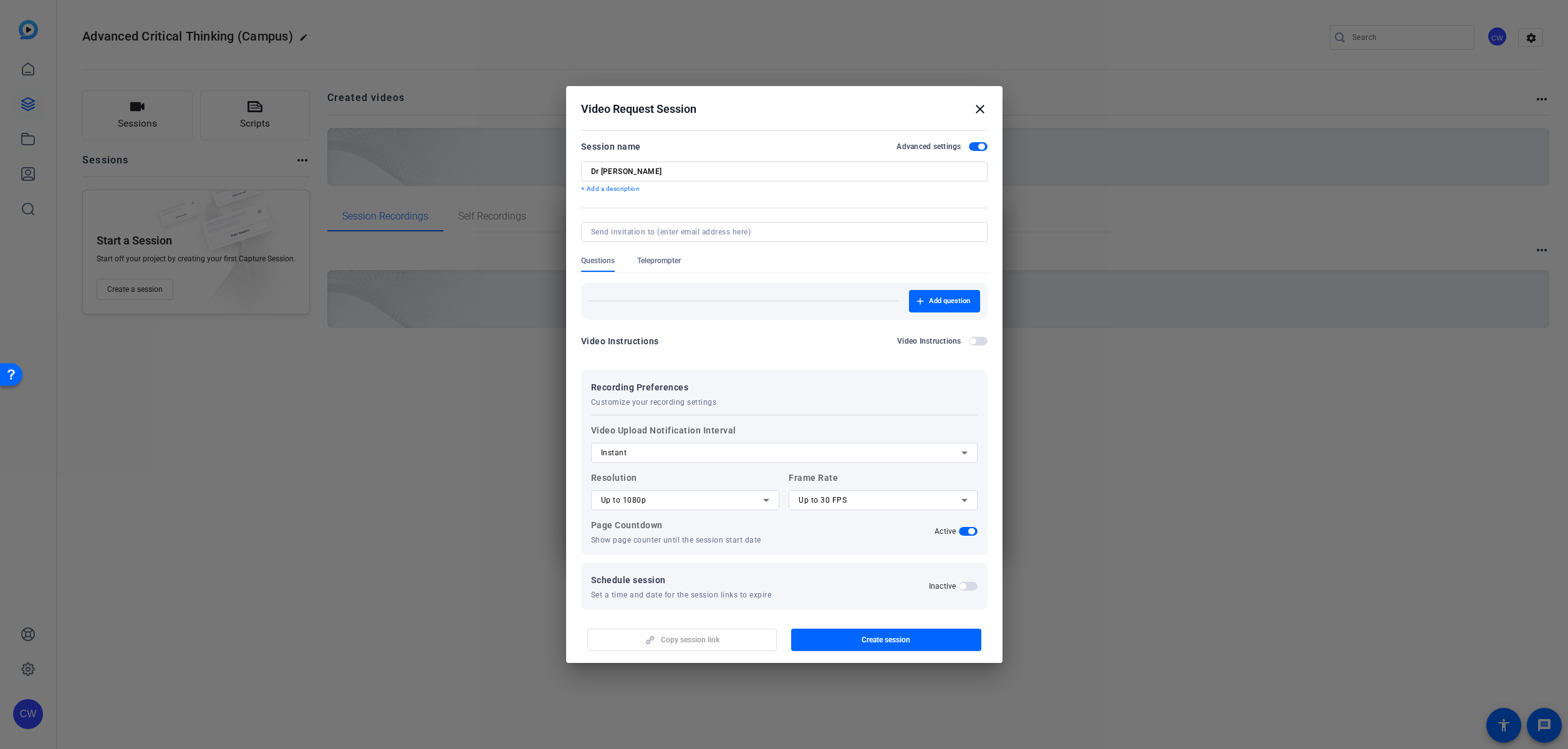
click at [978, 148] on span "button" at bounding box center [981, 146] width 6 height 6
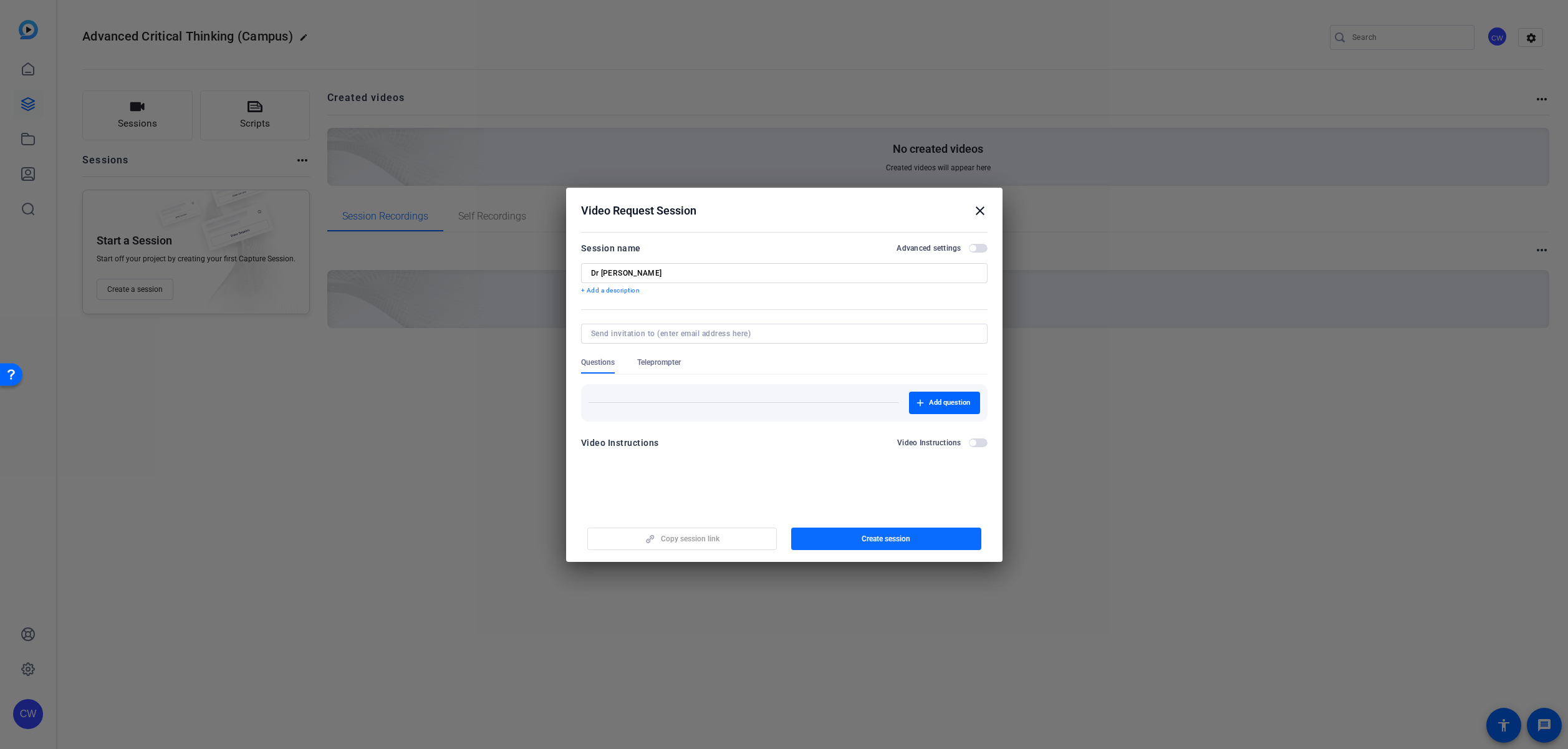
click at [890, 541] on span "Create session" at bounding box center [886, 539] width 49 height 10
click at [984, 210] on mat-icon "close" at bounding box center [981, 211] width 15 height 15
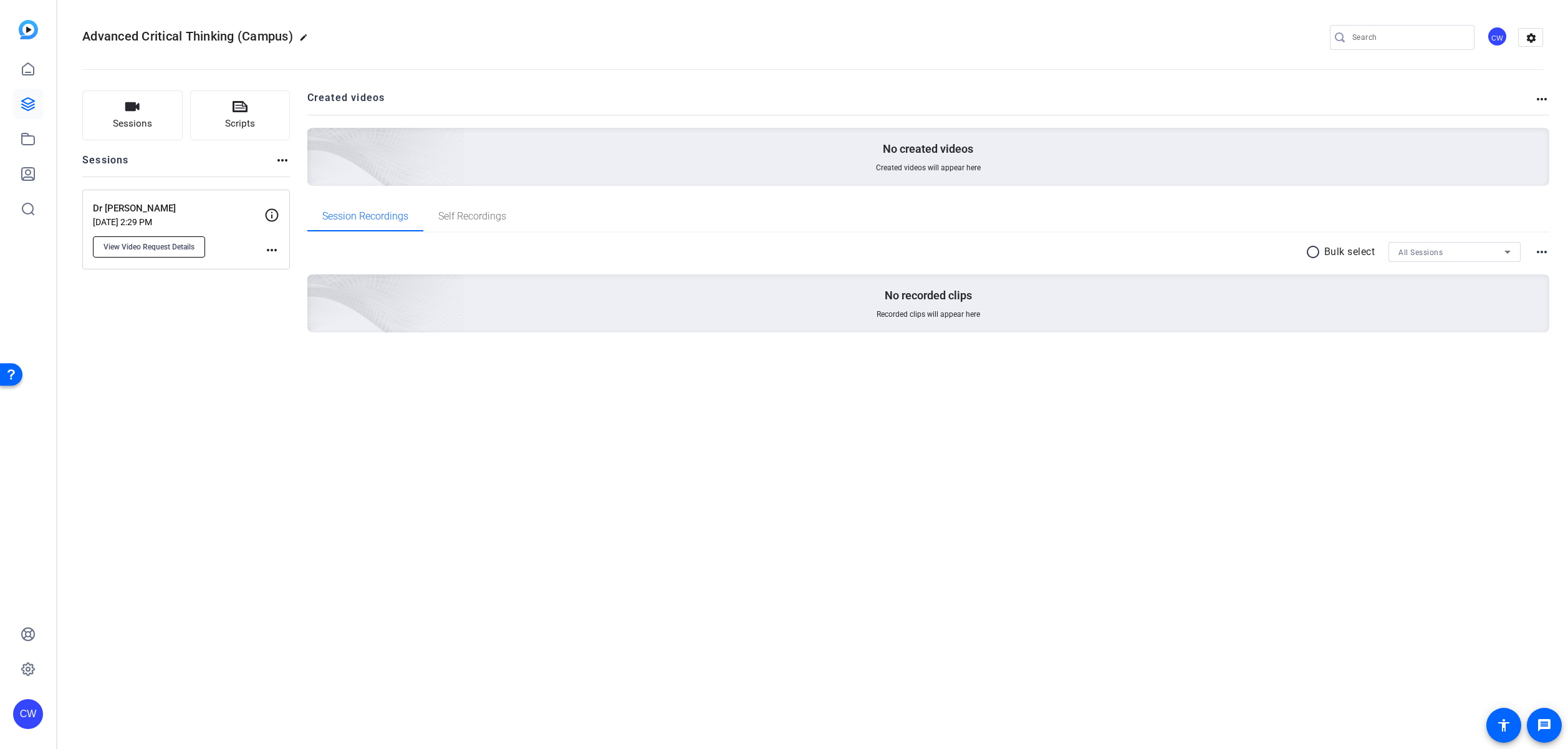
click at [193, 245] on span "View Video Request Details" at bounding box center [148, 246] width 91 height 10
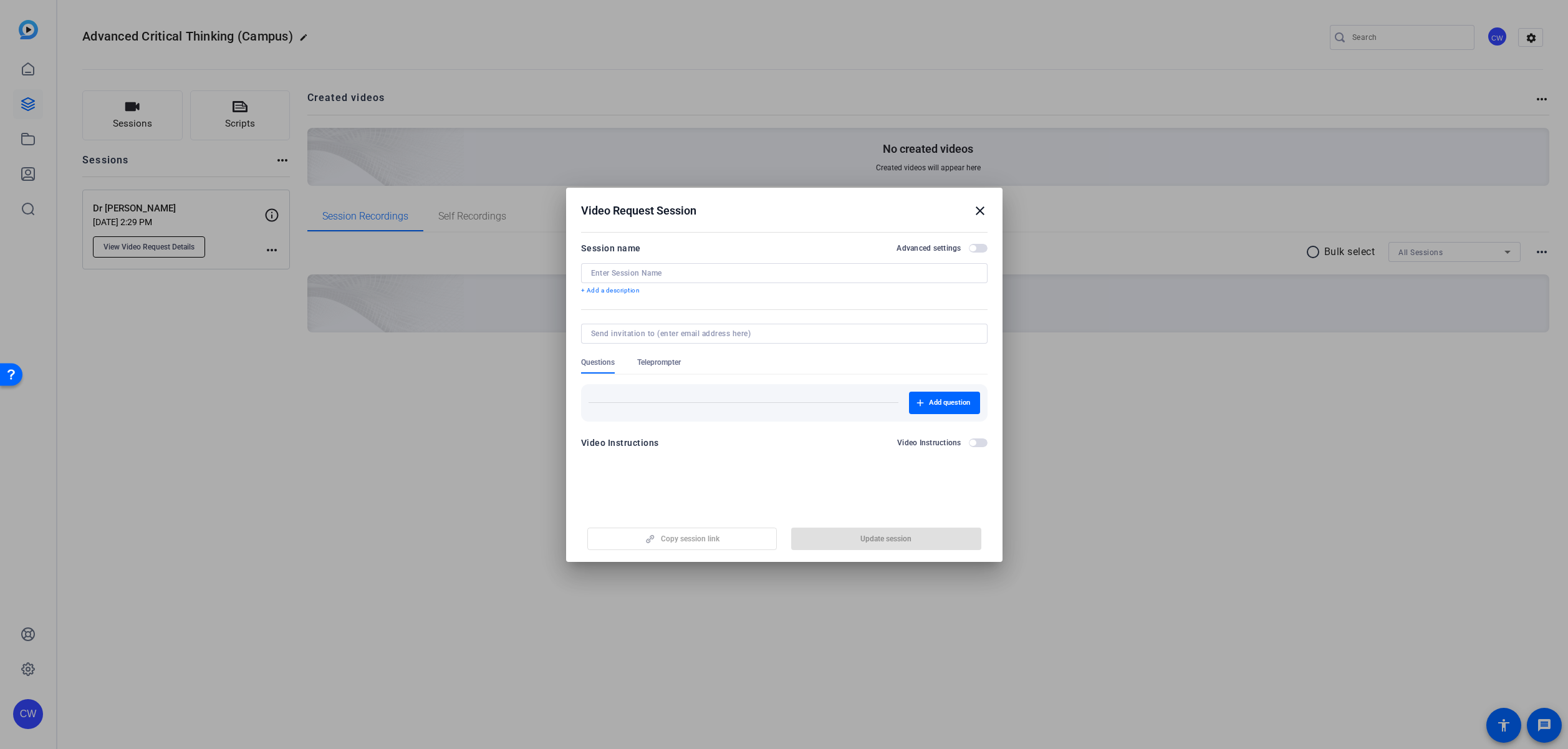
type input "Dr [PERSON_NAME]"
click at [707, 535] on span "Copy session link" at bounding box center [690, 539] width 59 height 10
click at [730, 542] on span "button" at bounding box center [682, 539] width 189 height 30
click at [980, 208] on mat-icon "close" at bounding box center [981, 211] width 15 height 15
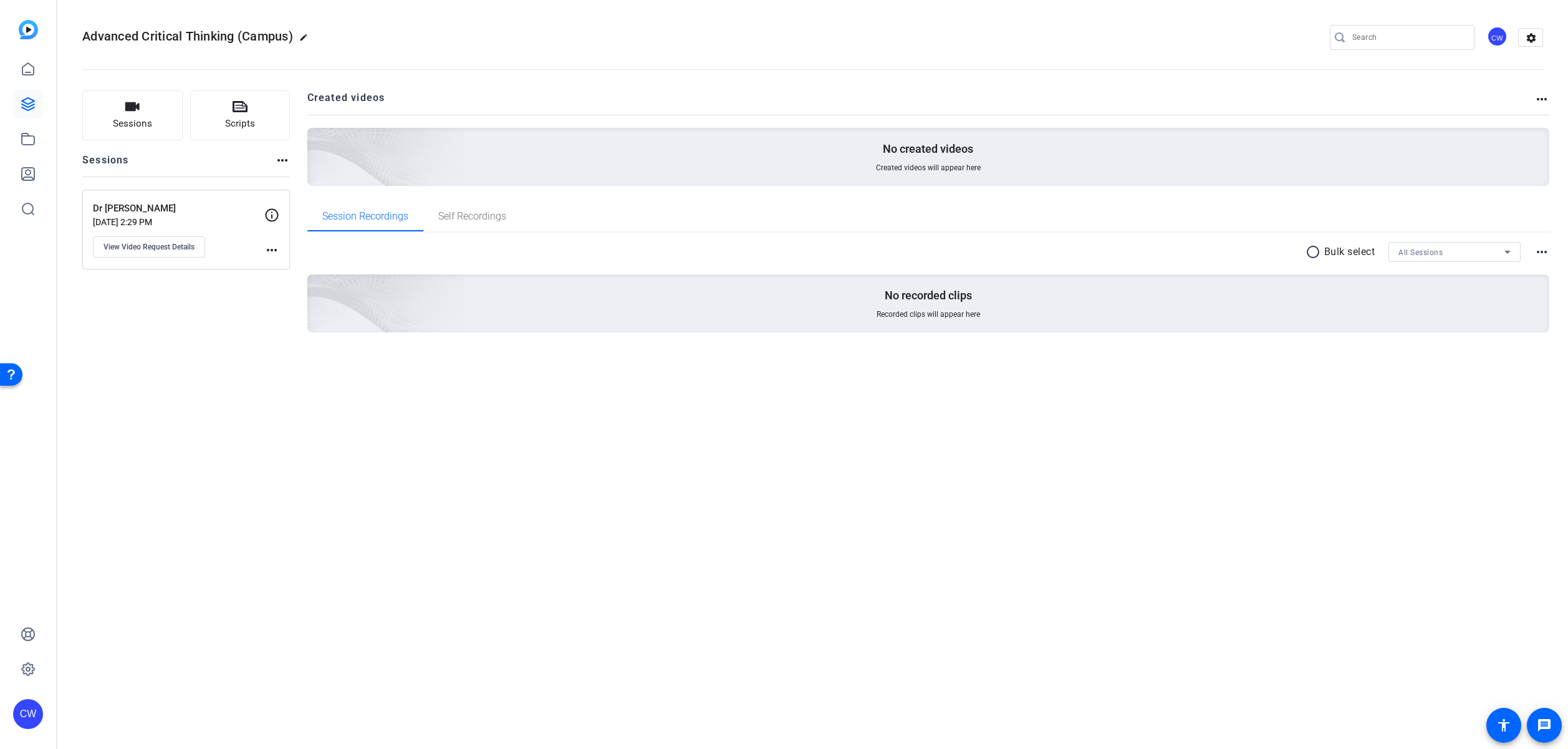
drag, startPoint x: 239, startPoint y: 327, endPoint x: 237, endPoint y: 308, distance: 19.1
click at [239, 323] on div "Sessions Scripts Sessions more_horiz Dr Tom Chatfield Sep 25, 2025 @ 2:29 PM Vi…" at bounding box center [186, 231] width 207 height 282
click at [273, 250] on mat-icon "more_horiz" at bounding box center [272, 250] width 15 height 15
drag, startPoint x: 177, startPoint y: 319, endPoint x: 159, endPoint y: 264, distance: 57.9
click at [177, 312] on div at bounding box center [784, 374] width 1568 height 749
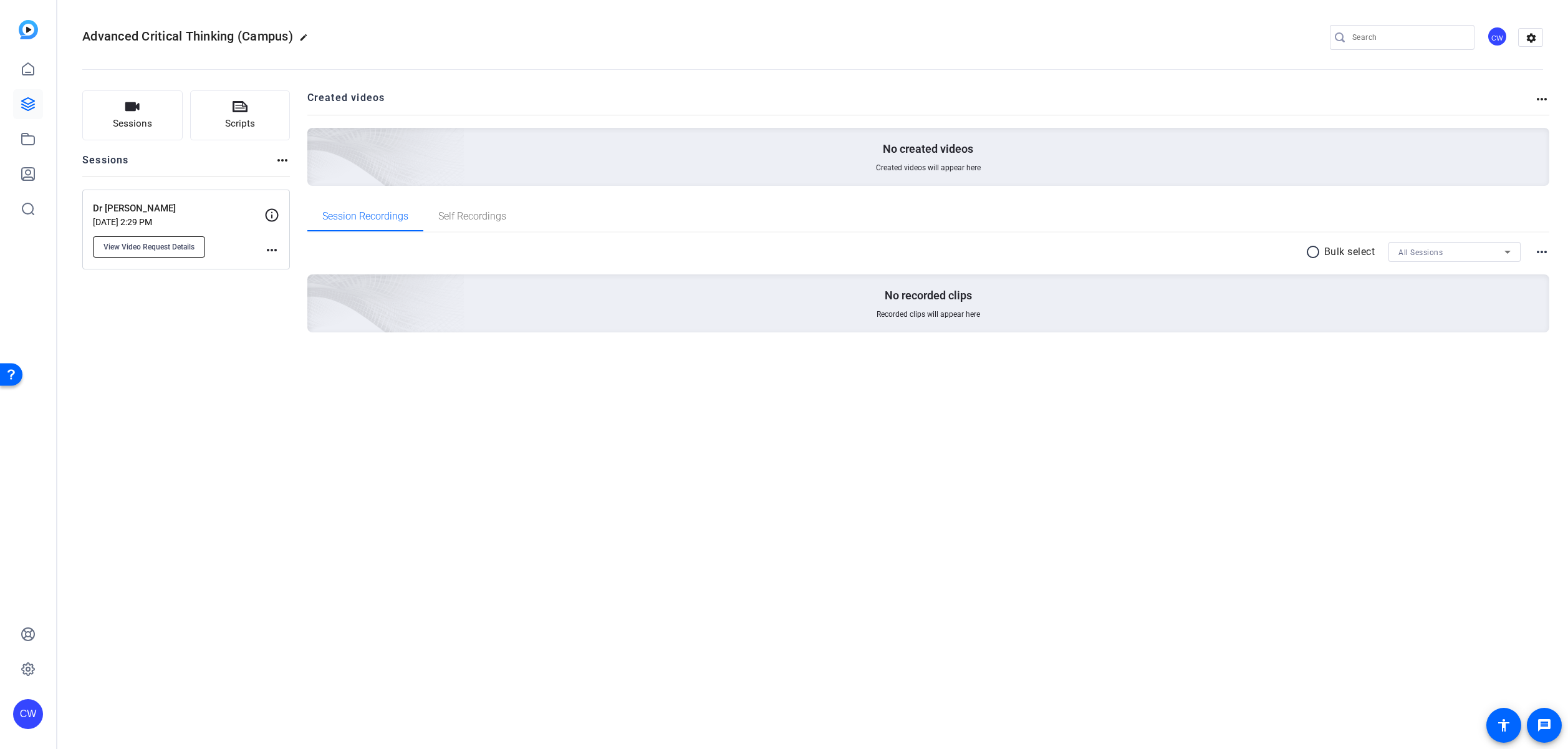
click at [155, 245] on span "View Video Request Details" at bounding box center [148, 246] width 91 height 10
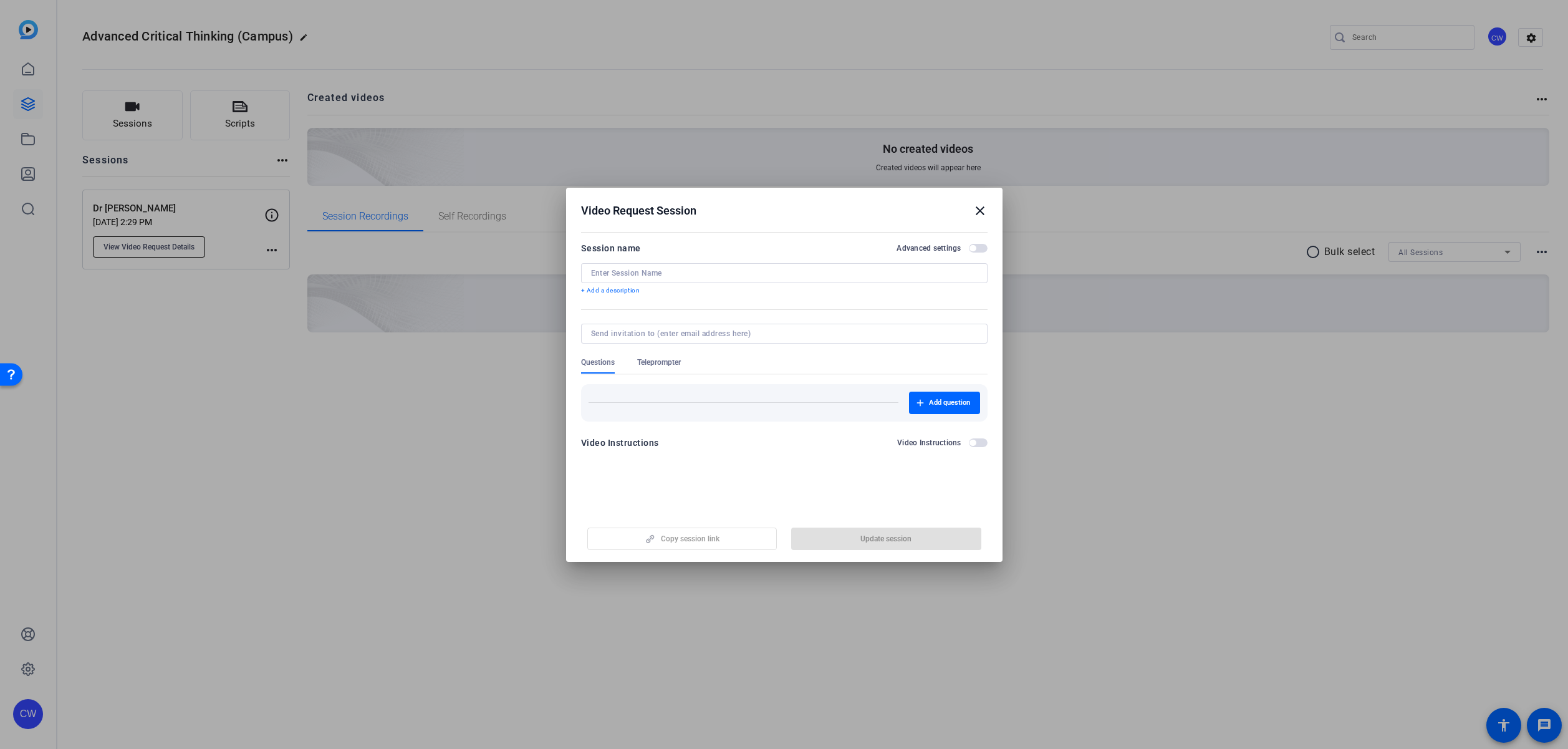
type input "Dr [PERSON_NAME]"
click at [682, 539] on span "Copy session link" at bounding box center [690, 539] width 59 height 10
click at [978, 210] on mat-icon "close" at bounding box center [981, 211] width 15 height 15
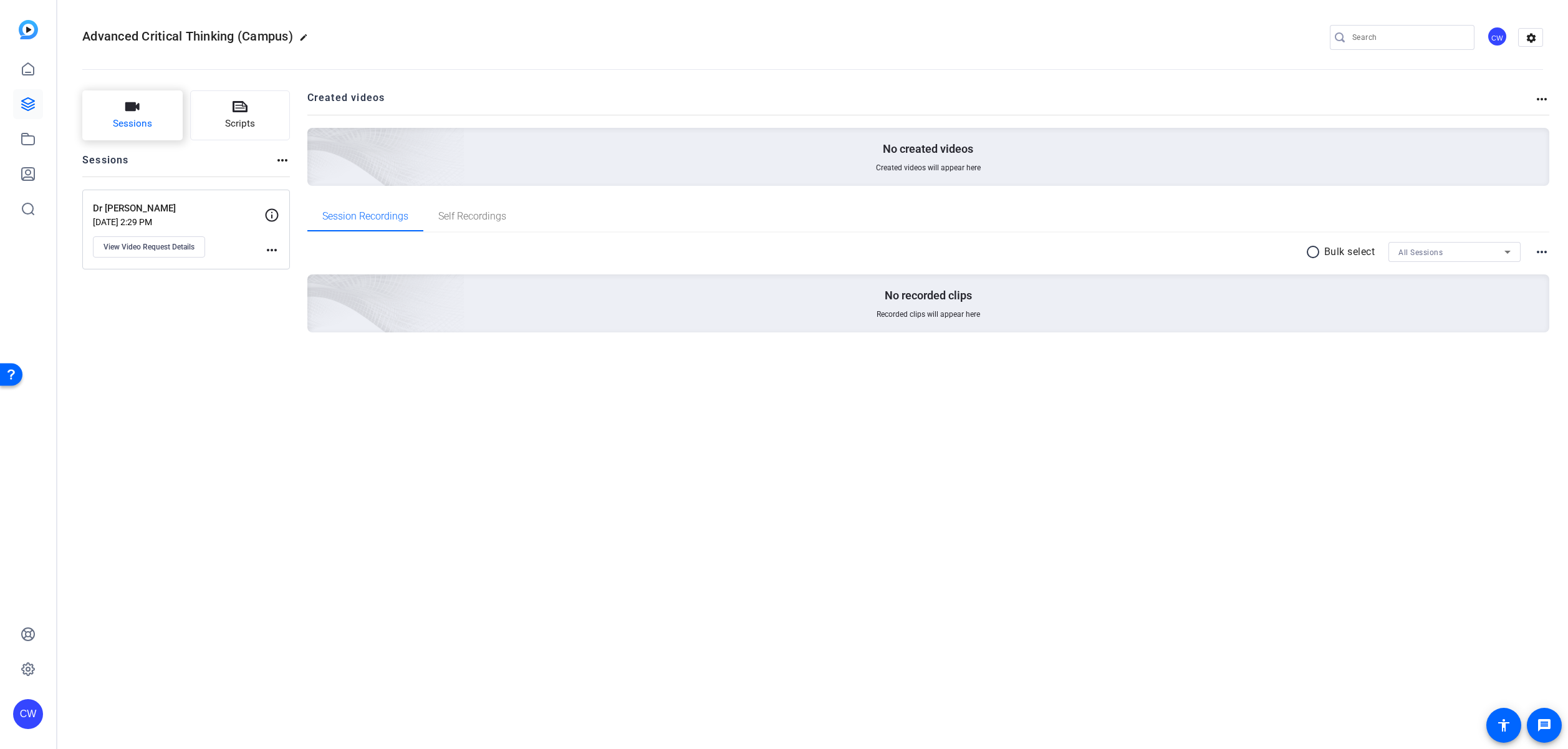
click at [125, 112] on icon "button" at bounding box center [132, 107] width 15 height 15
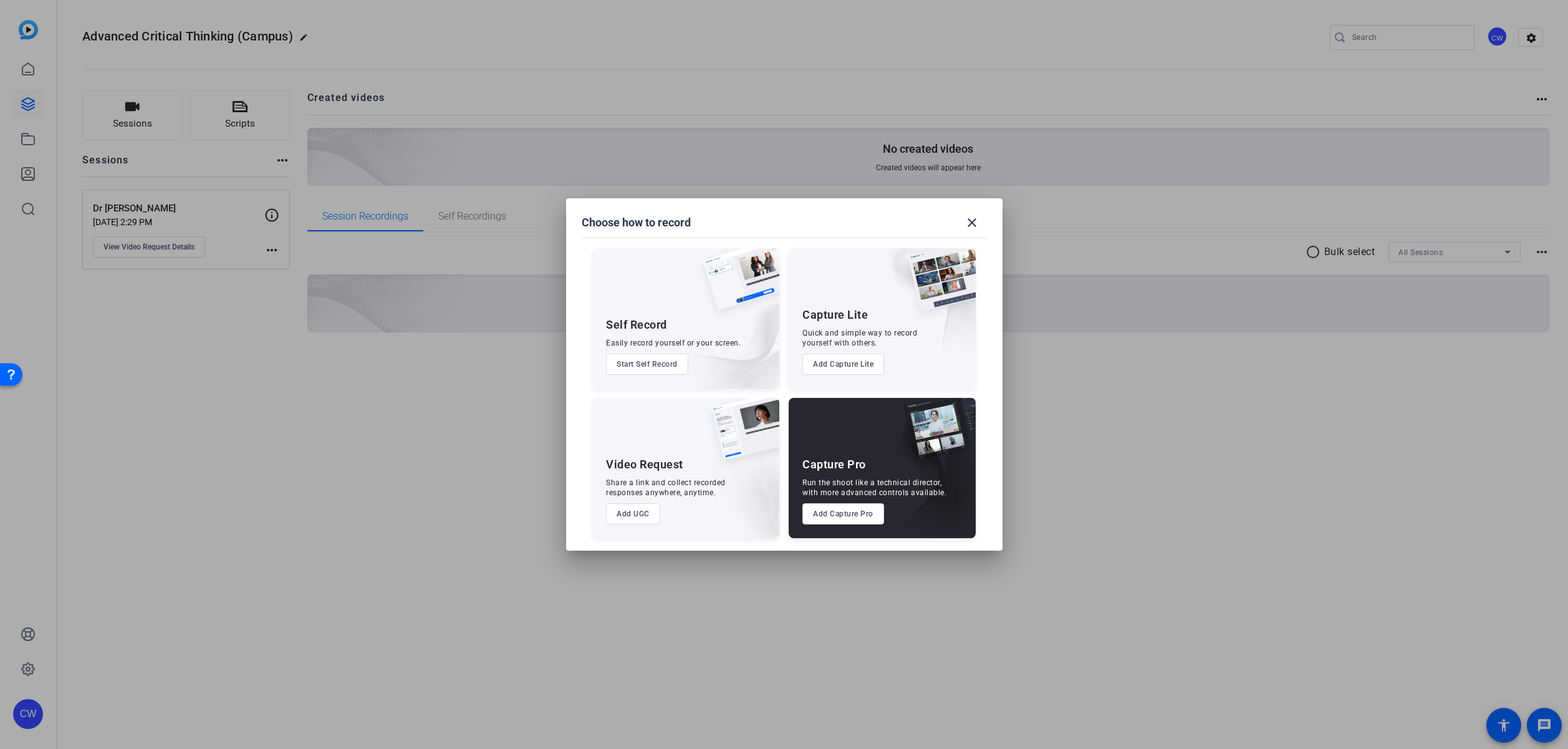
click at [636, 514] on button "Add UGC" at bounding box center [633, 514] width 54 height 21
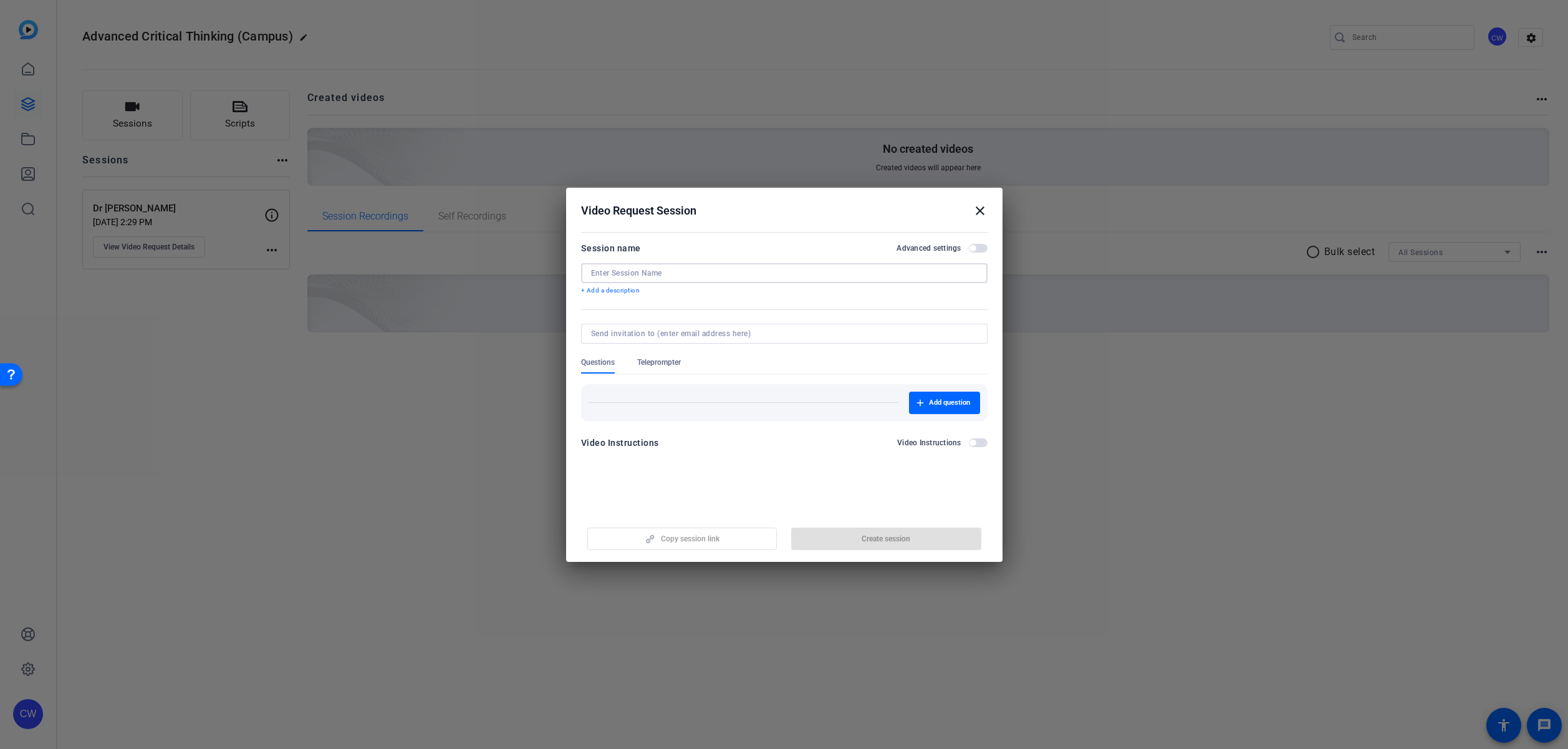
click at [659, 270] on input at bounding box center [784, 272] width 386 height 10
click at [592, 274] on input "Tom Chatfield" at bounding box center [784, 272] width 386 height 10
type input "Dr [PERSON_NAME]"
click at [899, 540] on span "Create session" at bounding box center [886, 539] width 49 height 10
click at [699, 535] on span "Copy session link" at bounding box center [690, 539] width 59 height 10
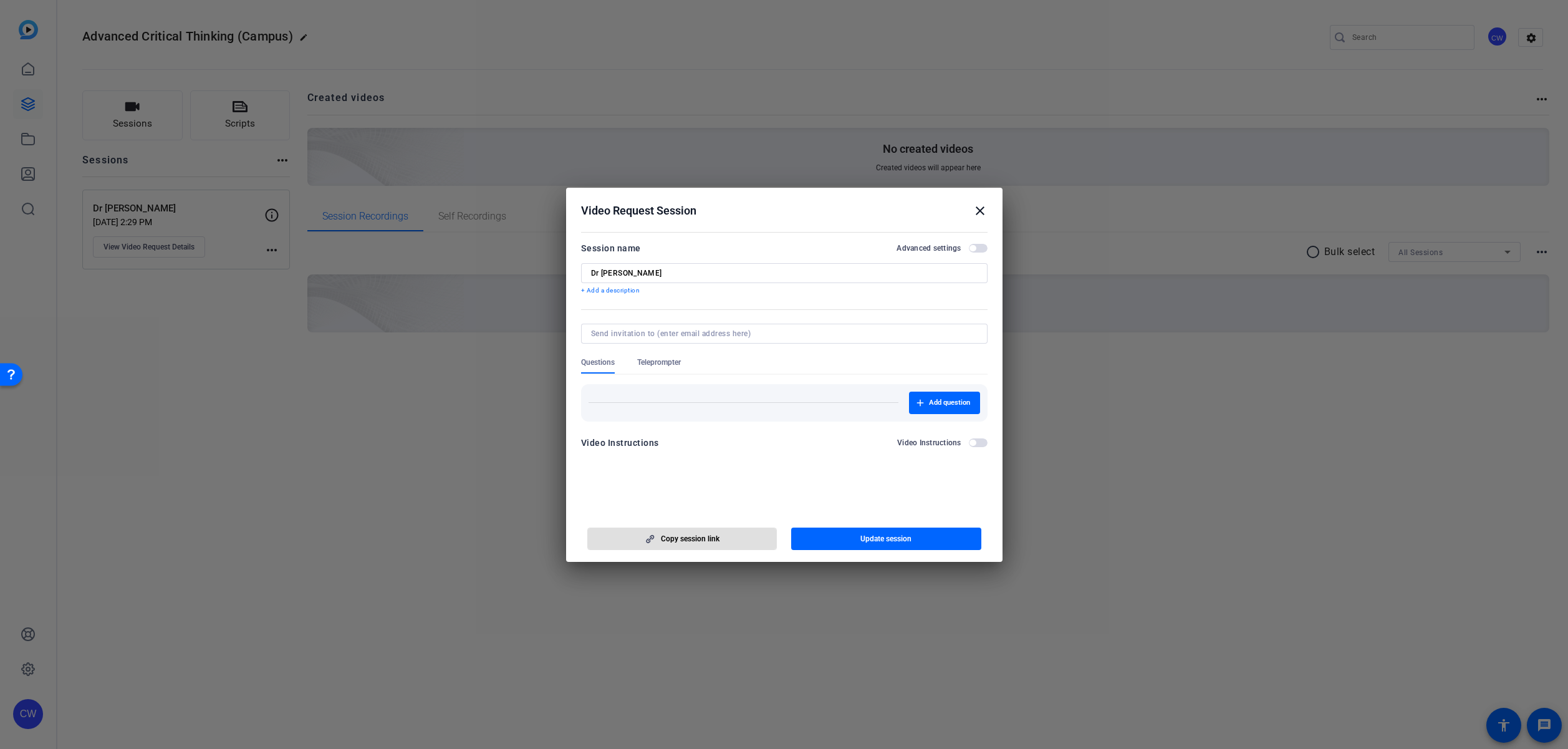
click at [978, 213] on mat-icon "close" at bounding box center [981, 211] width 15 height 15
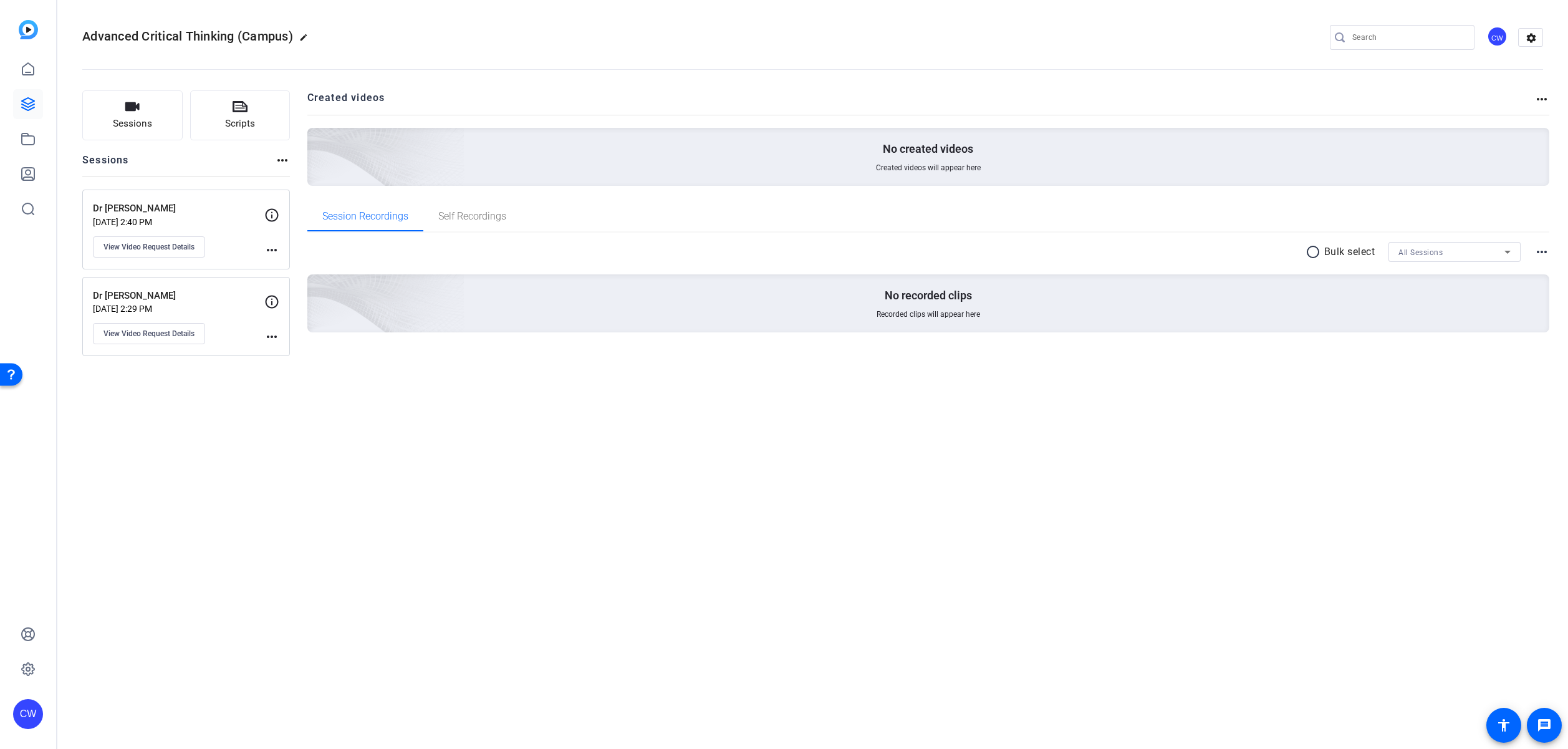
click at [272, 249] on mat-icon "more_horiz" at bounding box center [272, 250] width 15 height 15
click at [299, 272] on span "Archive Session" at bounding box center [303, 269] width 57 height 15
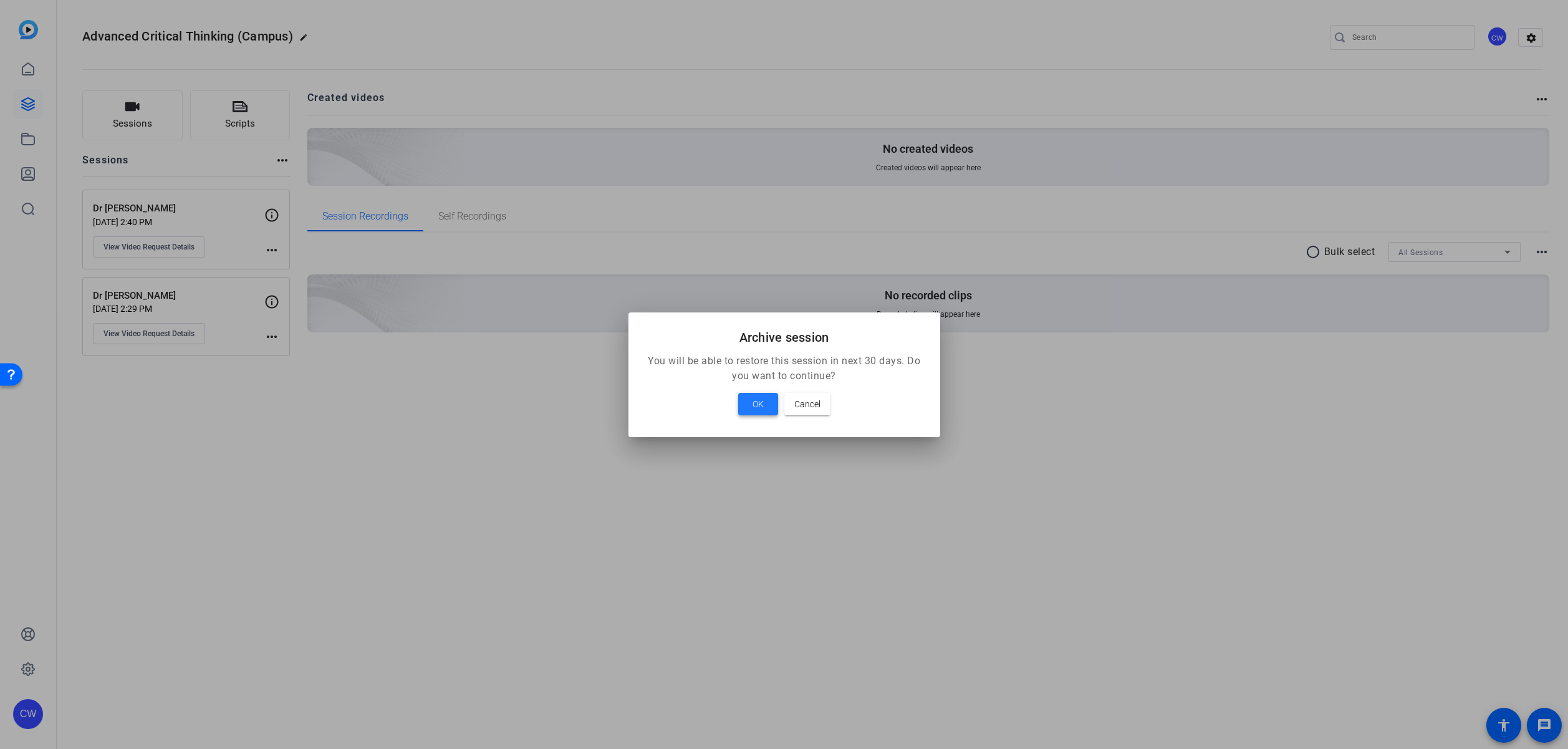
click at [760, 405] on span "OK" at bounding box center [758, 404] width 11 height 15
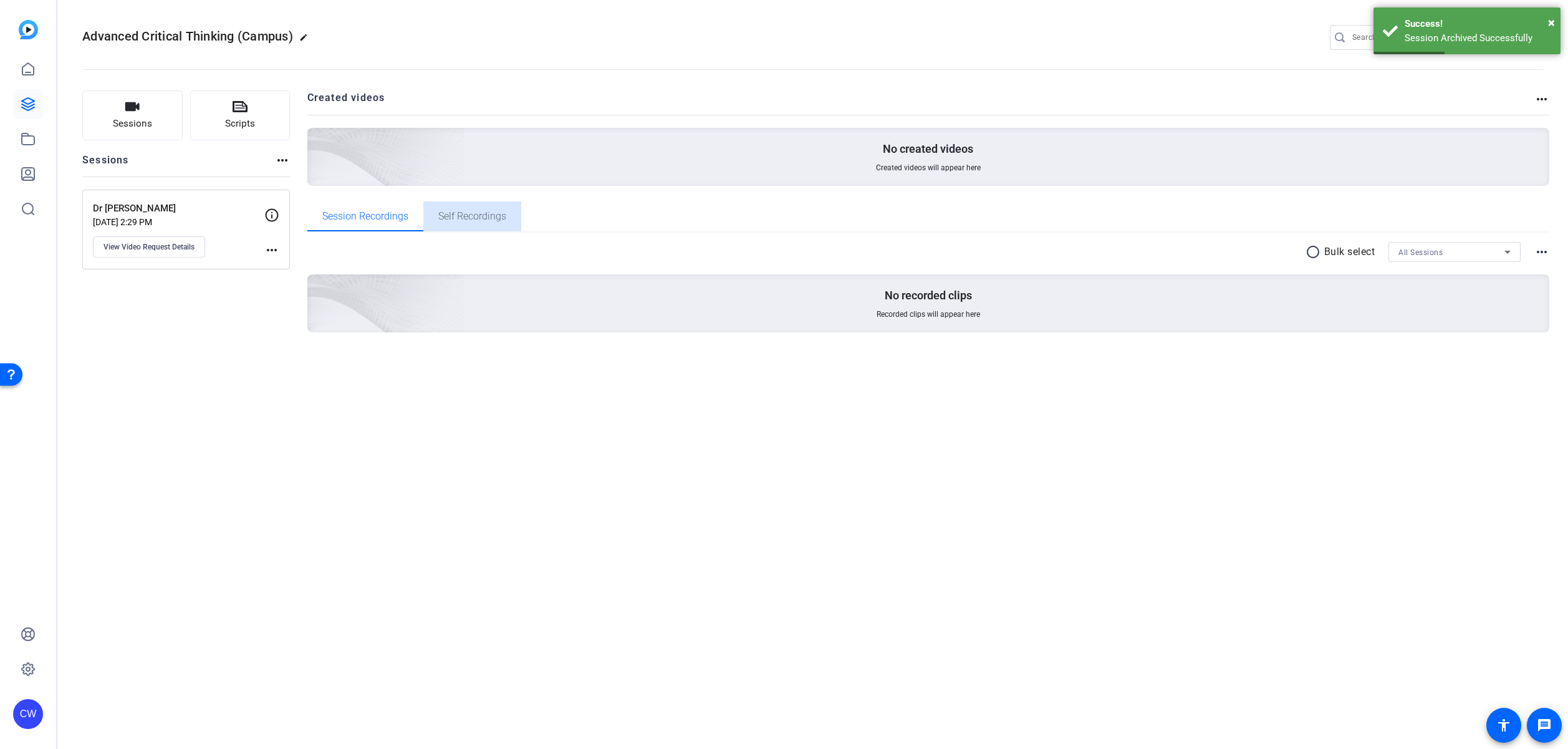
click at [464, 219] on span "Self Recordings" at bounding box center [472, 216] width 68 height 10
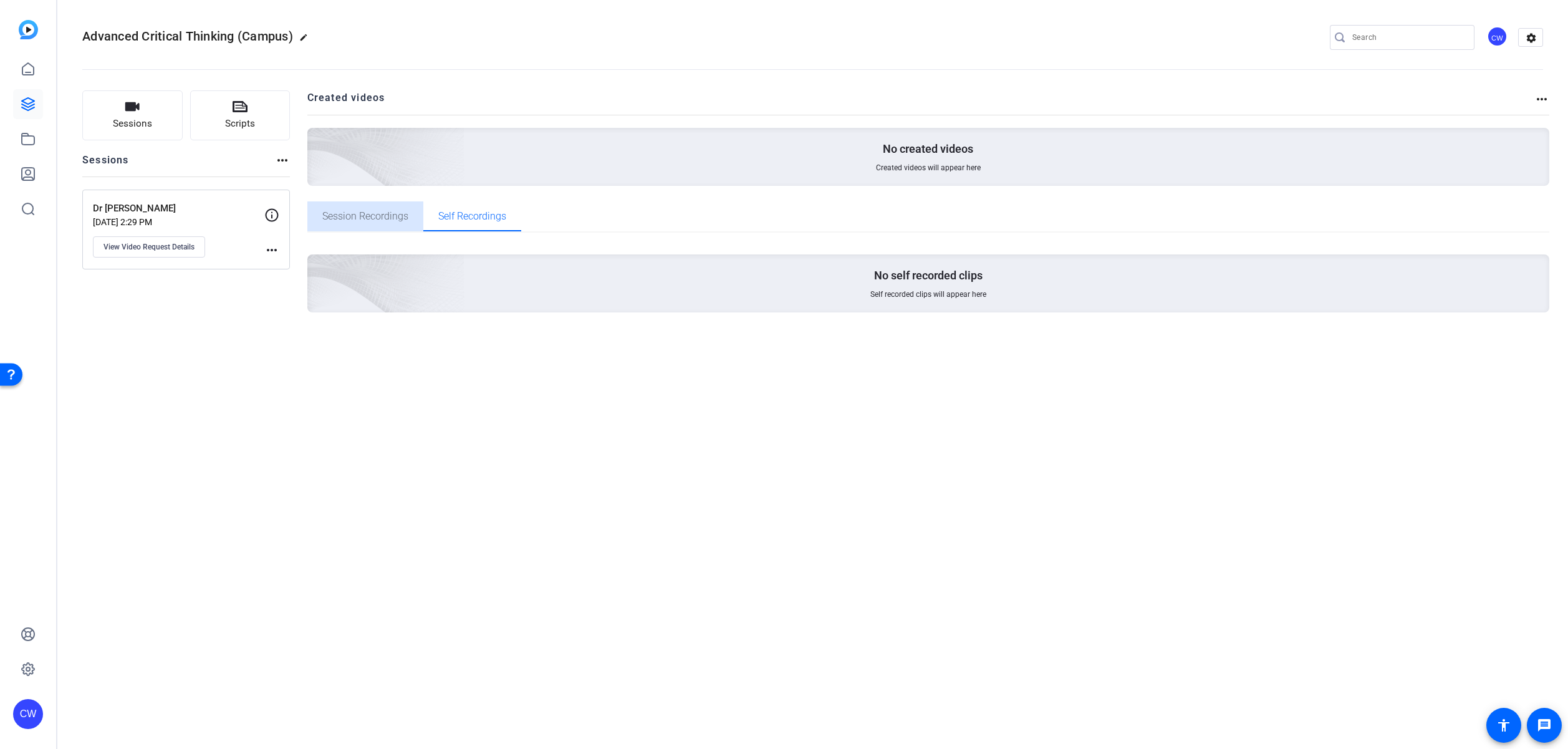
click at [381, 214] on span "Session Recordings" at bounding box center [365, 216] width 86 height 10
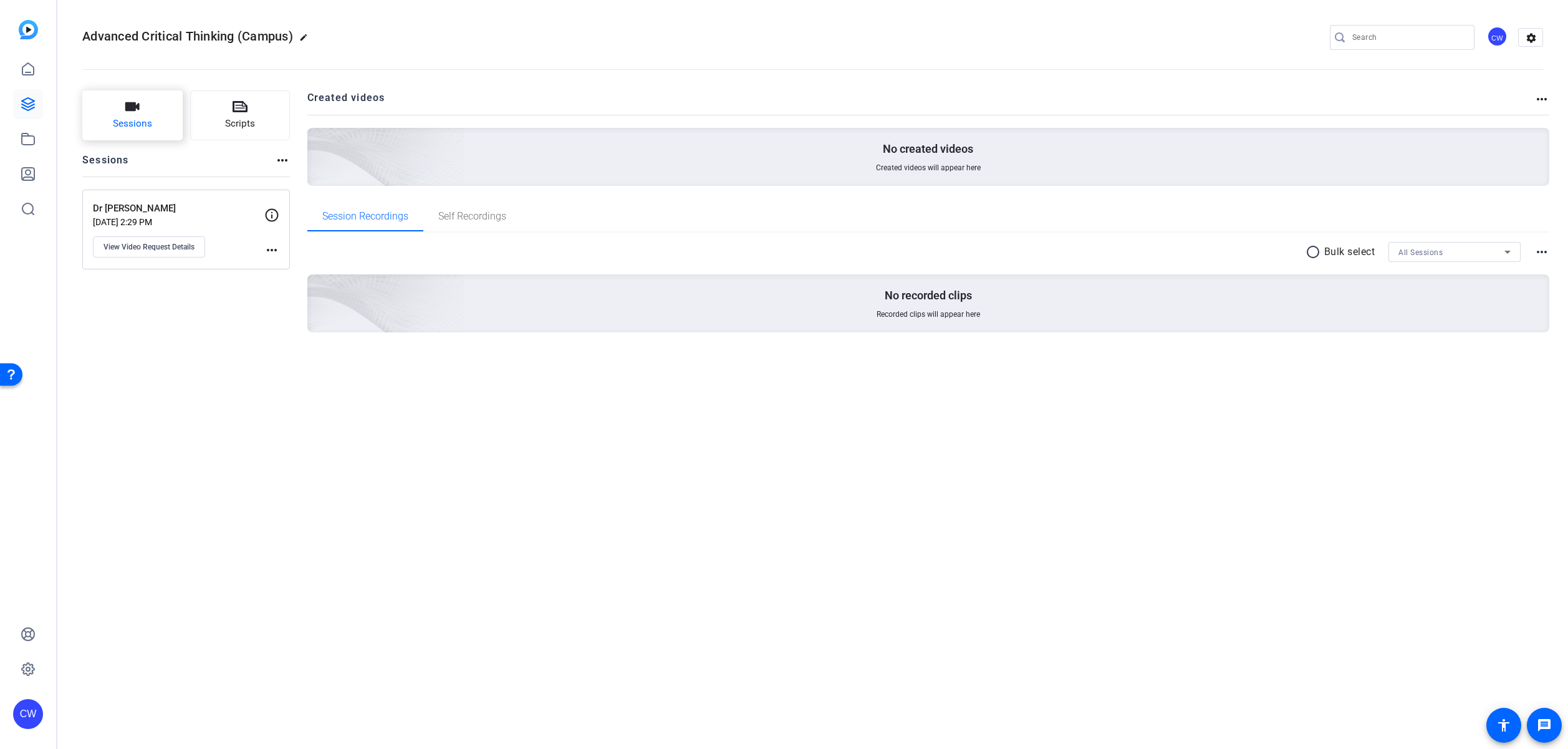
click at [109, 96] on button "Sessions" at bounding box center [132, 115] width 100 height 50
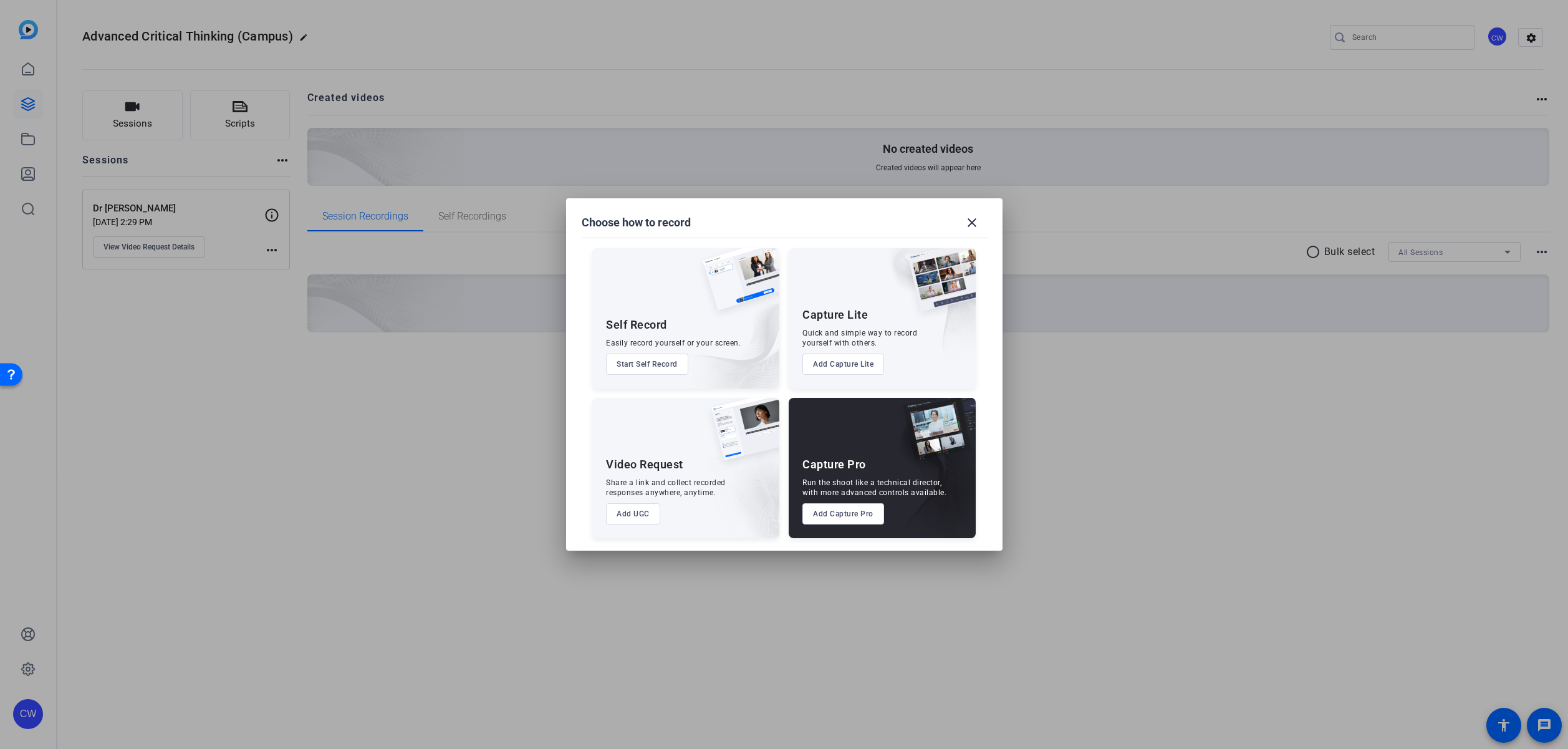
click at [661, 365] on button "Start Self Record" at bounding box center [647, 364] width 83 height 21
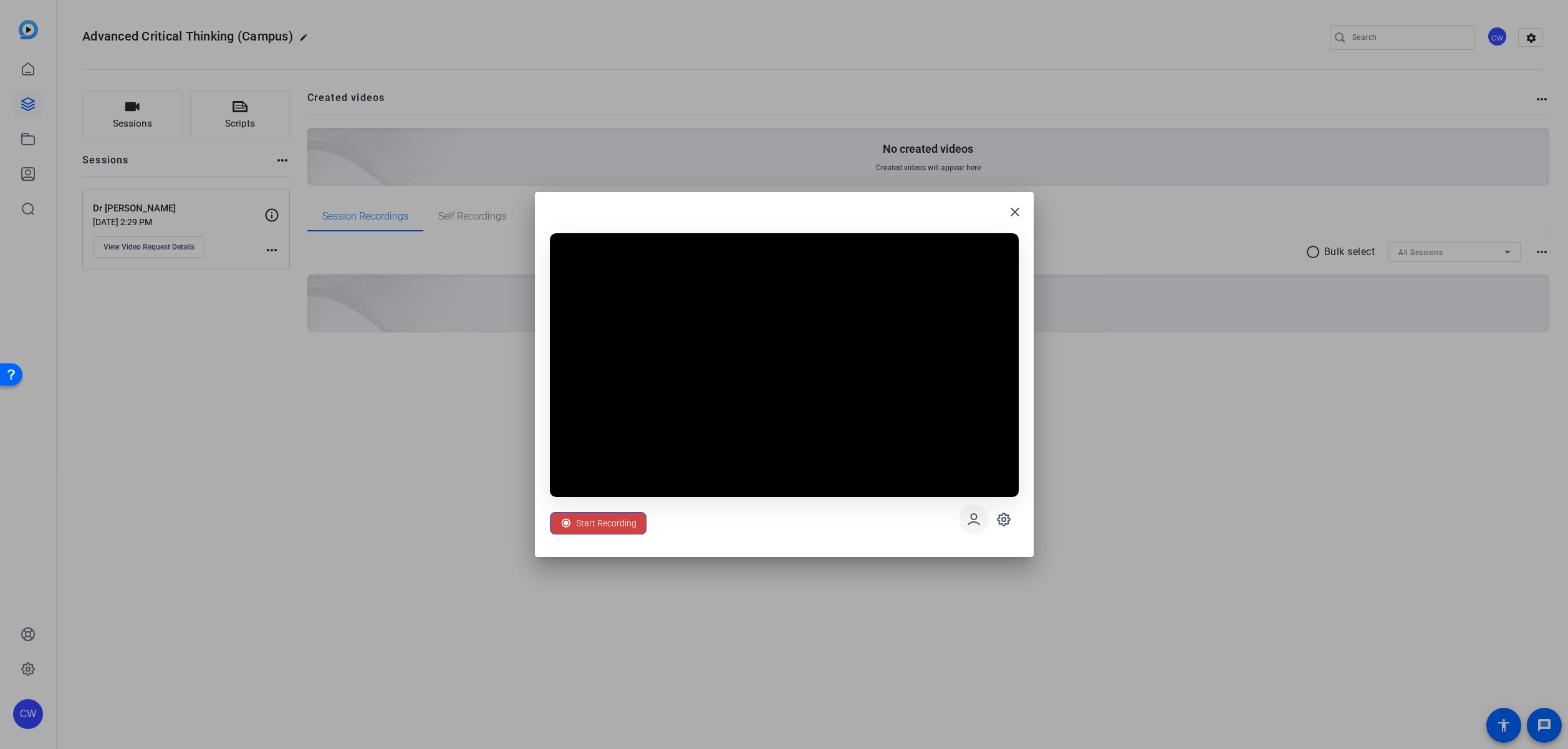
click at [975, 518] on icon at bounding box center [974, 519] width 15 height 15
click at [1004, 523] on icon at bounding box center [1004, 519] width 12 height 12
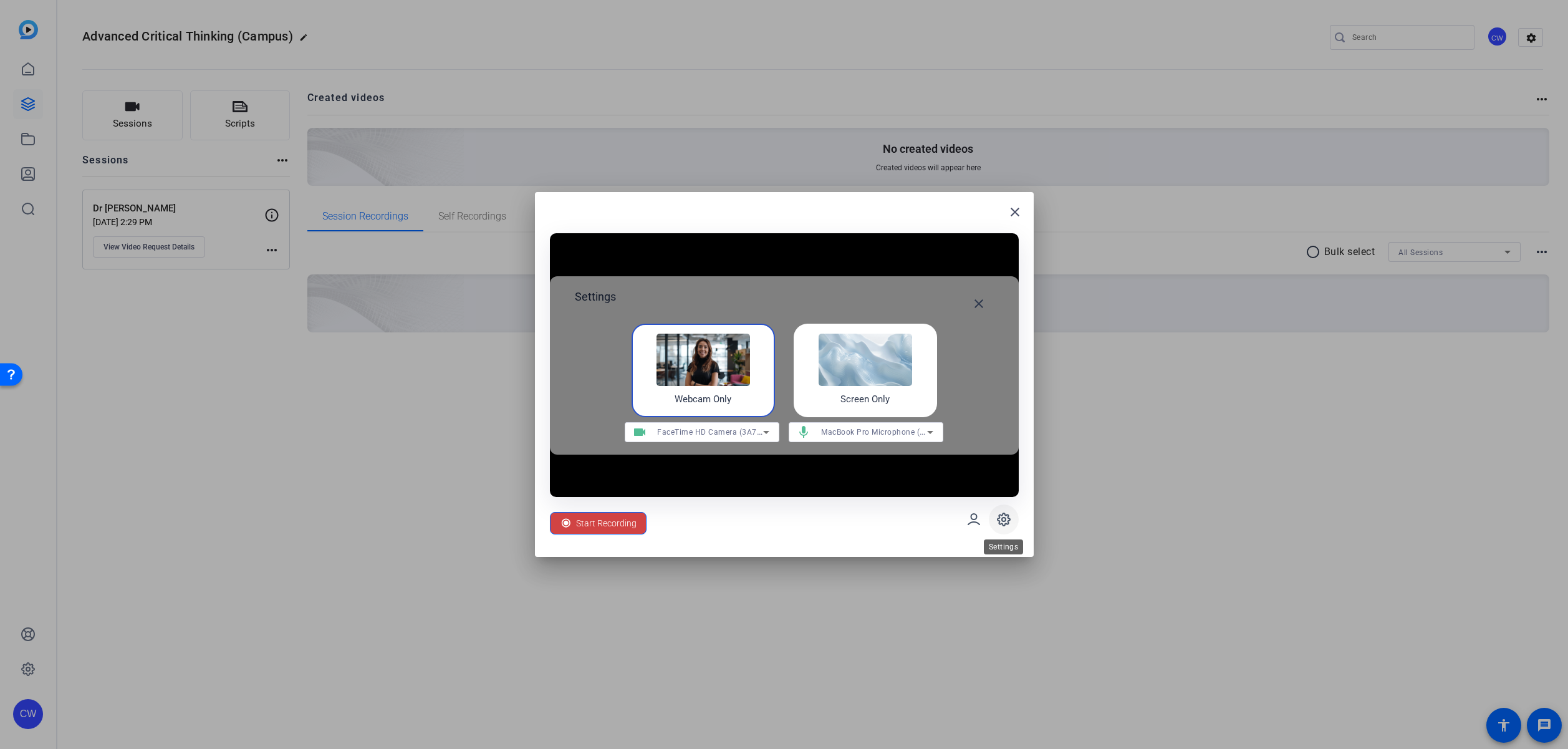
click at [1004, 523] on icon at bounding box center [1004, 519] width 12 height 12
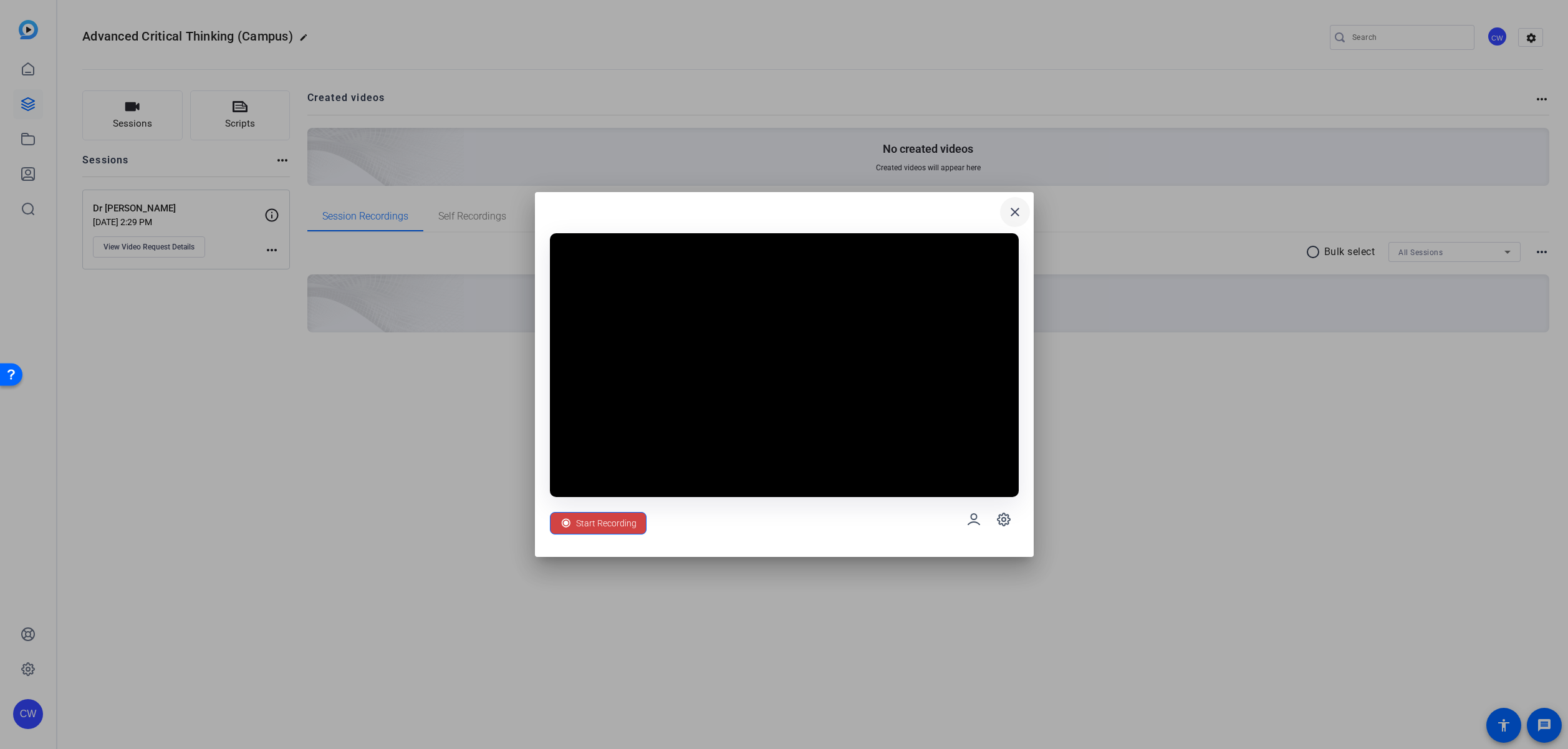
click at [1017, 213] on mat-icon "close" at bounding box center [1015, 212] width 15 height 15
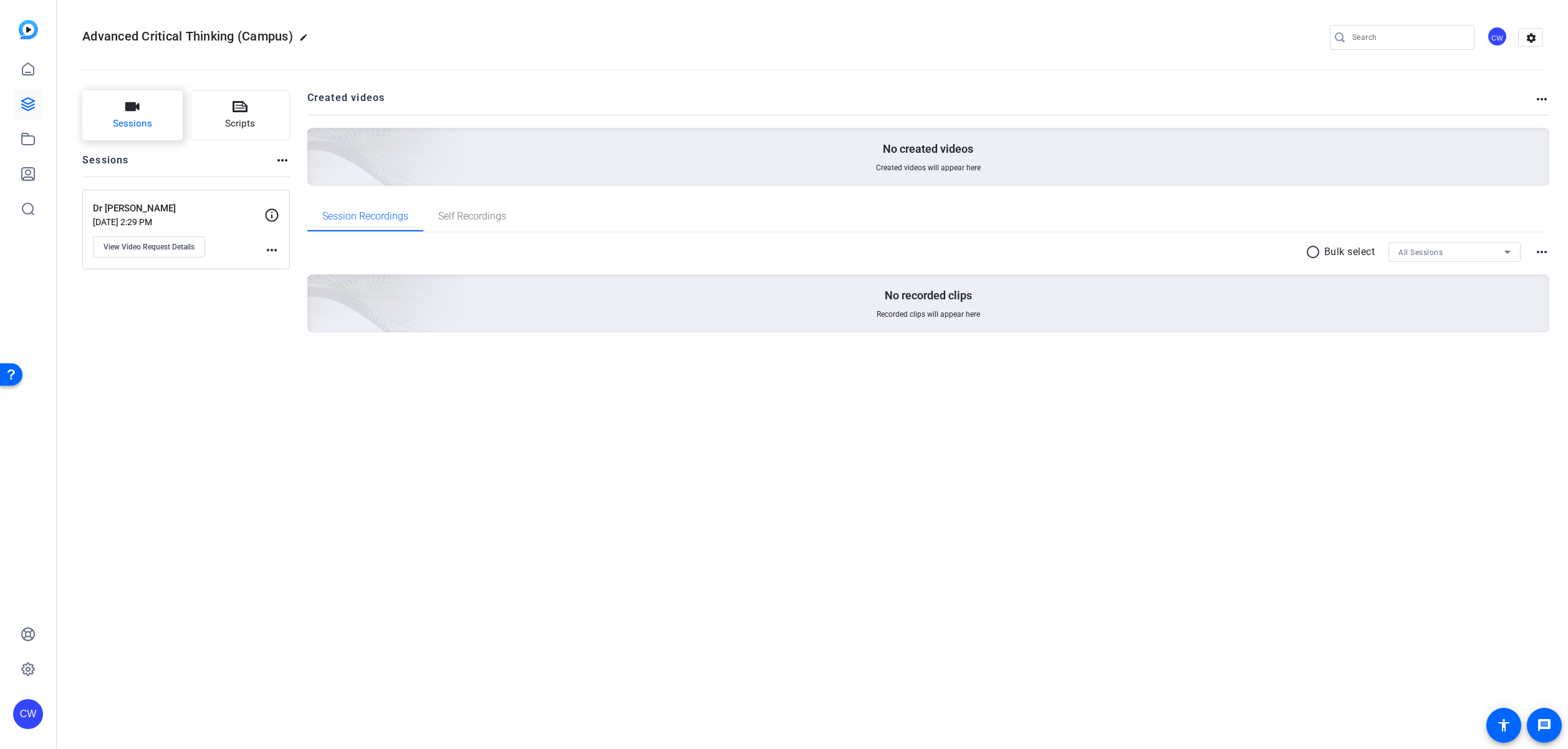
click at [157, 113] on button "Sessions" at bounding box center [132, 115] width 100 height 50
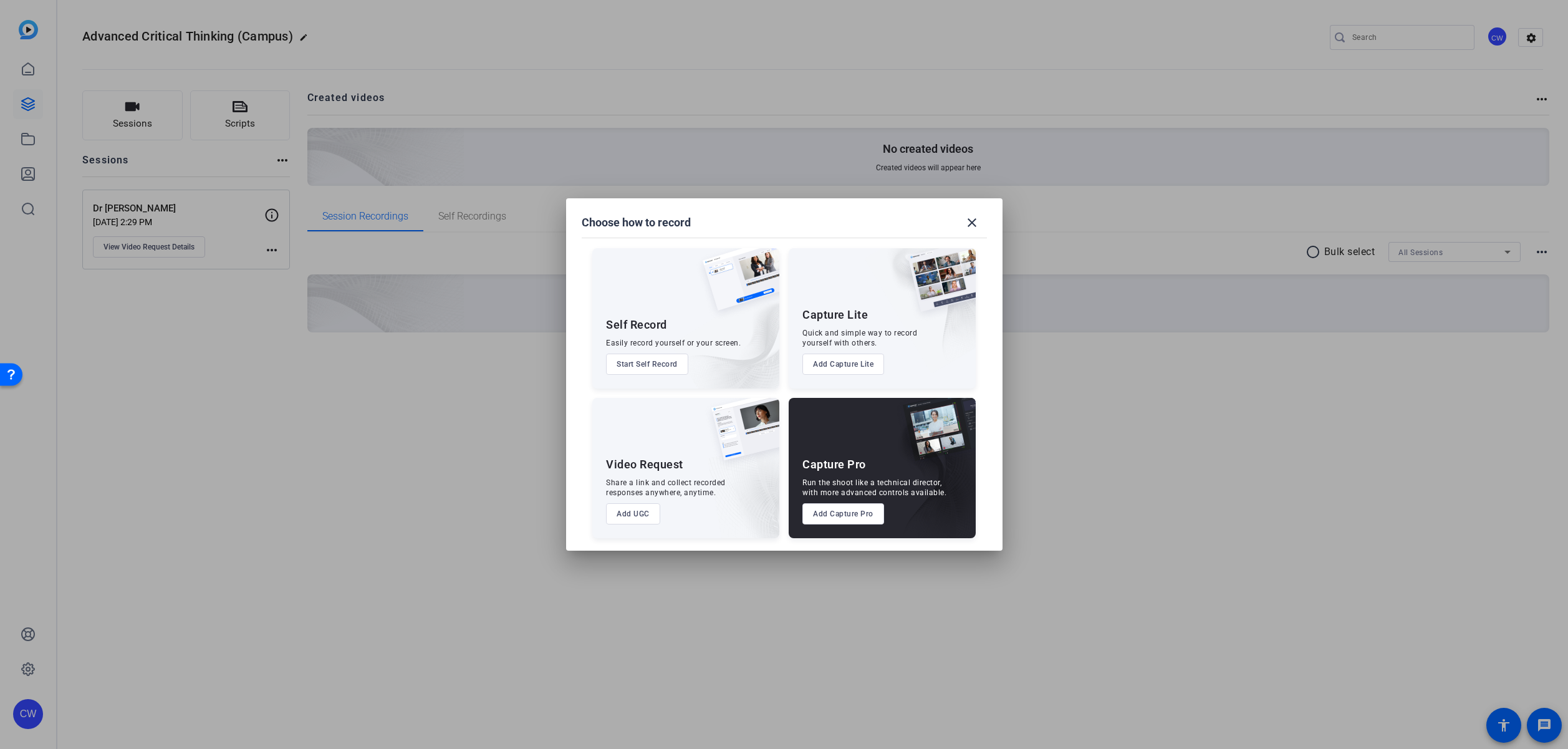
click at [851, 363] on button "Add Capture Lite" at bounding box center [843, 364] width 82 height 21
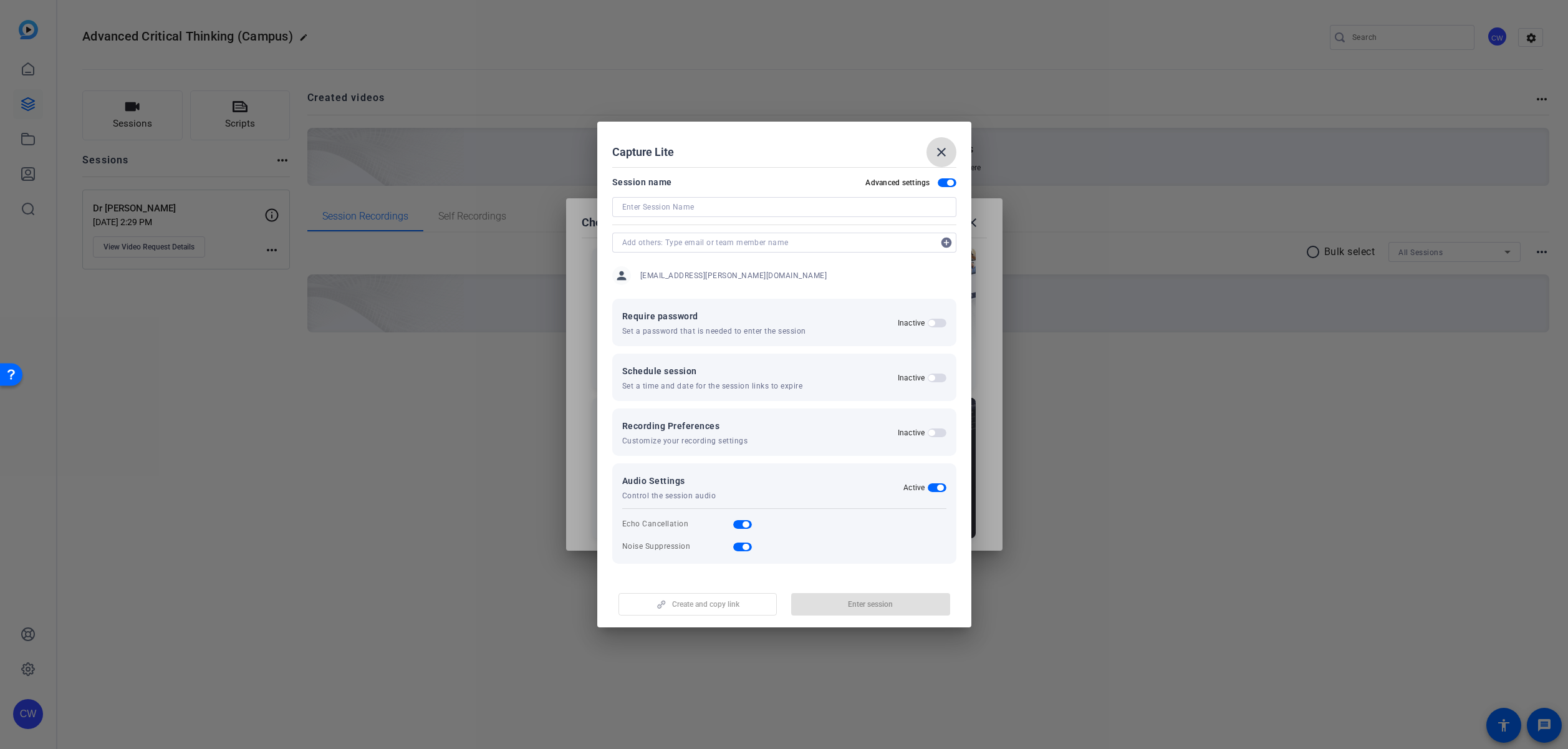
click at [942, 150] on mat-icon "close" at bounding box center [942, 152] width 15 height 15
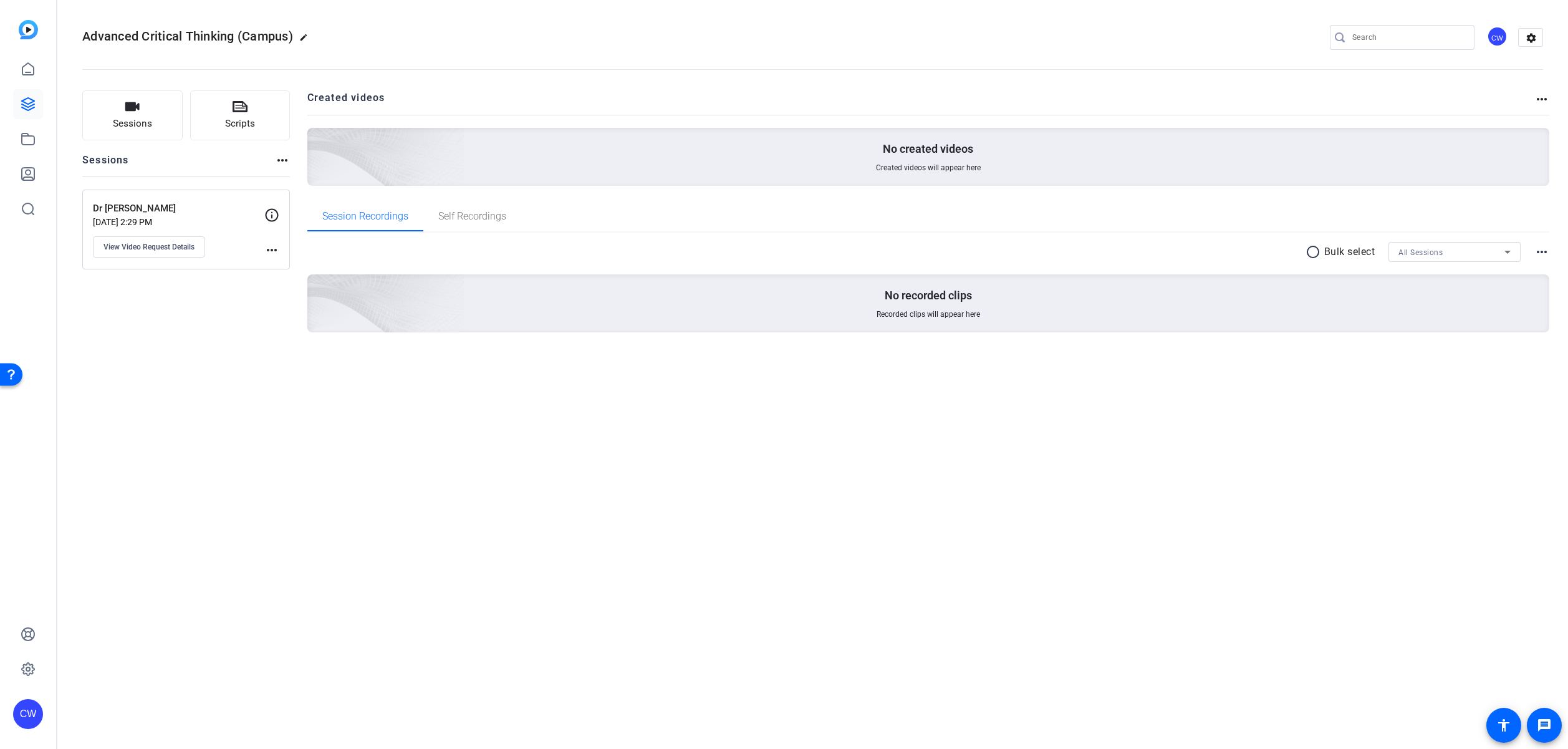
click at [381, 337] on div "radio_button_unchecked Bulk select All Sessions more_horiz No recorded clips Re…" at bounding box center [929, 302] width 1243 height 140
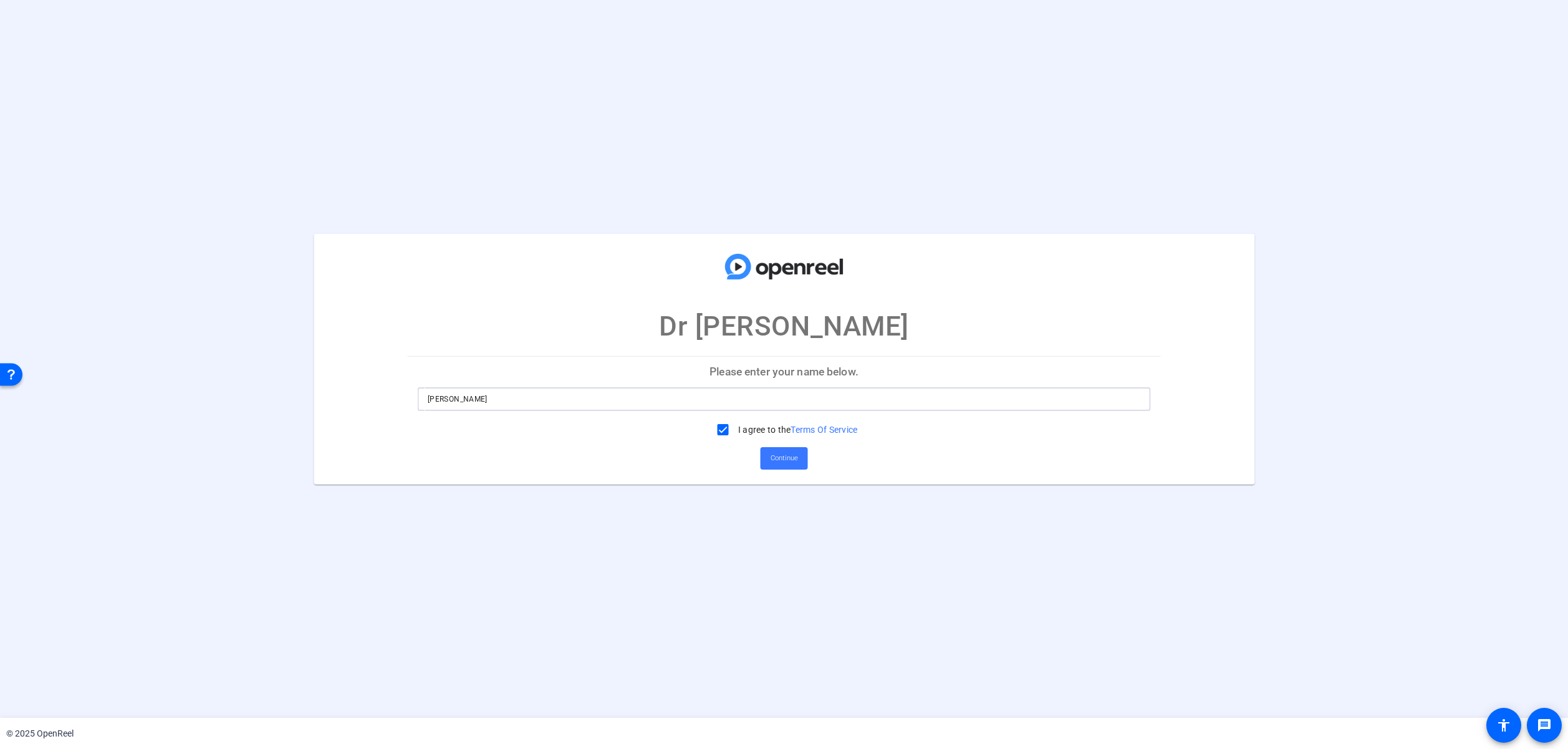
click at [636, 405] on input "[PERSON_NAME]" at bounding box center [784, 399] width 713 height 15
click at [789, 464] on span "Continue" at bounding box center [784, 458] width 28 height 18
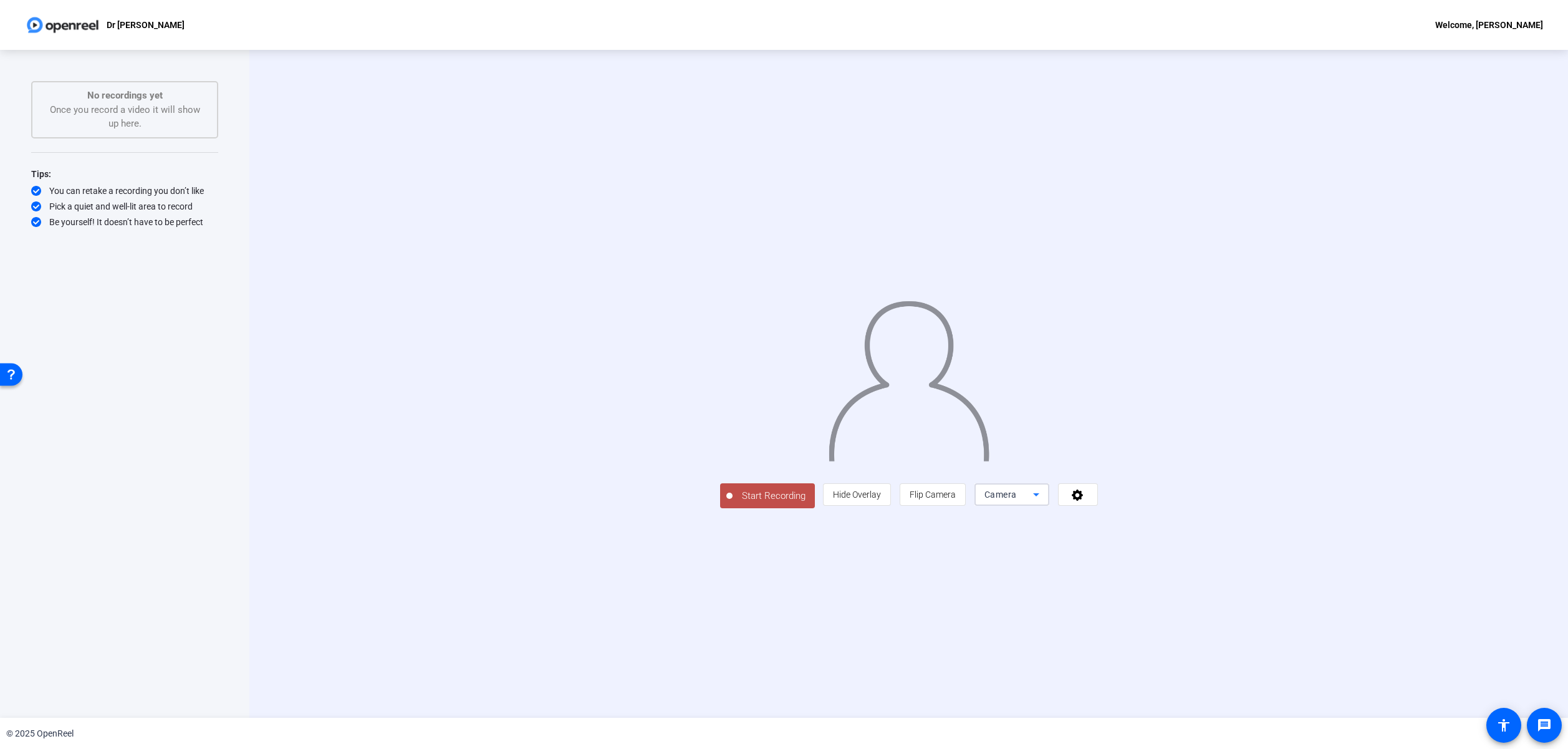
click at [1044, 502] on icon at bounding box center [1036, 495] width 15 height 15
click at [1238, 585] on div at bounding box center [784, 374] width 1568 height 749
click at [1083, 501] on icon at bounding box center [1077, 495] width 11 height 11
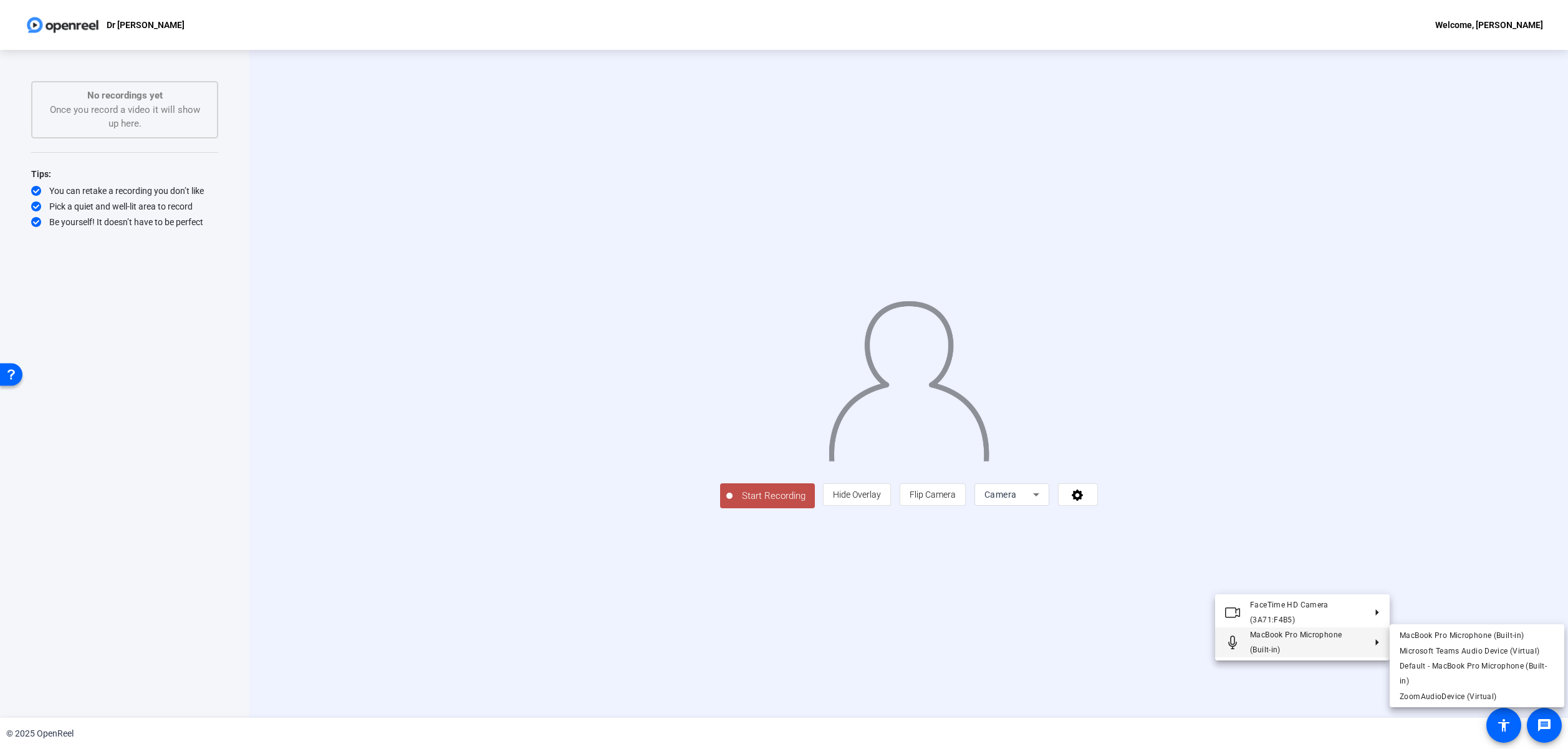
click at [1195, 587] on div at bounding box center [784, 374] width 1568 height 749
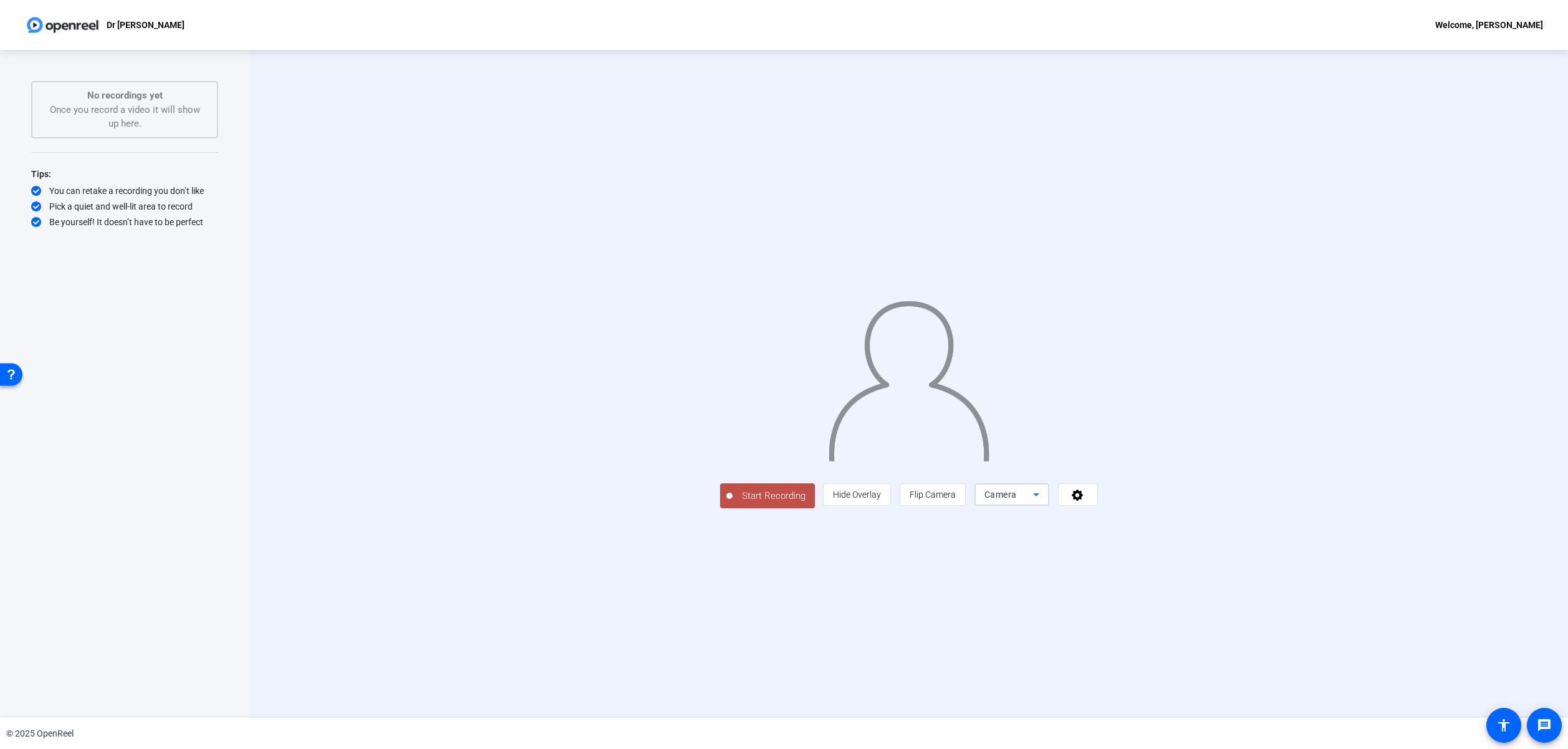
click at [1039, 497] on icon at bounding box center [1036, 495] width 6 height 3
click at [1222, 607] on div at bounding box center [784, 374] width 1568 height 749
click at [1085, 501] on icon at bounding box center [1078, 494] width 15 height 12
click at [881, 500] on span "Hide Overlay" at bounding box center [857, 494] width 48 height 10
drag, startPoint x: 1033, startPoint y: 585, endPoint x: 1023, endPoint y: 587, distance: 10.2
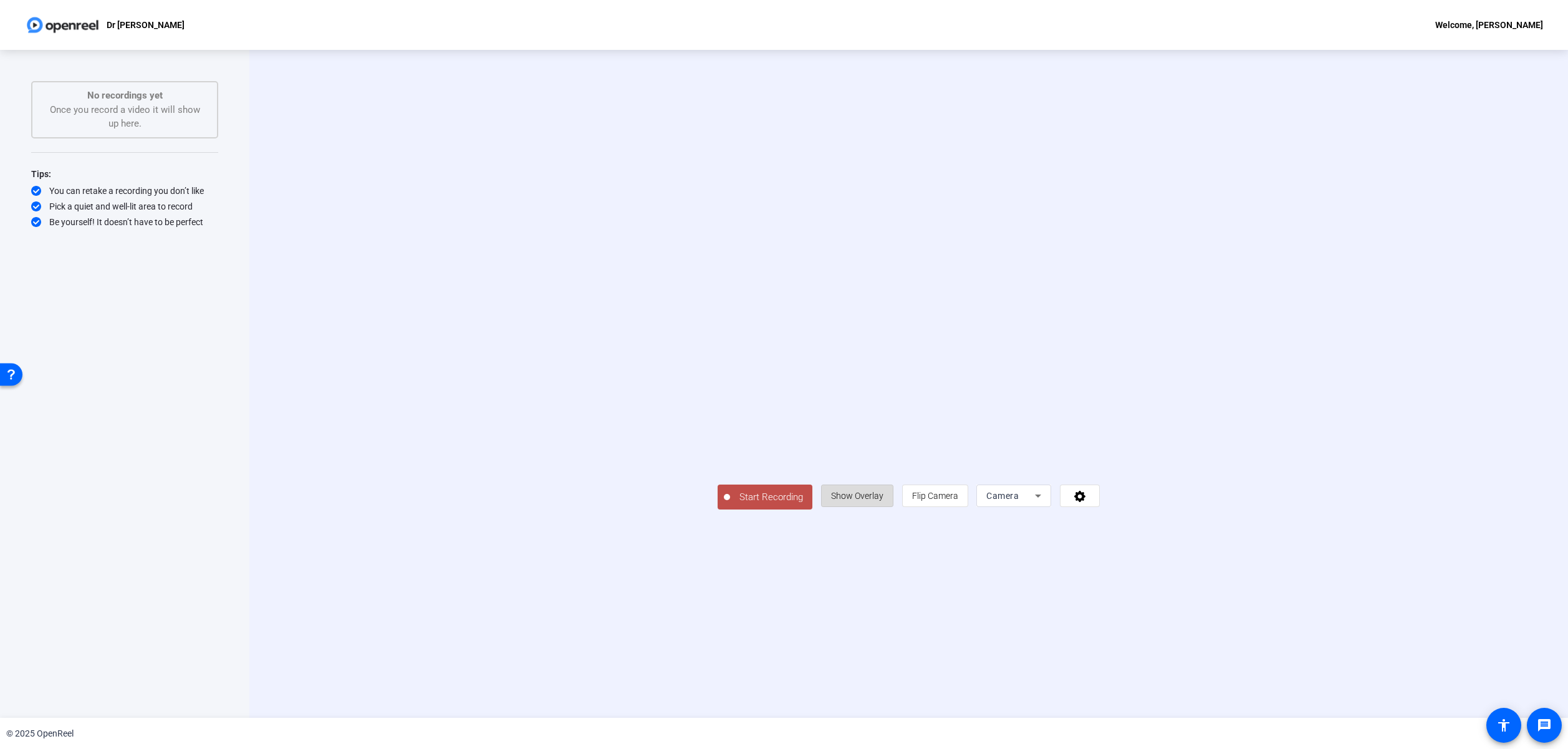
click at [883, 501] on span "Show Overlay" at bounding box center [857, 495] width 52 height 10
click at [733, 503] on span "Start Recording" at bounding box center [774, 496] width 83 height 15
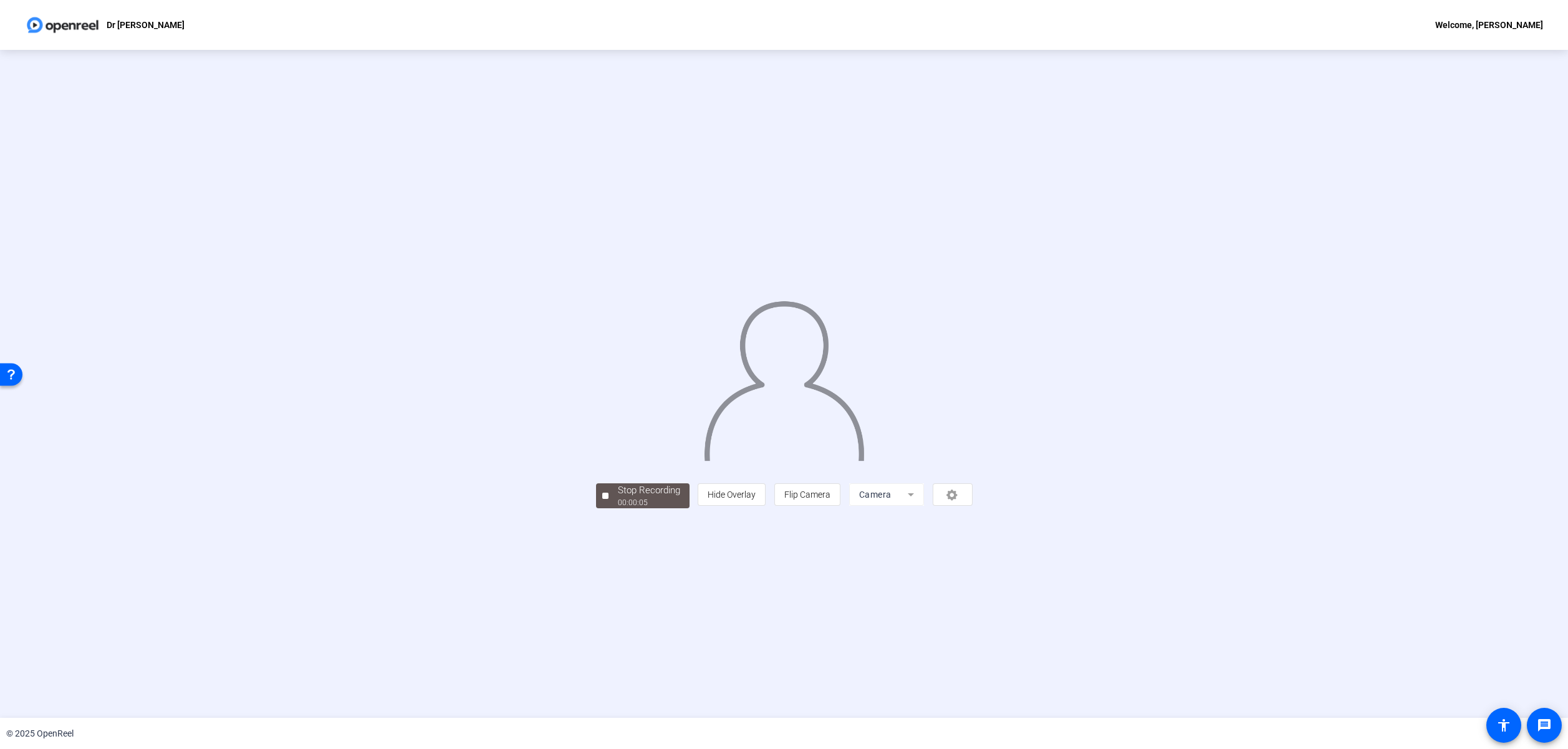
click at [487, 611] on div "Stop Recording 00:00:05 person Hide Overlay flip Flip Camera Camera" at bounding box center [784, 383] width 1568 height 668
click at [609, 509] on span "Stop Recording 00:00:06" at bounding box center [649, 496] width 81 height 25
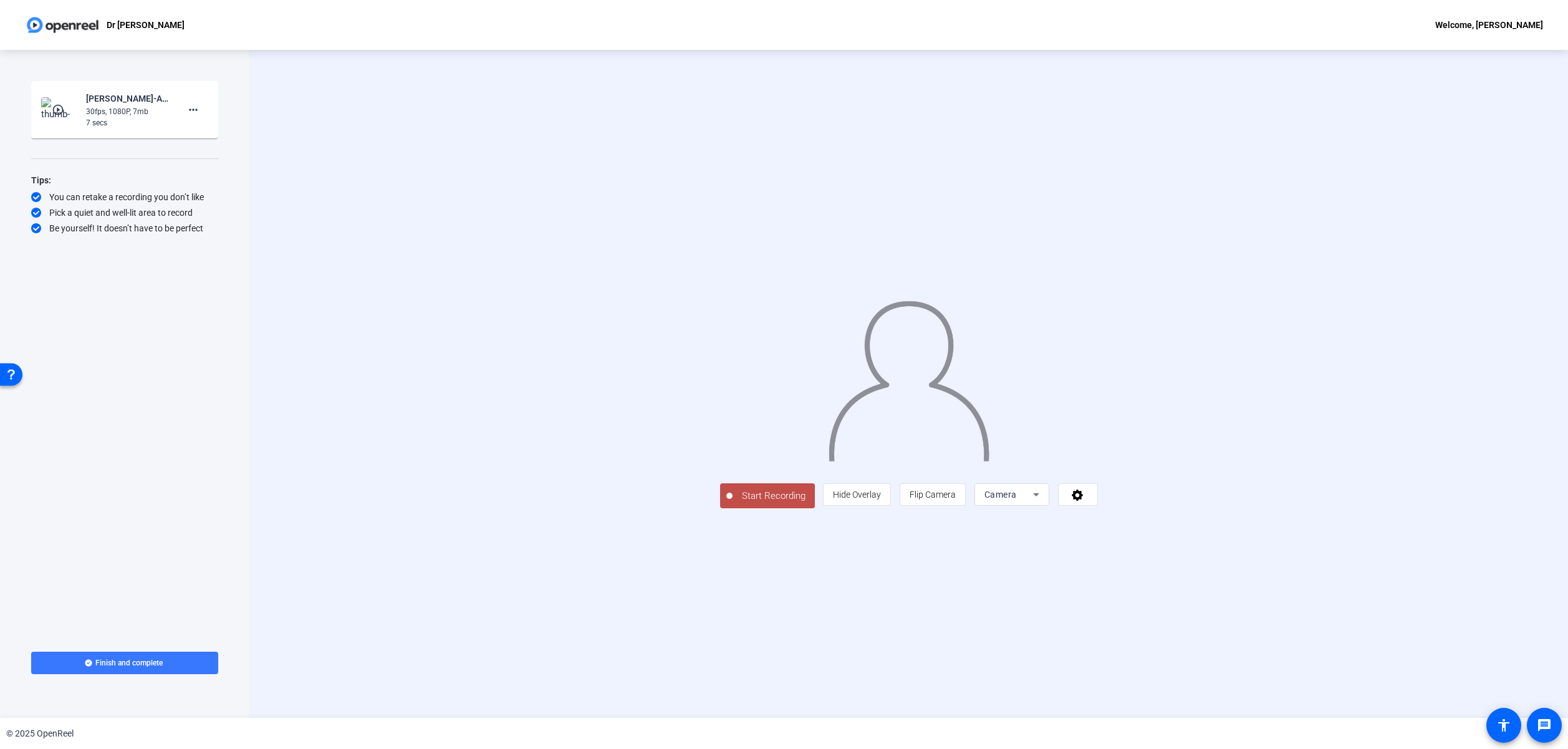
click at [165, 126] on div "7 secs" at bounding box center [127, 122] width 83 height 11
click at [194, 112] on mat-icon "more_horiz" at bounding box center [194, 110] width 15 height 15
click at [226, 139] on span "Delete clip" at bounding box center [213, 136] width 50 height 15
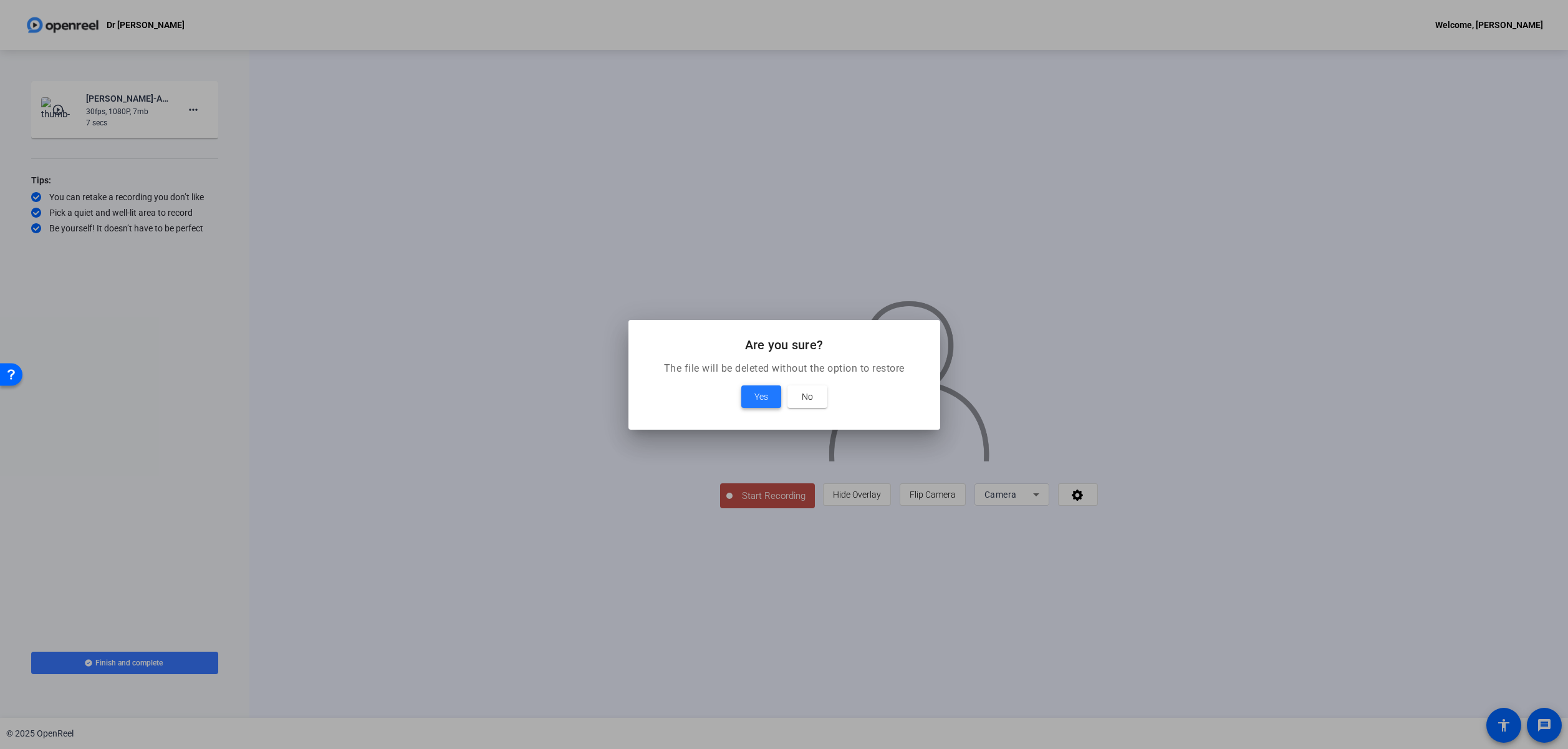
click at [770, 397] on span at bounding box center [761, 396] width 40 height 30
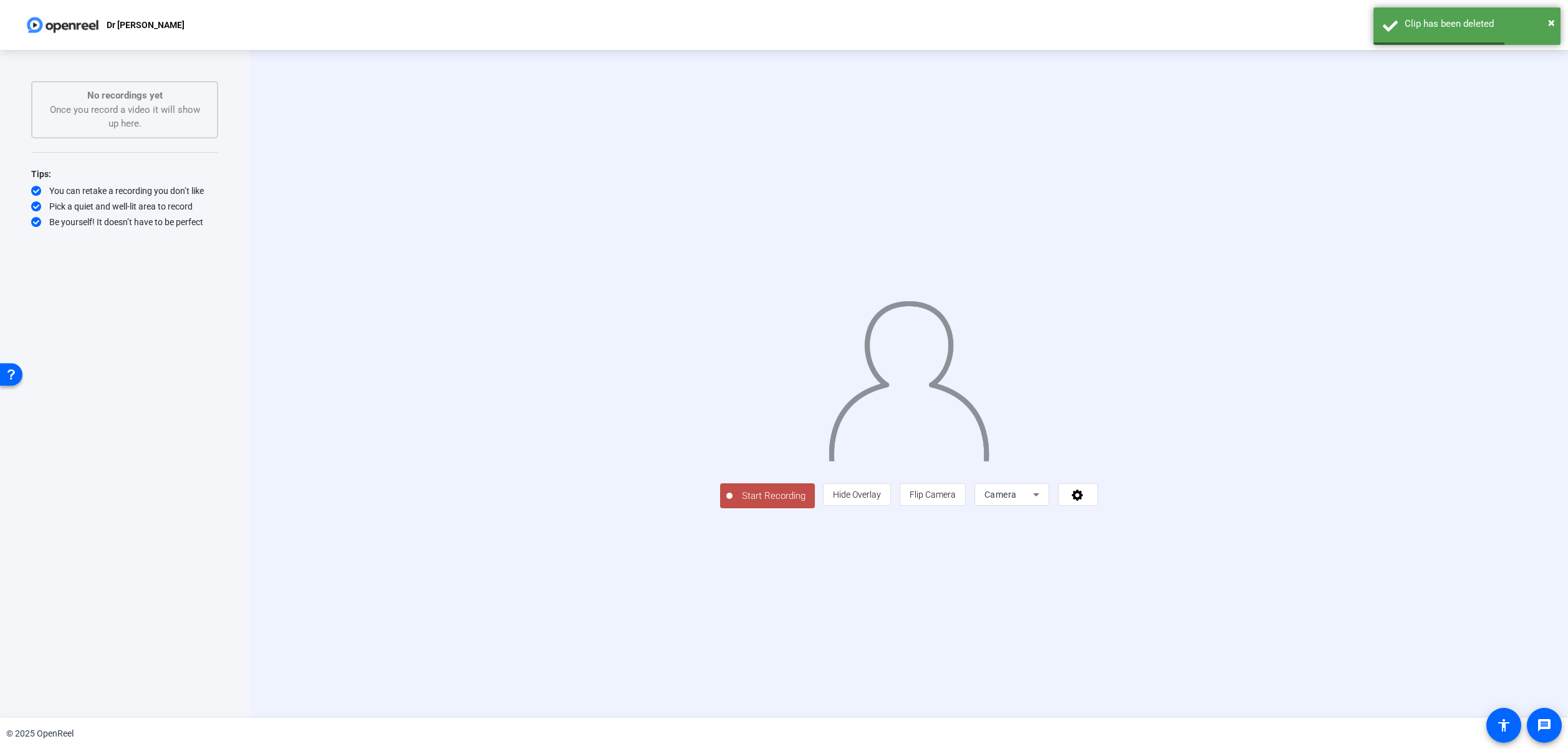
click at [733, 503] on span "Start Recording" at bounding box center [774, 496] width 83 height 15
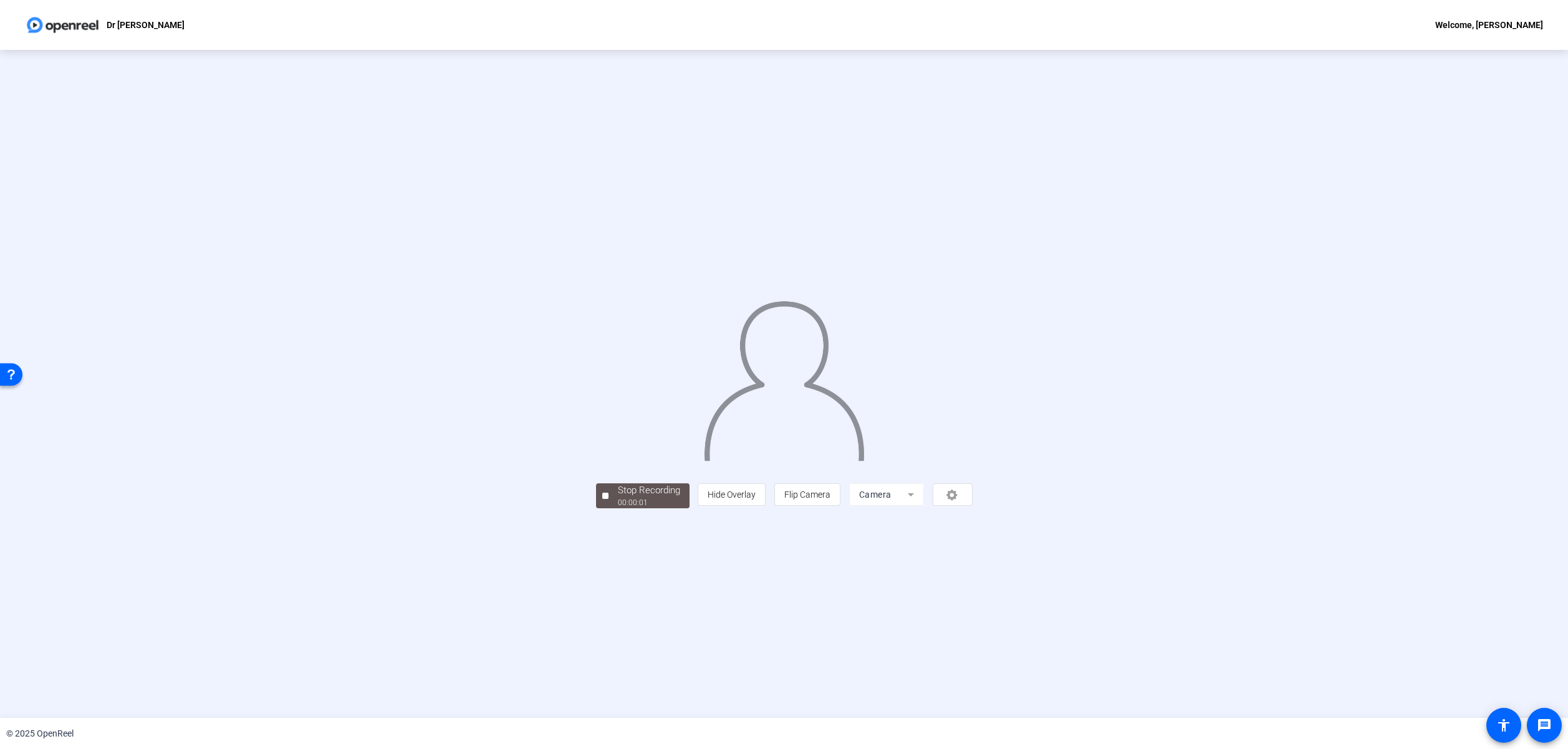
click at [619, 508] on div "Stop Recording 00:00:01 person Hide Overlay flip Flip Camera Camera" at bounding box center [784, 494] width 376 height 28
click at [525, 626] on div "Stop Recording 00:00:02 person Hide Overlay flip Flip Camera Camera" at bounding box center [784, 383] width 1568 height 668
drag, startPoint x: 457, startPoint y: 620, endPoint x: 455, endPoint y: 612, distance: 8.2
click at [457, 620] on div "Stop Recording 00:00:04 person Hide Overlay flip Flip Camera Camera" at bounding box center [784, 383] width 1568 height 668
click at [467, 612] on div "Stop Recording 00:00:05 person Hide Overlay flip Flip Camera Camera" at bounding box center [784, 383] width 1568 height 668
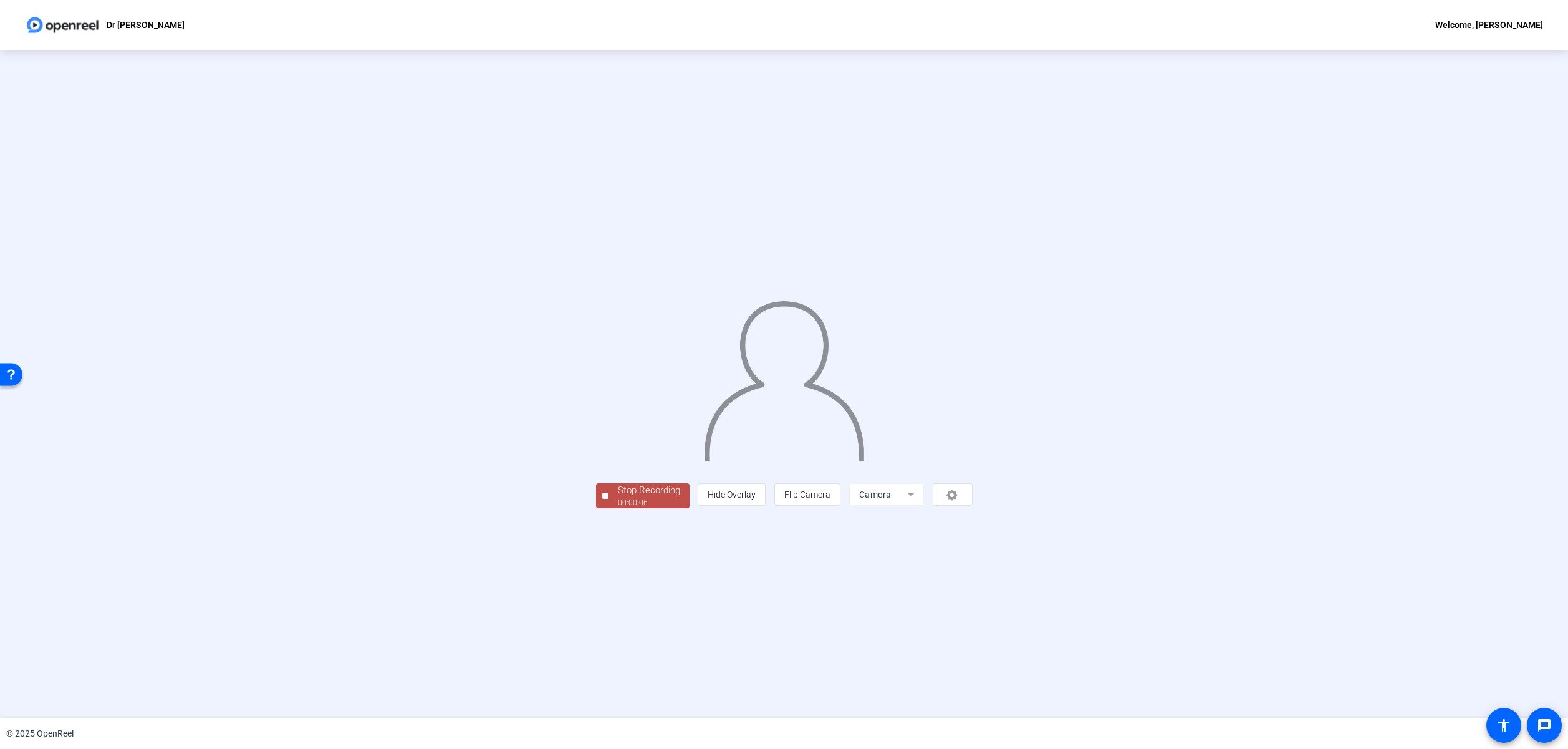
click at [609, 509] on span "Stop Recording 00:00:06" at bounding box center [649, 496] width 81 height 25
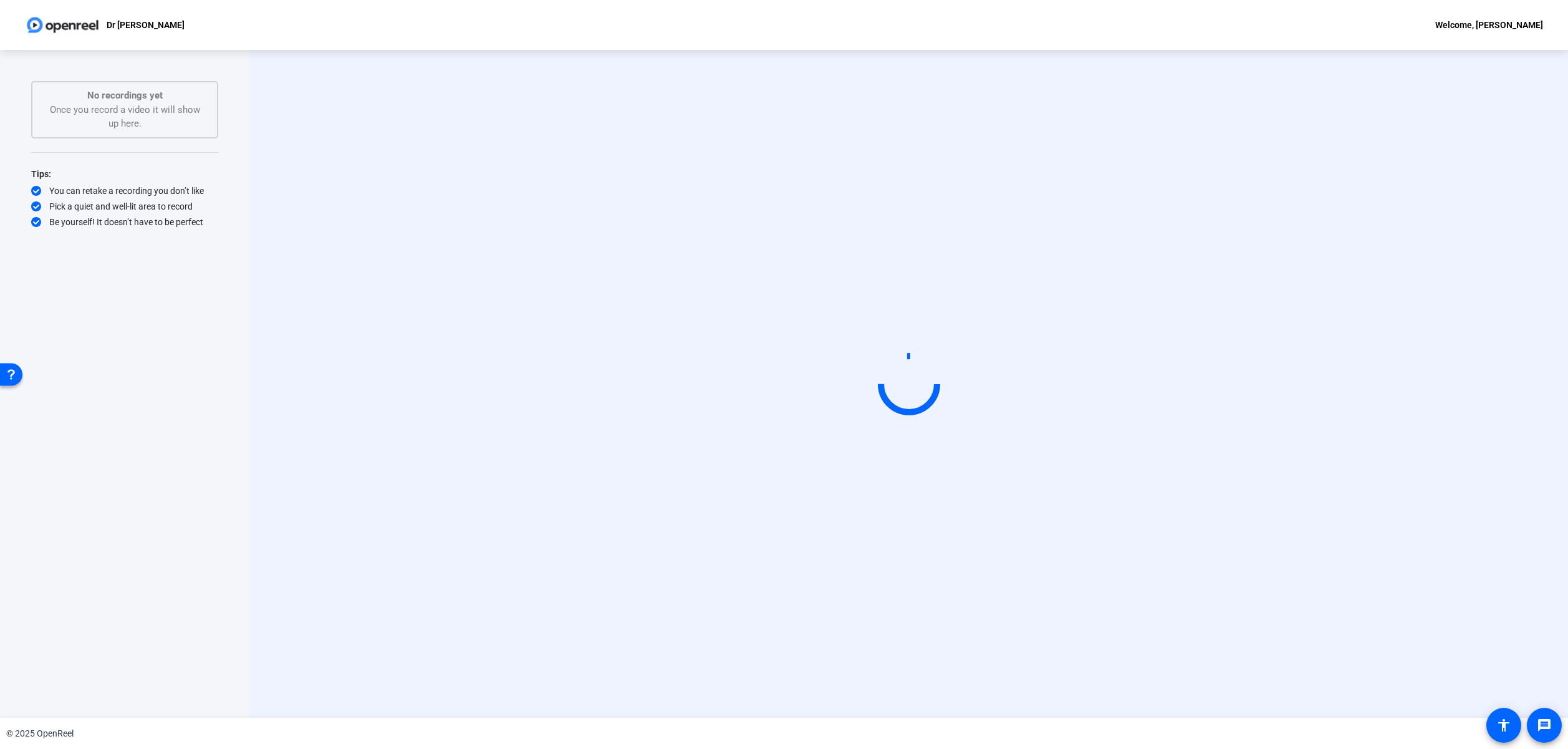
click at [805, 637] on div "Start Recording" at bounding box center [909, 383] width 1319 height 668
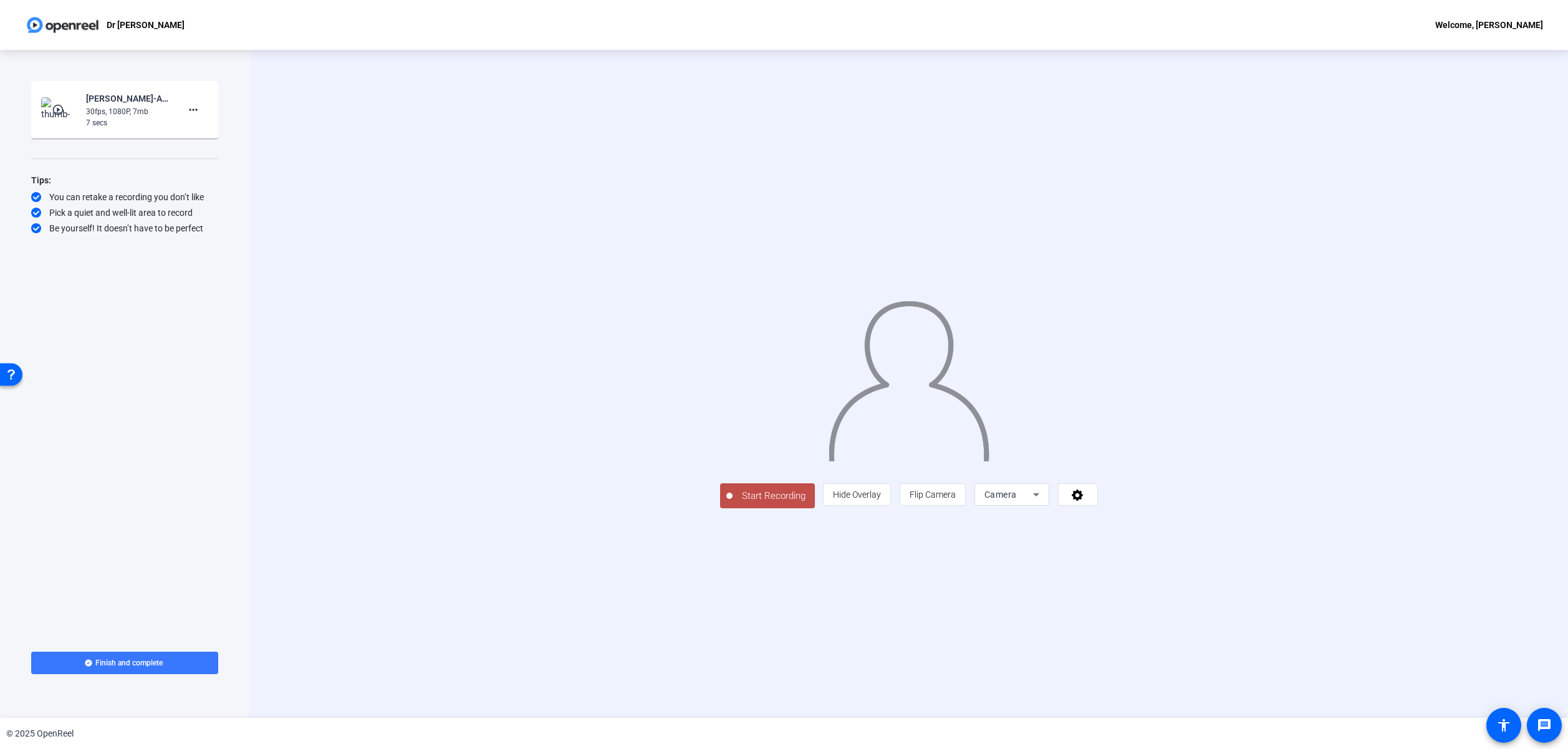
click at [733, 503] on span "Start Recording" at bounding box center [774, 496] width 83 height 15
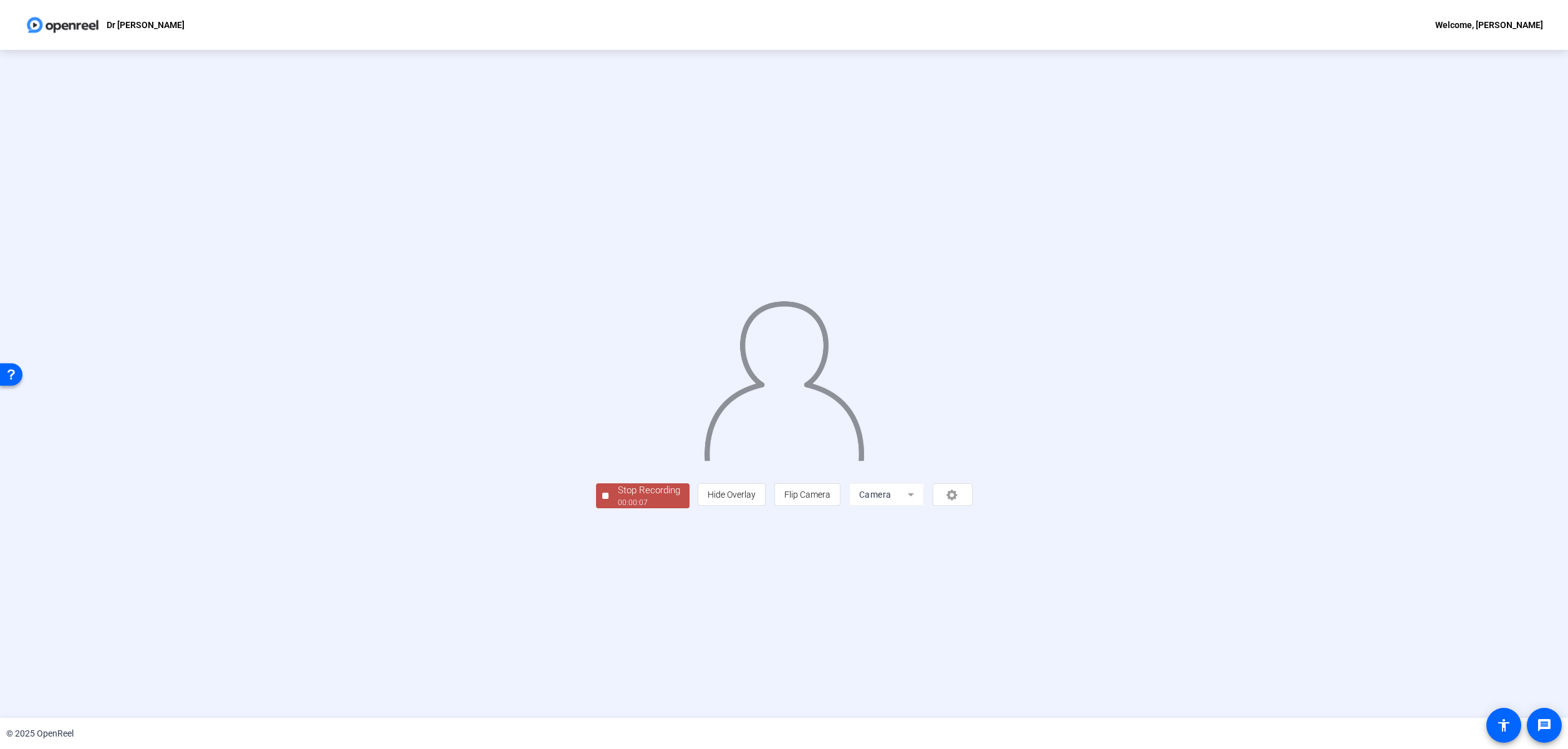
click at [602, 499] on div at bounding box center [605, 496] width 6 height 6
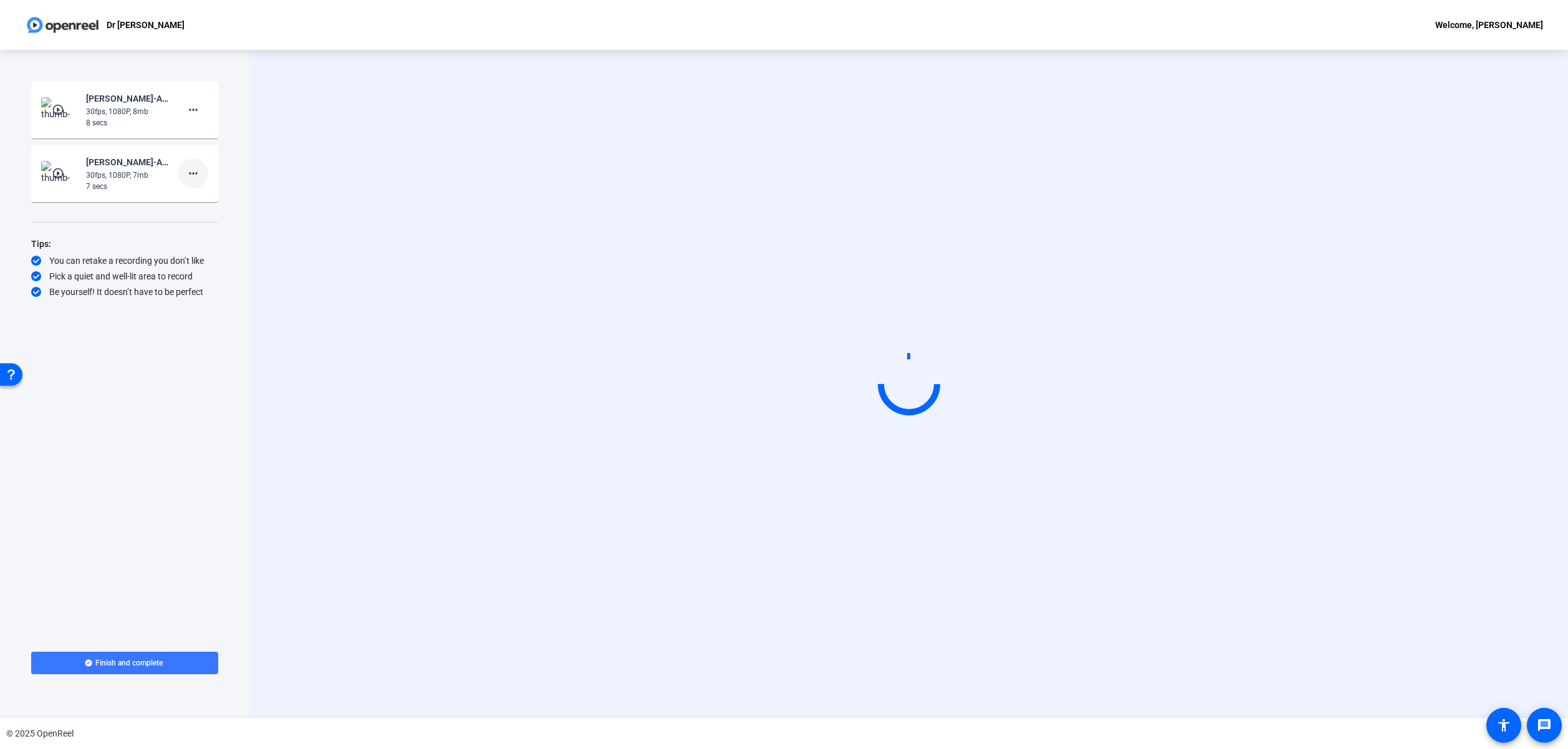
click at [197, 175] on mat-icon "more_horiz" at bounding box center [194, 174] width 15 height 15
click at [222, 200] on span "Delete clip" at bounding box center [213, 200] width 50 height 15
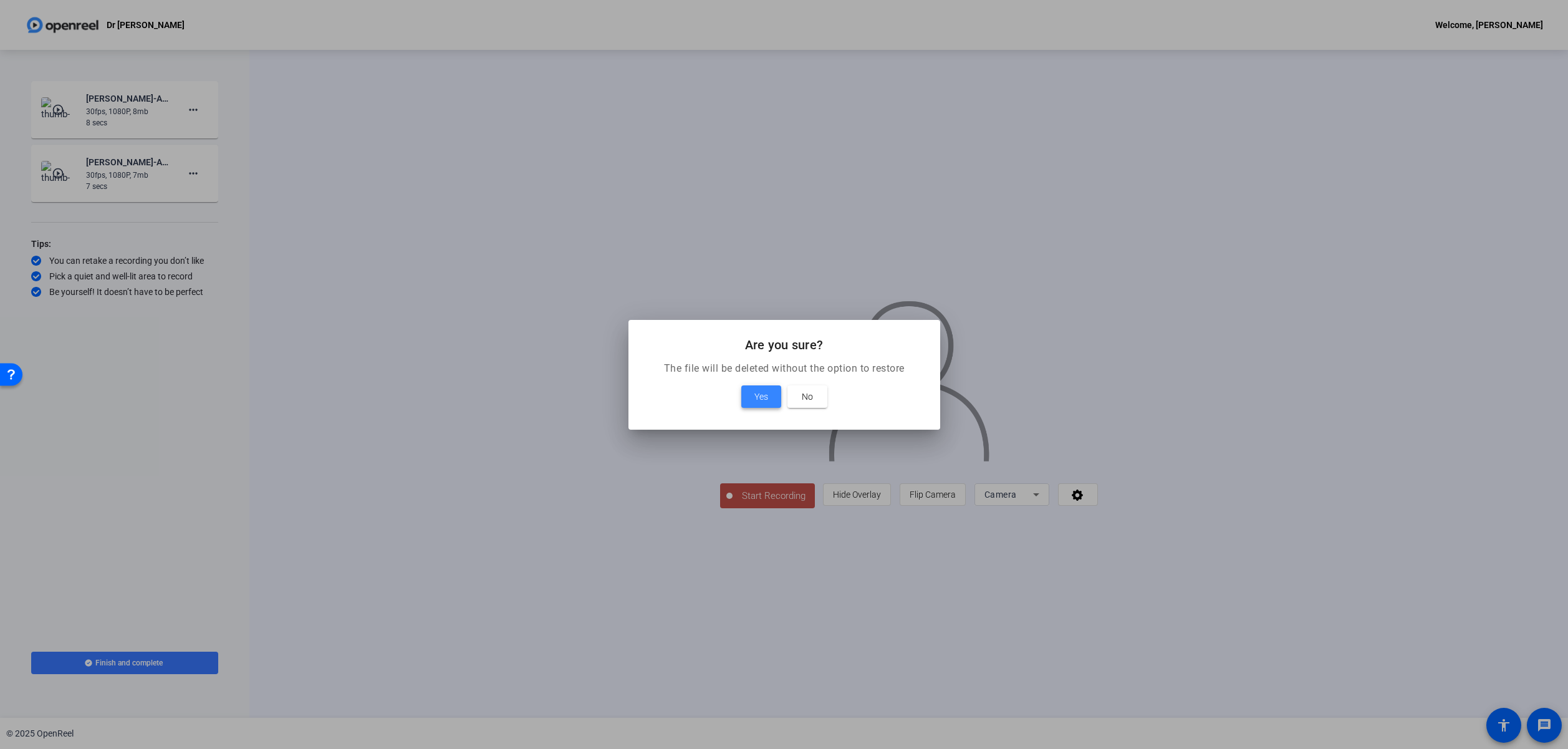
click at [756, 390] on span "Yes" at bounding box center [761, 397] width 14 height 15
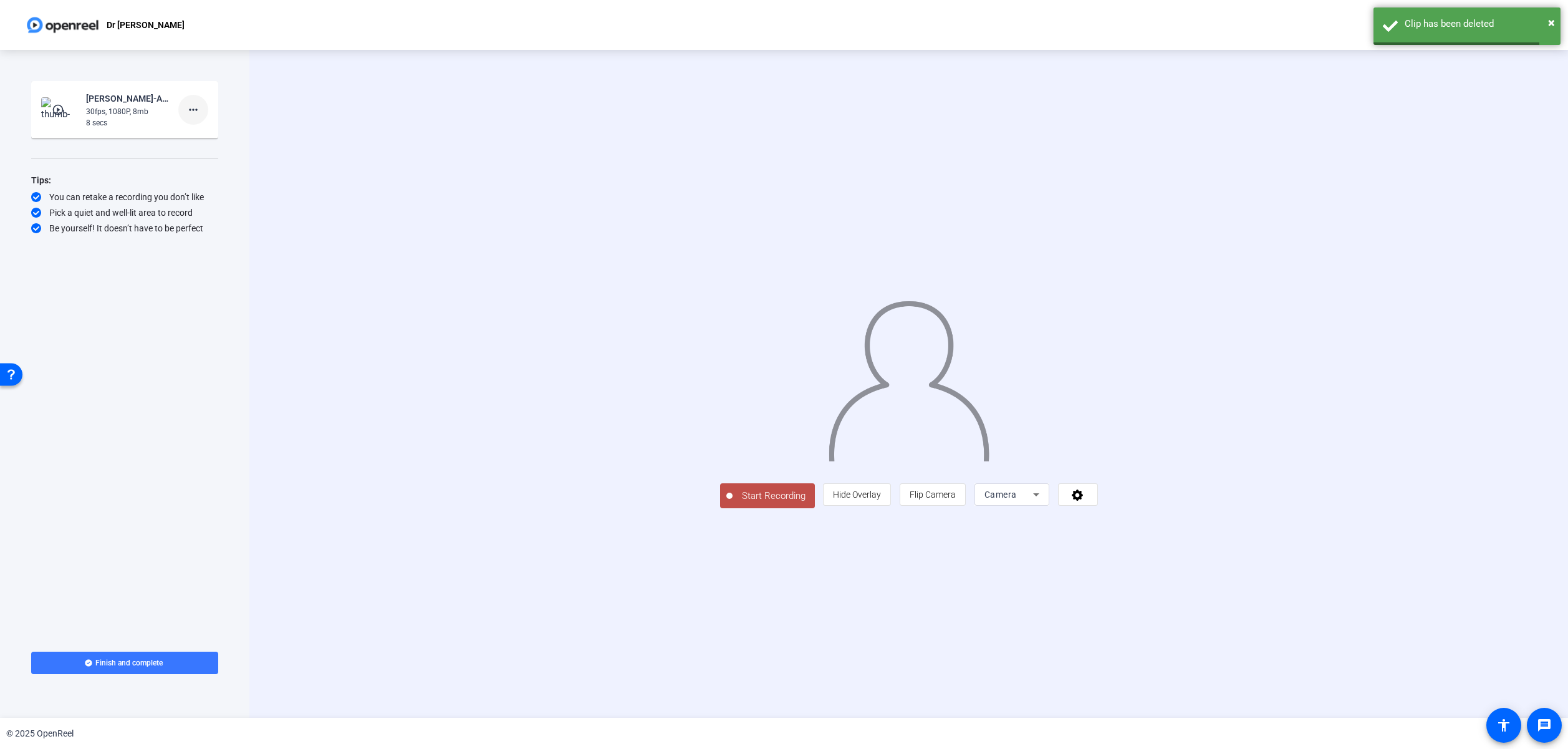
click at [194, 113] on mat-icon "more_horiz" at bounding box center [194, 110] width 15 height 15
click at [223, 138] on span "Delete clip" at bounding box center [213, 136] width 50 height 15
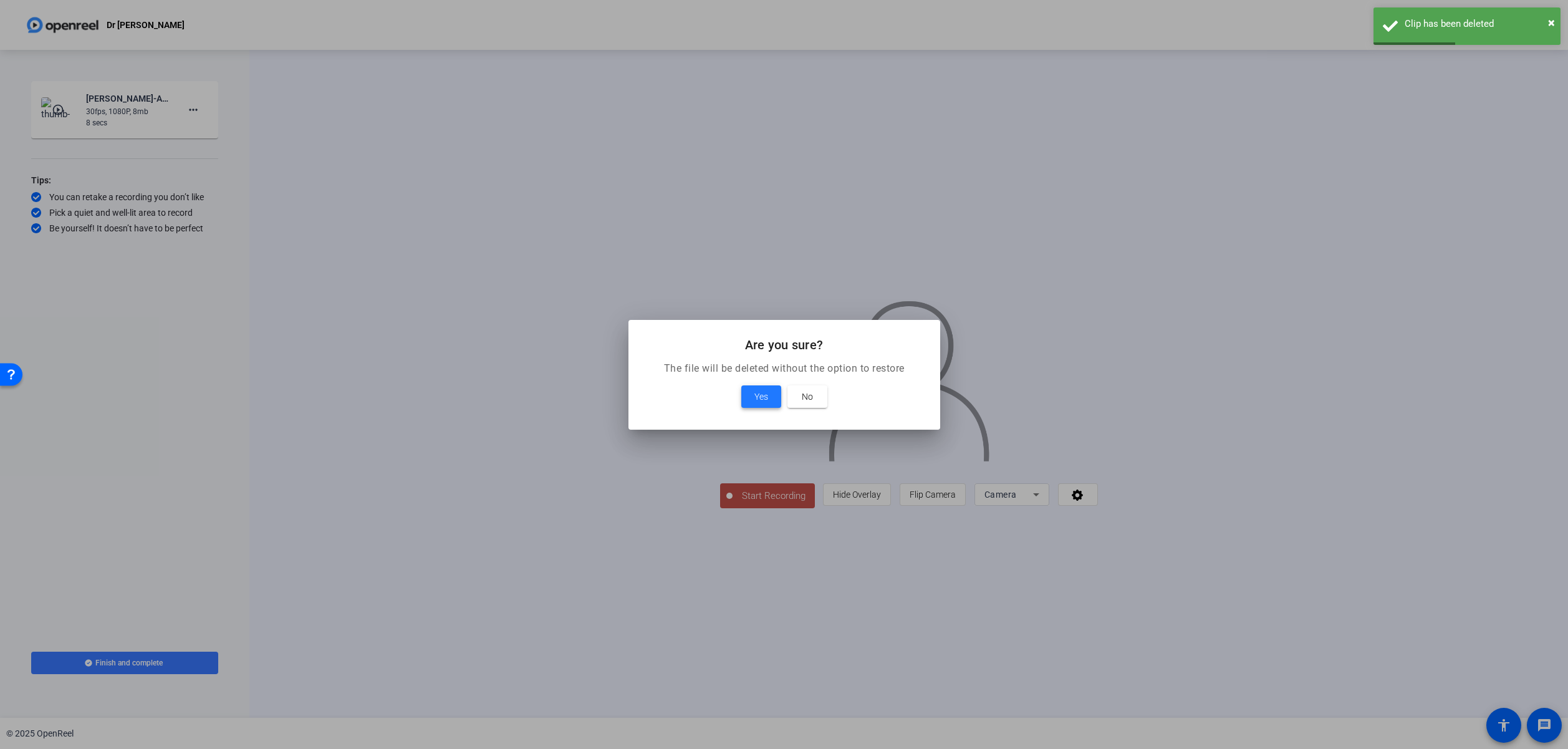
click at [758, 393] on span "Yes" at bounding box center [761, 397] width 14 height 15
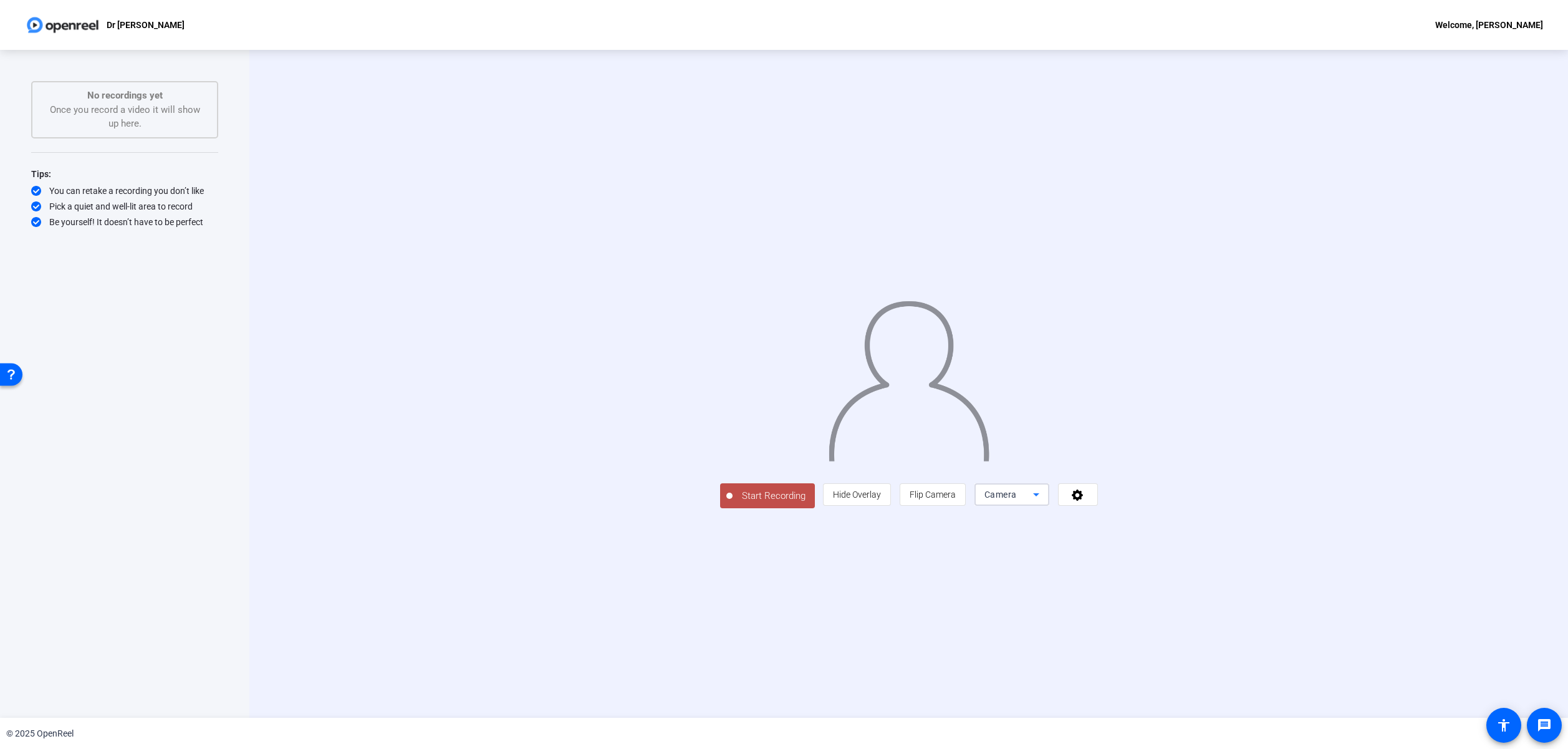
click at [1039, 497] on icon at bounding box center [1036, 495] width 6 height 3
click at [1193, 584] on div at bounding box center [784, 374] width 1568 height 749
click at [1085, 501] on icon at bounding box center [1078, 494] width 15 height 12
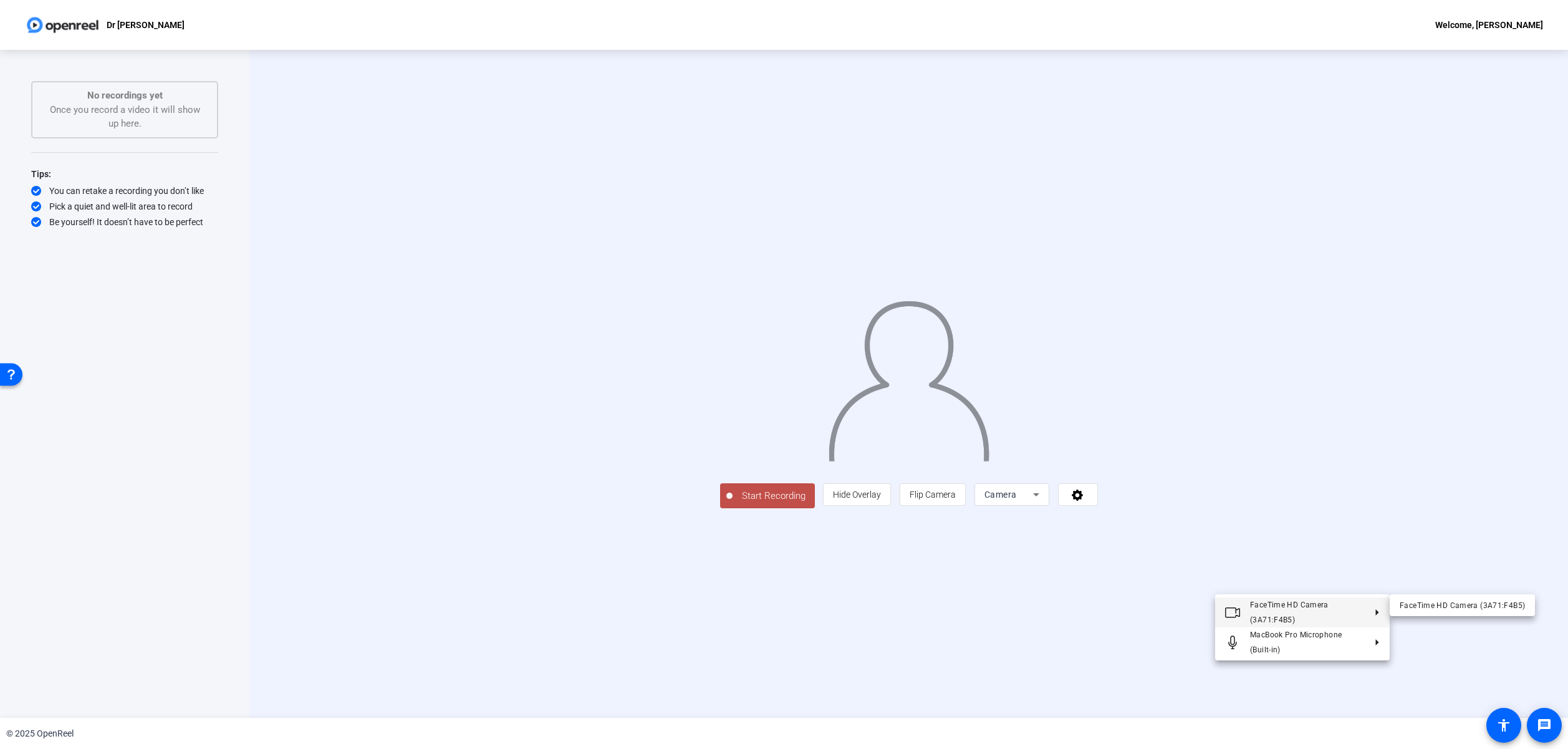
click at [1313, 535] on div at bounding box center [784, 374] width 1568 height 749
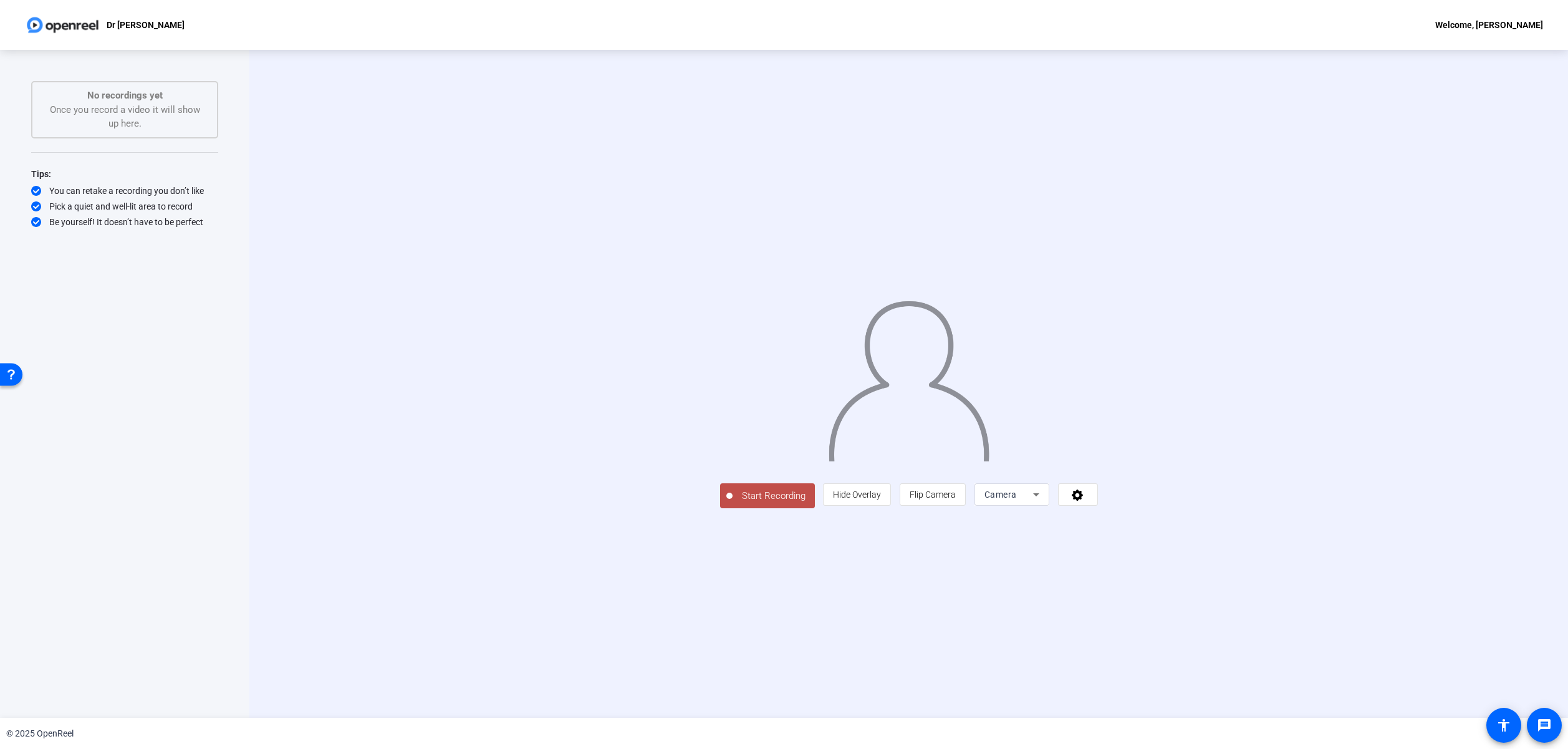
click at [733, 503] on span "Start Recording" at bounding box center [774, 496] width 83 height 15
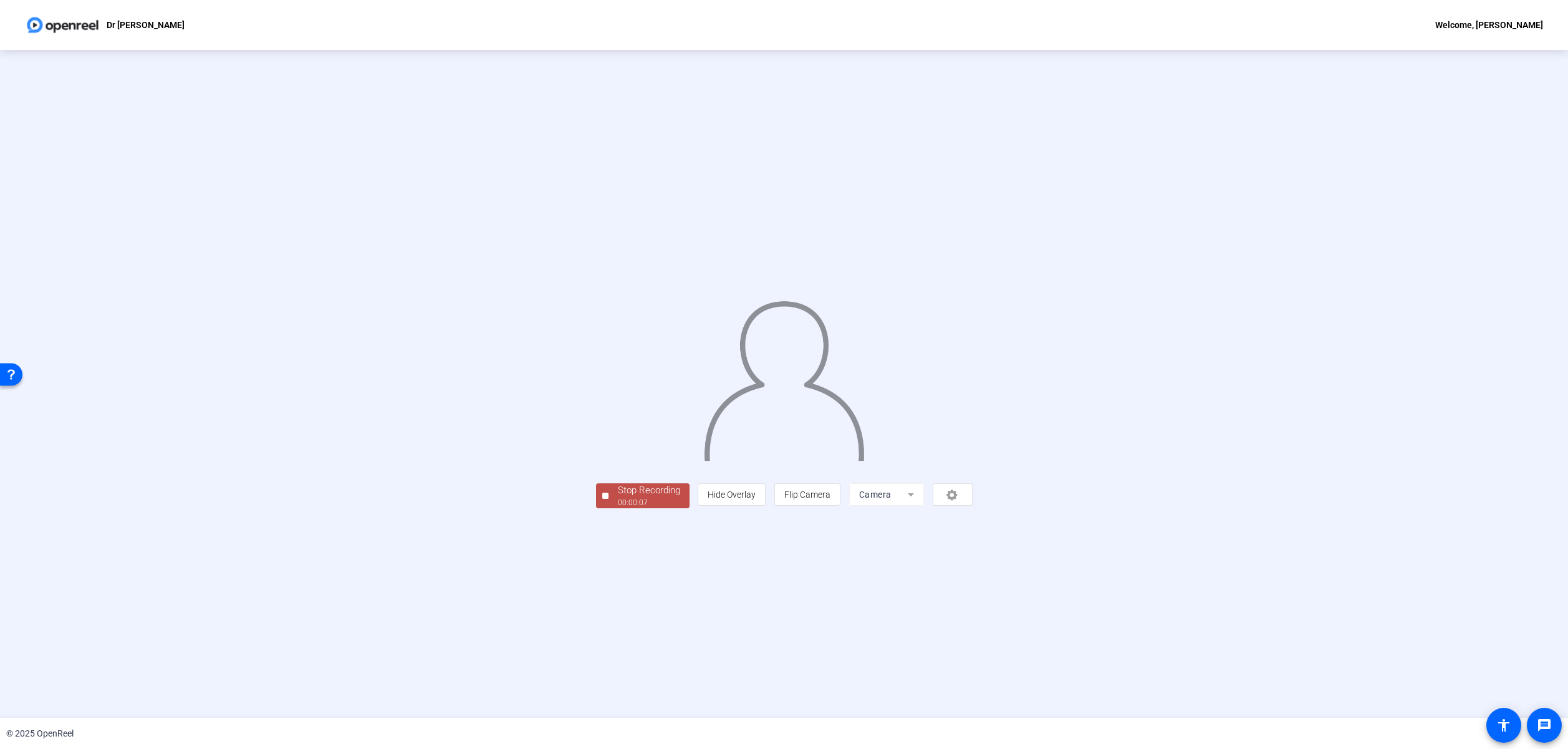
click at [602, 499] on div at bounding box center [605, 496] width 6 height 6
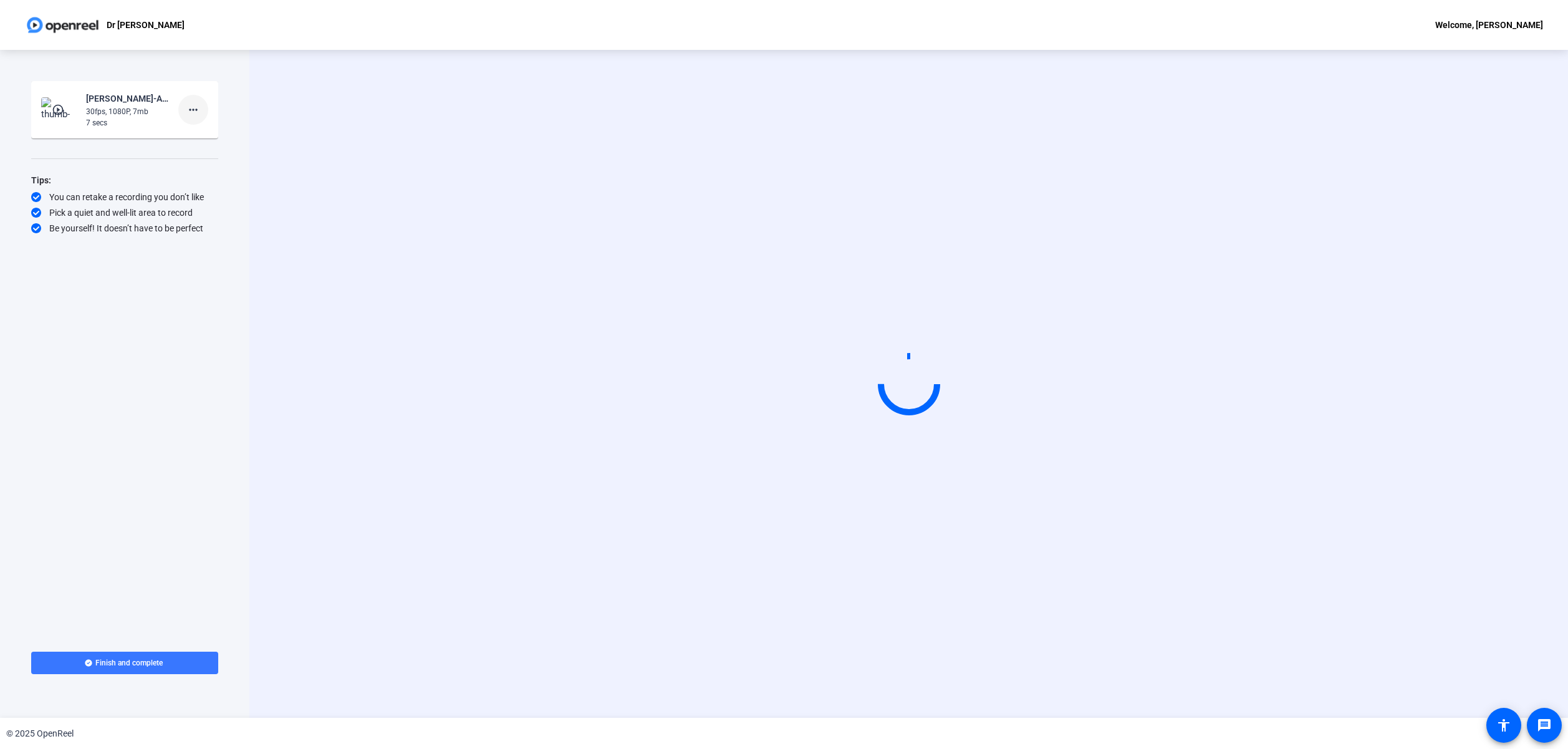
click at [197, 109] on mat-icon "more_horiz" at bounding box center [194, 110] width 15 height 15
click at [215, 138] on span "Delete clip" at bounding box center [213, 136] width 50 height 15
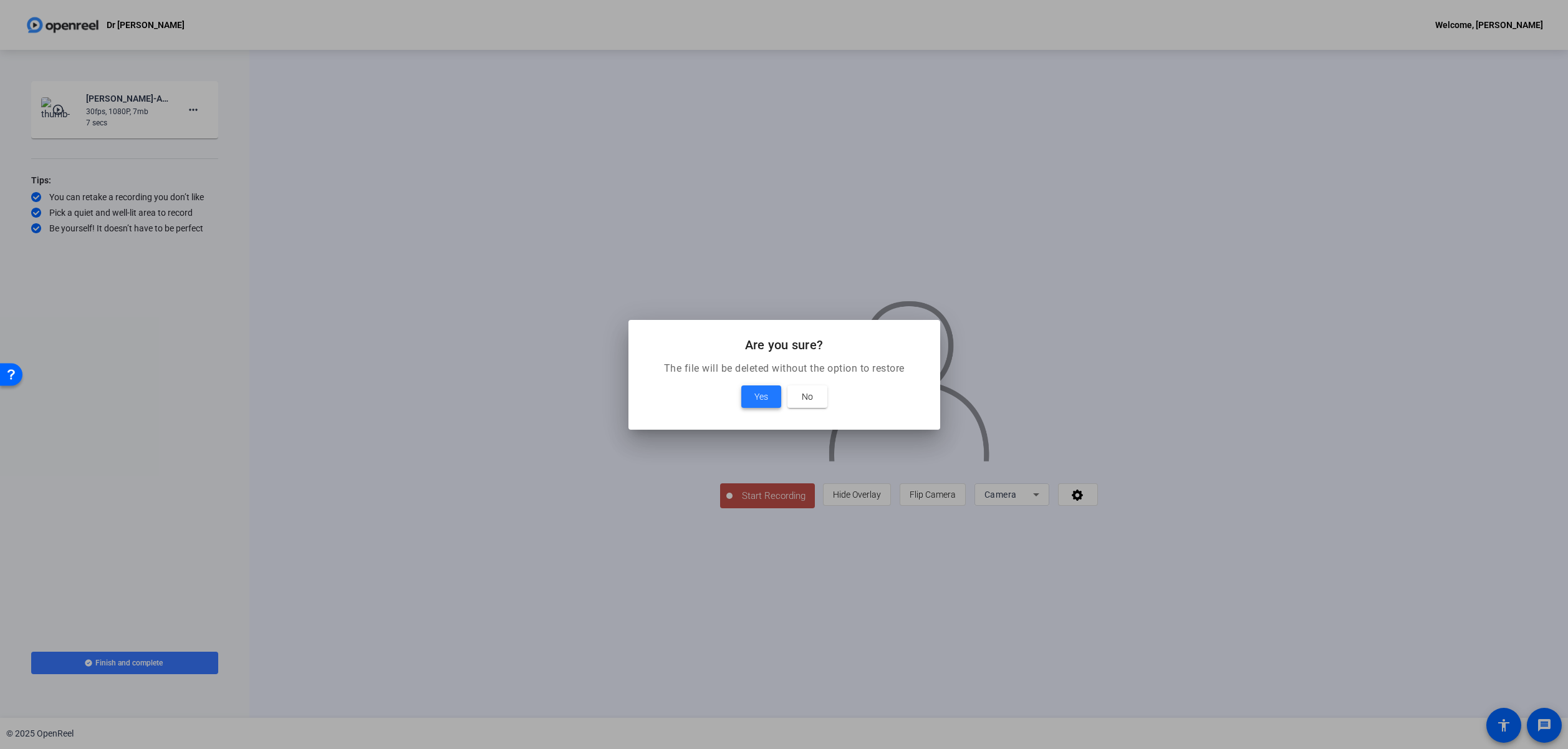
click at [762, 399] on span "Yes" at bounding box center [761, 397] width 14 height 15
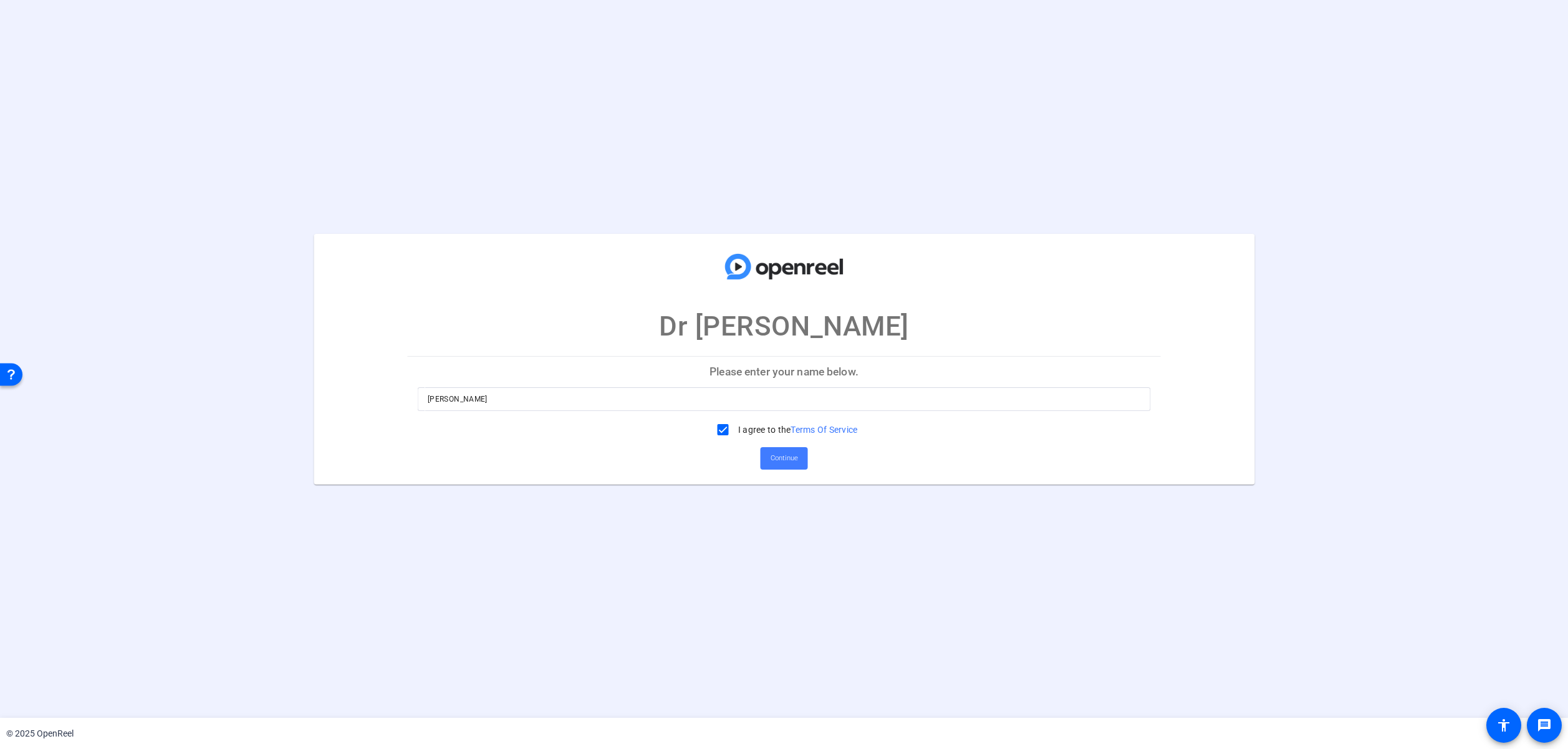
click at [786, 461] on span "Continue" at bounding box center [784, 458] width 28 height 18
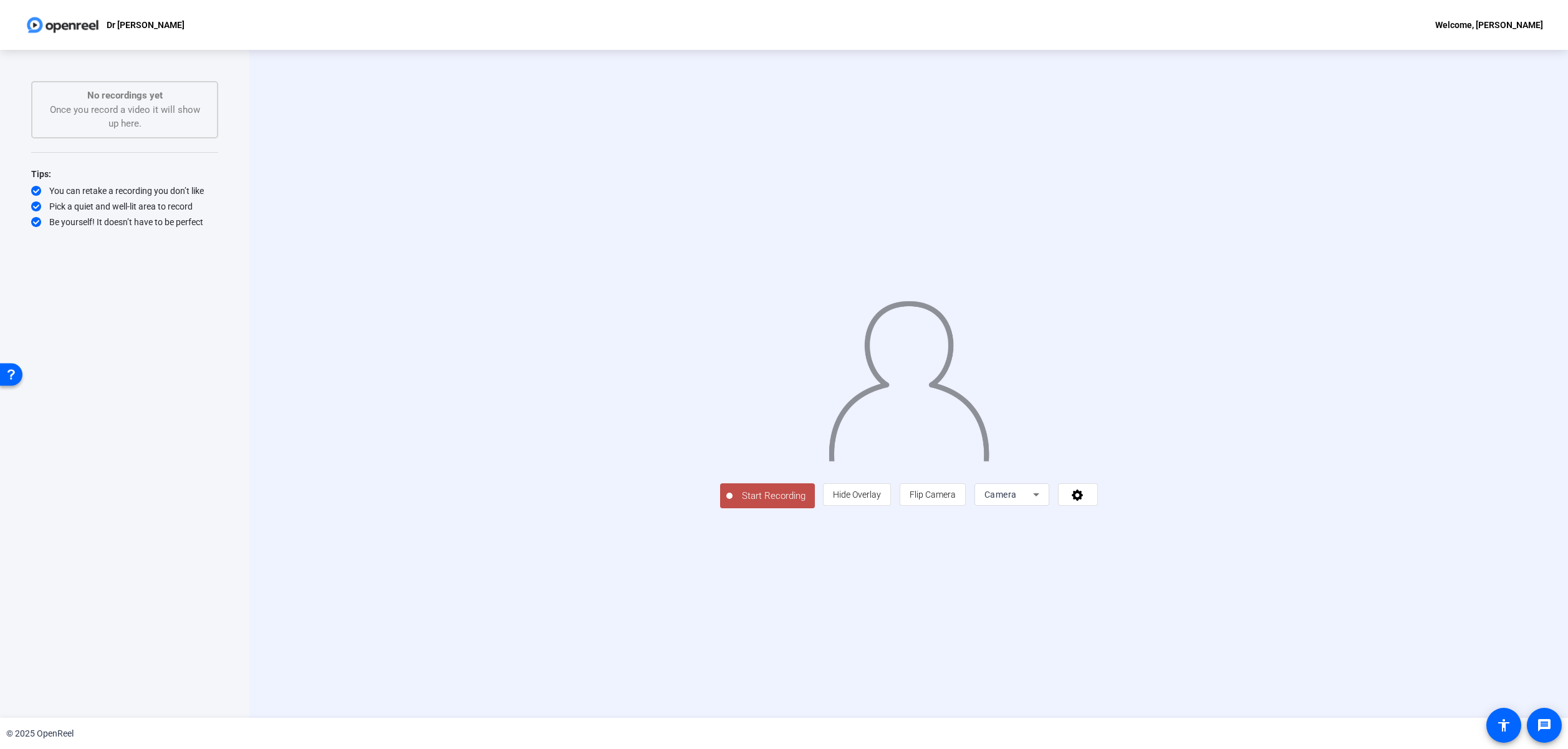
click at [733, 503] on span "Start Recording" at bounding box center [774, 496] width 83 height 15
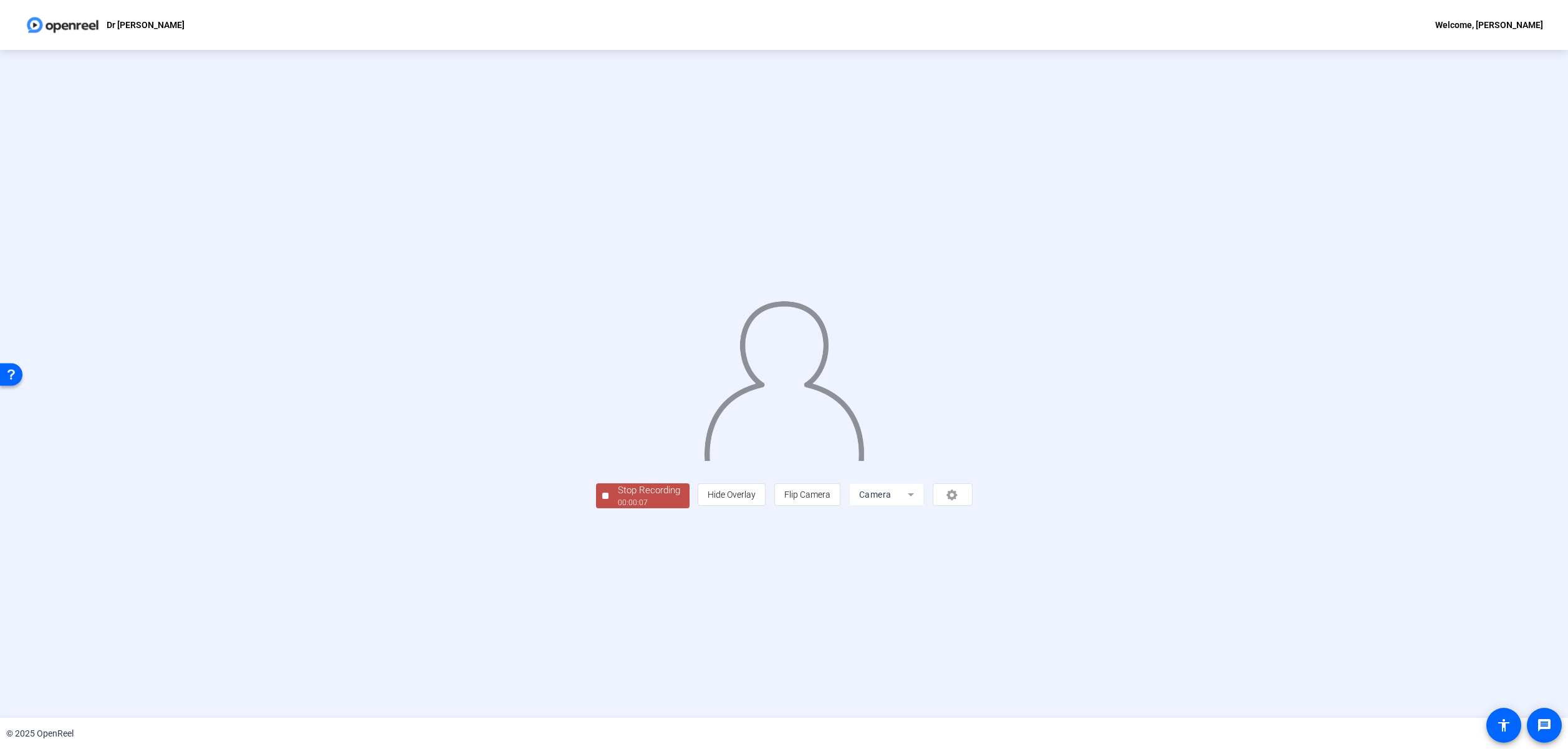
click at [618, 508] on div "00:00:07" at bounding box center [649, 503] width 63 height 11
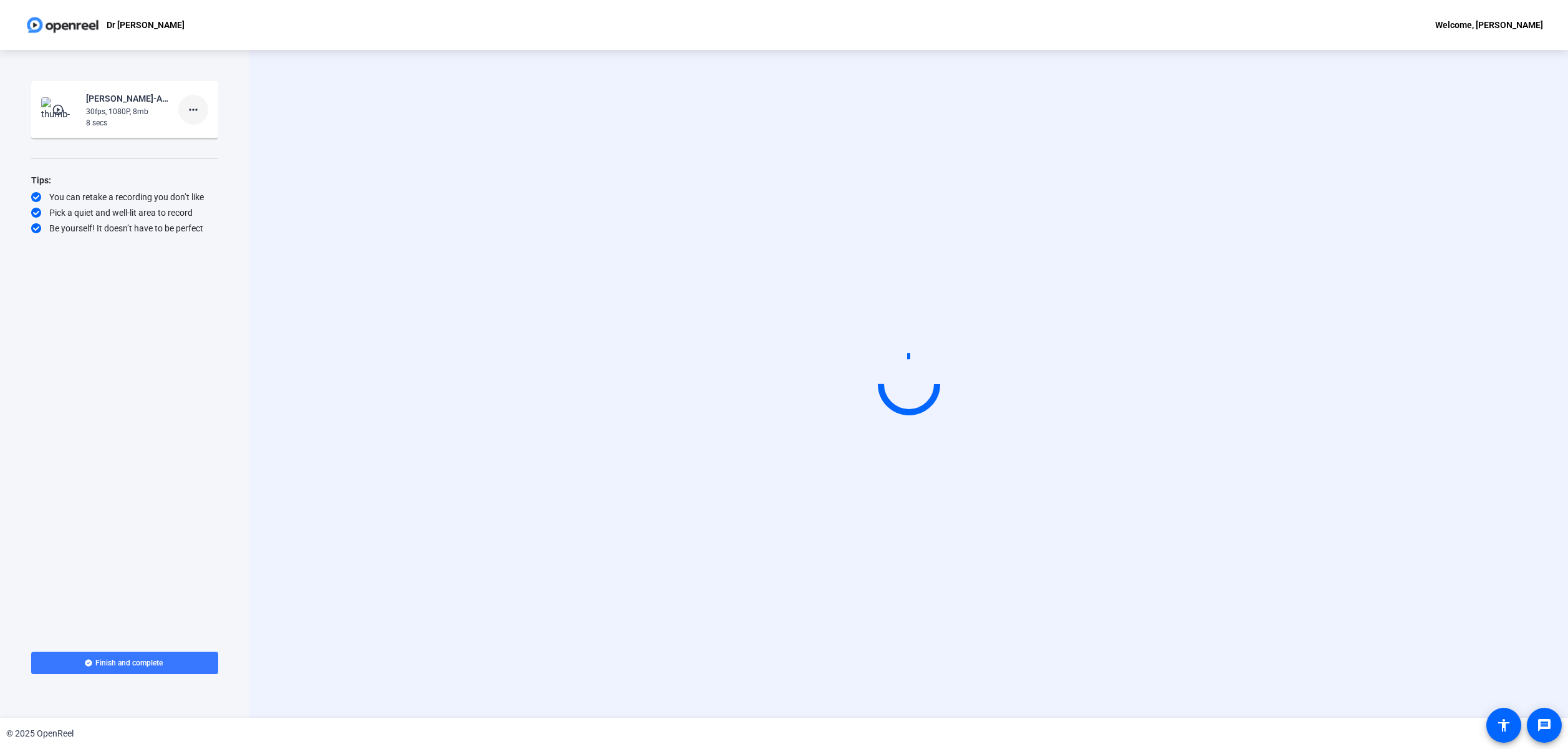
click at [197, 113] on mat-icon "more_horiz" at bounding box center [194, 110] width 15 height 15
click at [212, 138] on span "Delete clip" at bounding box center [213, 136] width 50 height 15
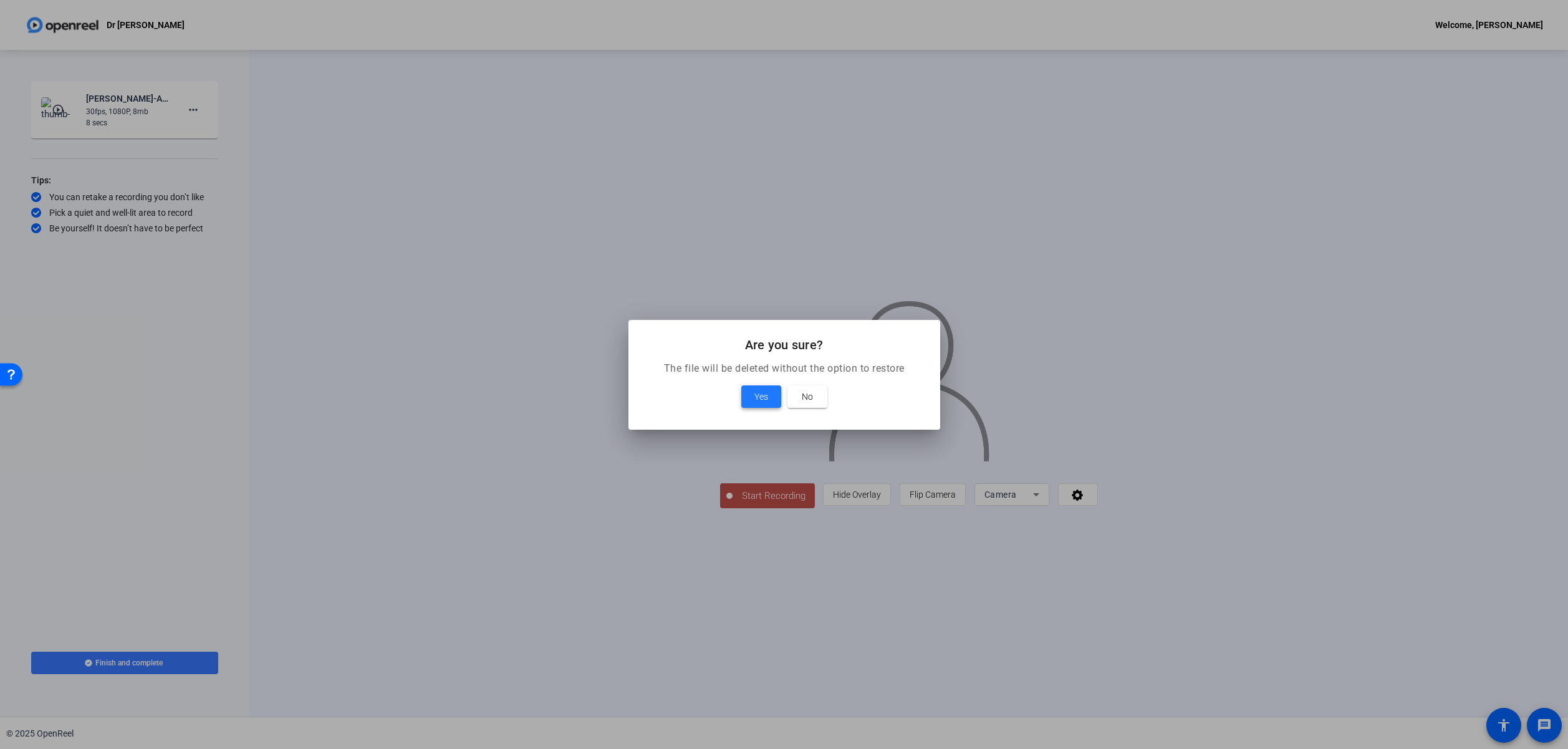
click at [764, 399] on span "Yes" at bounding box center [761, 397] width 14 height 15
